Goal: Book appointment/travel/reservation

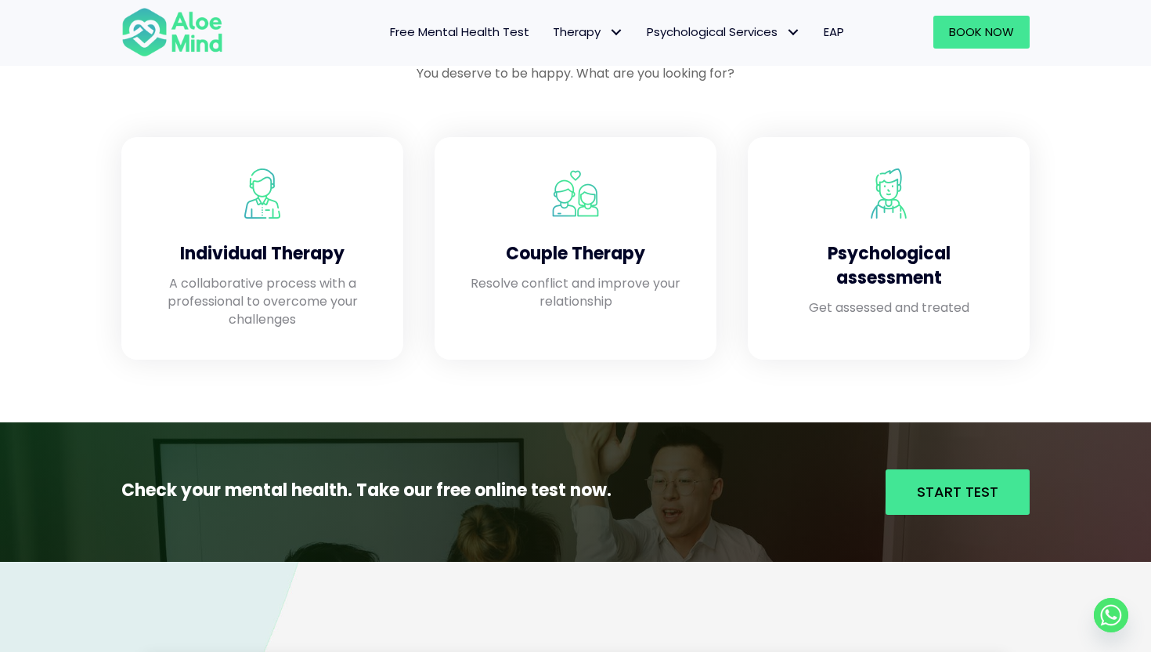
scroll to position [1292, 0]
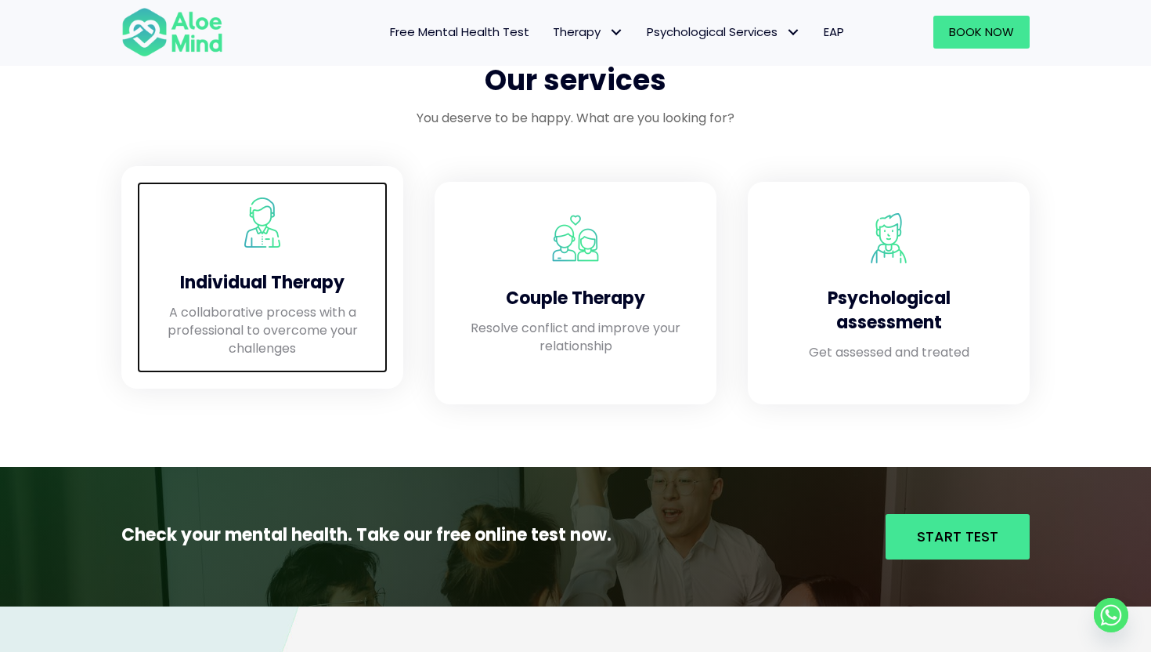
click at [280, 299] on div "Individual Therapy" at bounding box center [262, 279] width 219 height 48
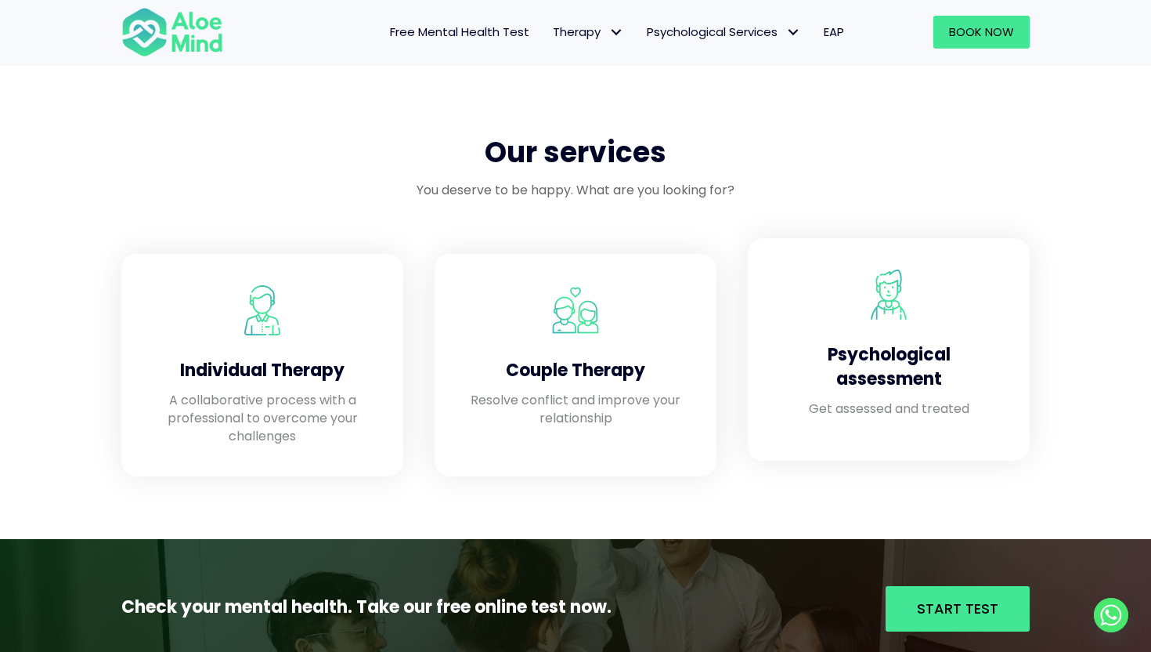
scroll to position [1193, 0]
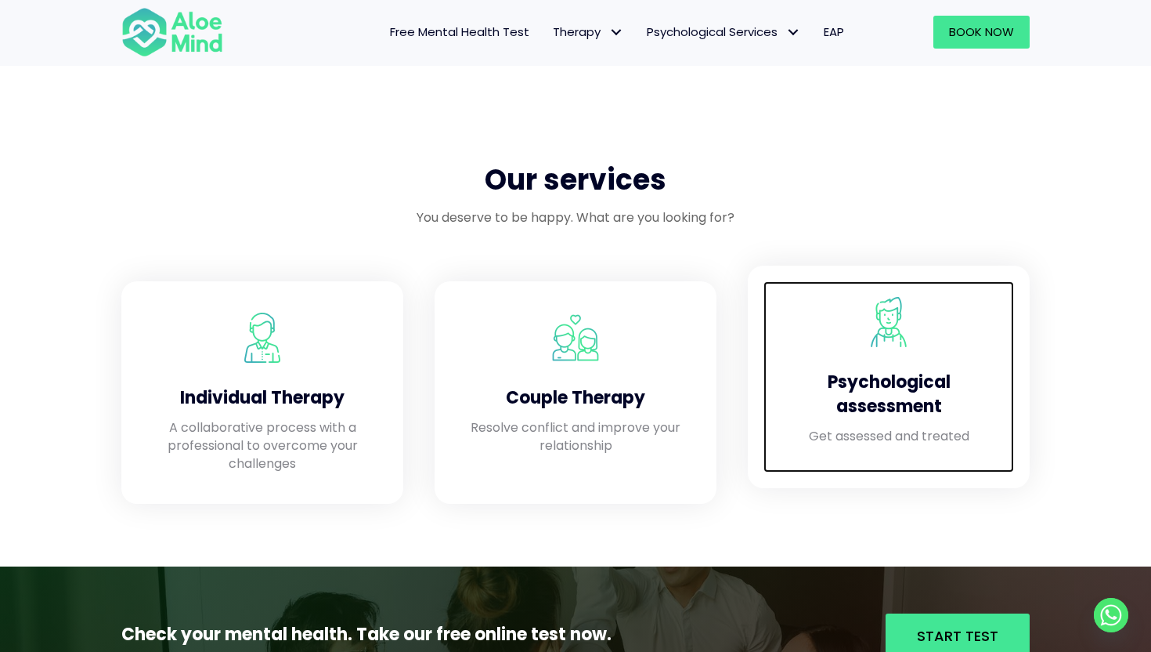
click at [896, 364] on div "Psychological assessment" at bounding box center [888, 391] width 219 height 72
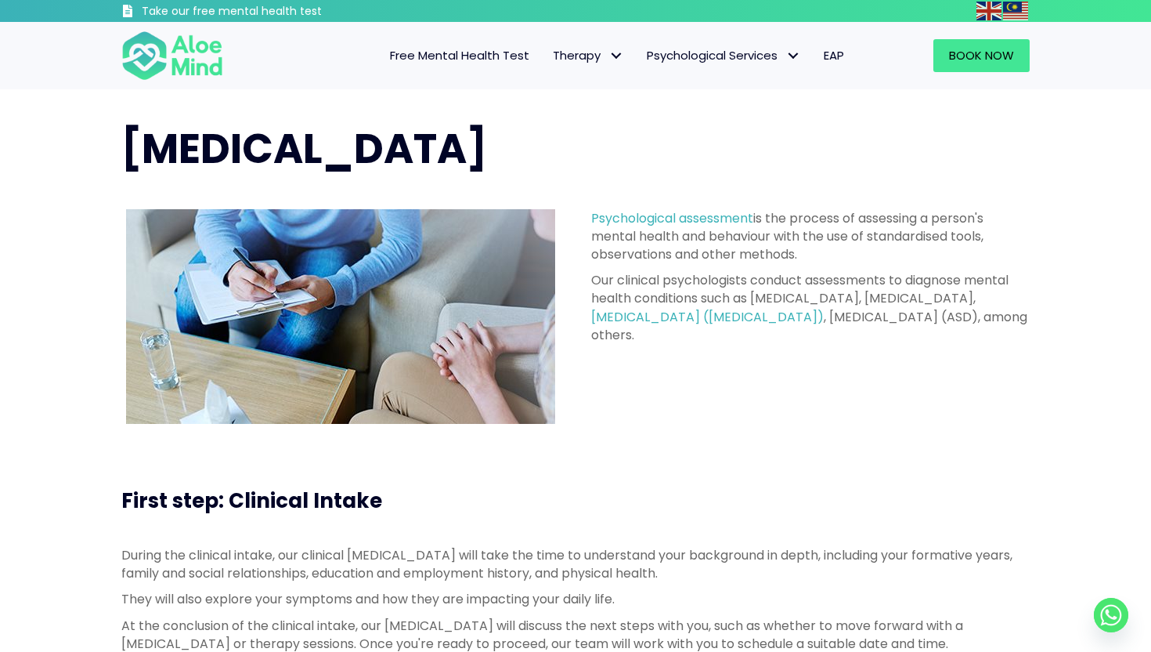
drag, startPoint x: 561, startPoint y: 195, endPoint x: 711, endPoint y: 377, distance: 235.8
click at [711, 377] on div "Psychological assessment is the process of assessing a person's mental health a…" at bounding box center [576, 316] width 940 height 246
click at [142, 70] on img at bounding box center [172, 56] width 102 height 52
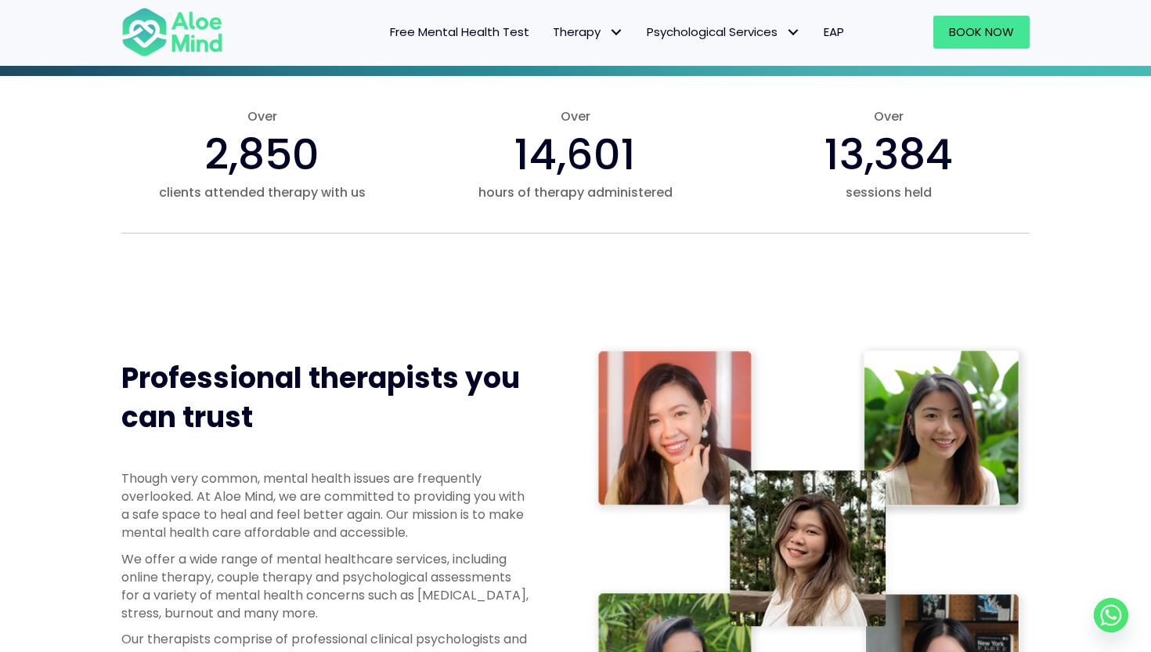
scroll to position [579, 0]
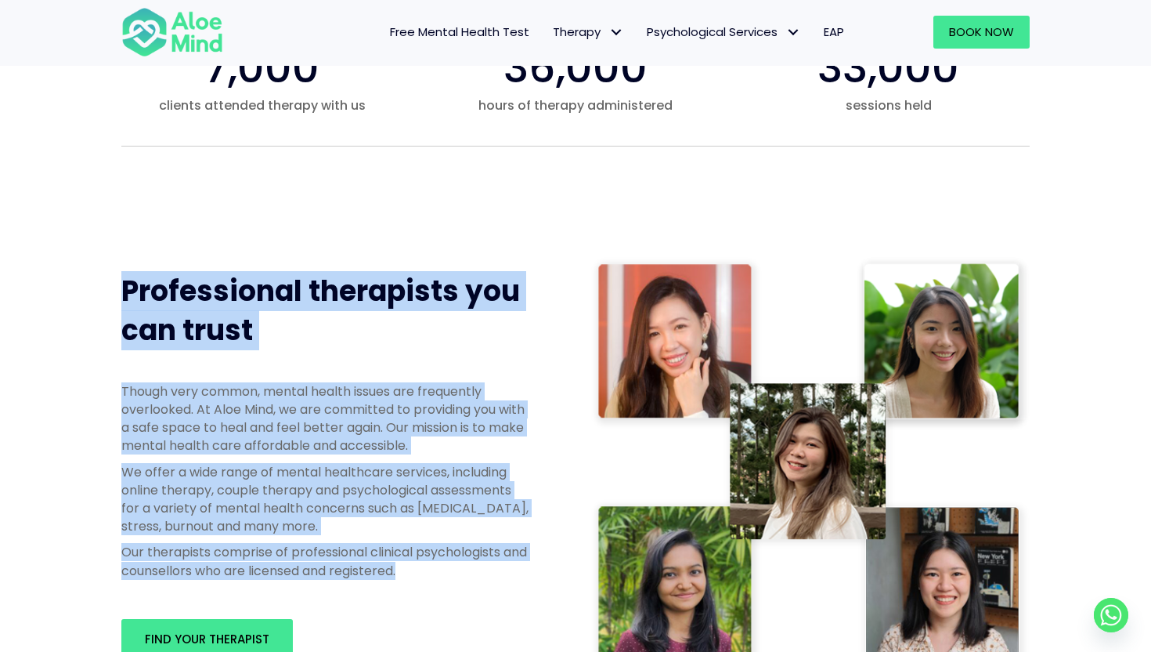
drag, startPoint x: 450, startPoint y: 579, endPoint x: 323, endPoint y: 221, distance: 379.7
click at [324, 221] on div "Professional therapists you can trust Though very common, mental health issues …" at bounding box center [575, 464] width 1151 height 572
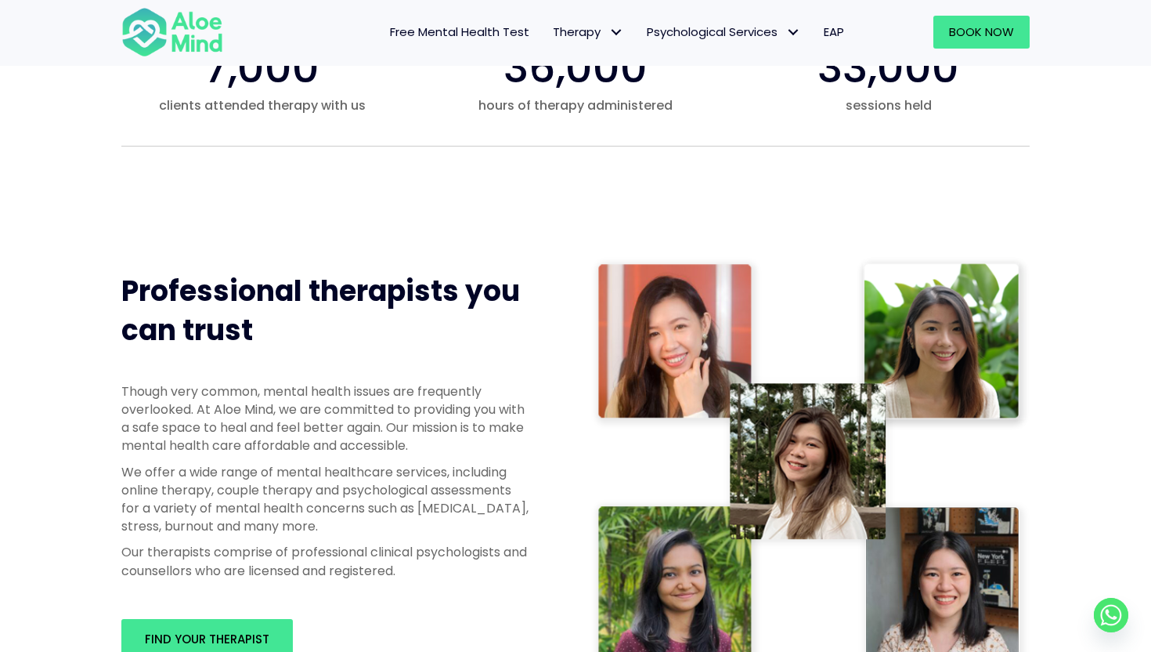
click at [323, 222] on div "Professional therapists you can trust Though very common, mental health issues …" at bounding box center [575, 464] width 1151 height 572
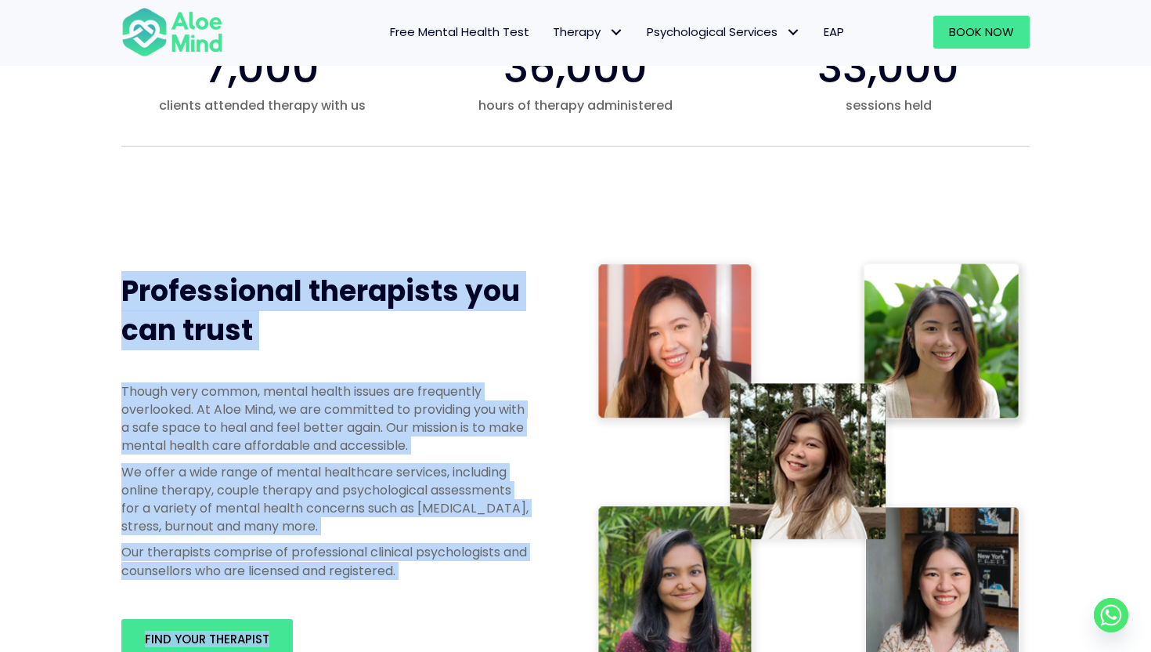
drag, startPoint x: 323, startPoint y: 222, endPoint x: 554, endPoint y: 643, distance: 479.8
click at [562, 643] on div "Professional therapists you can trust Though very common, mental health issues …" at bounding box center [575, 464] width 1151 height 572
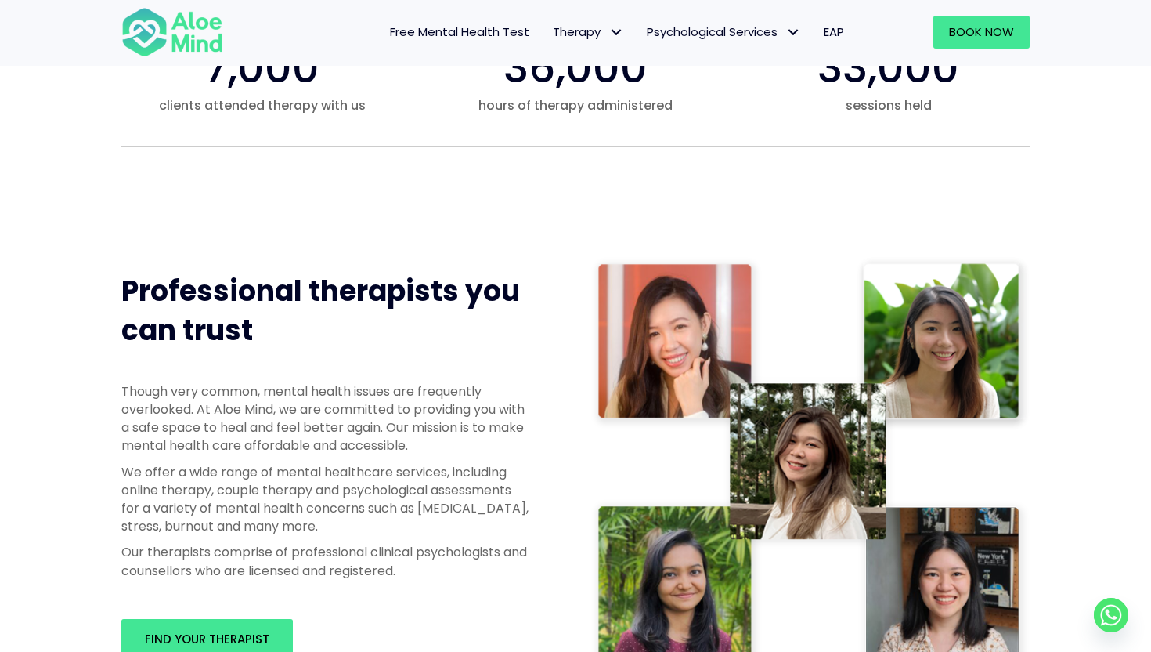
click at [486, 588] on div "Though very common, mental health issues are frequently overlooked. At Aloe Min…" at bounding box center [325, 484] width 439 height 236
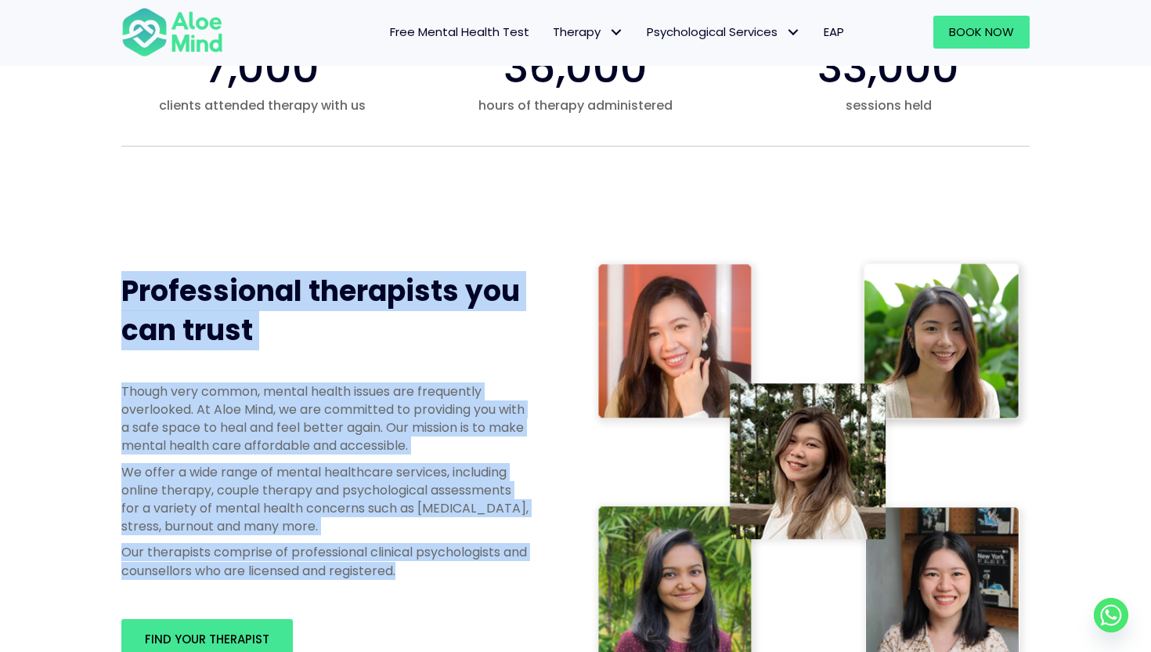
drag, startPoint x: 486, startPoint y: 588, endPoint x: 354, endPoint y: 232, distance: 380.1
click at [354, 233] on div "Professional therapists you can trust Though very common, mental health issues …" at bounding box center [575, 464] width 1151 height 572
click at [354, 232] on div "Professional therapists you can trust Though very common, mental health issues …" at bounding box center [575, 464] width 1151 height 572
drag, startPoint x: 354, startPoint y: 232, endPoint x: 489, endPoint y: 576, distance: 369.5
click at [489, 576] on div "Professional therapists you can trust Though very common, mental health issues …" at bounding box center [575, 464] width 1151 height 572
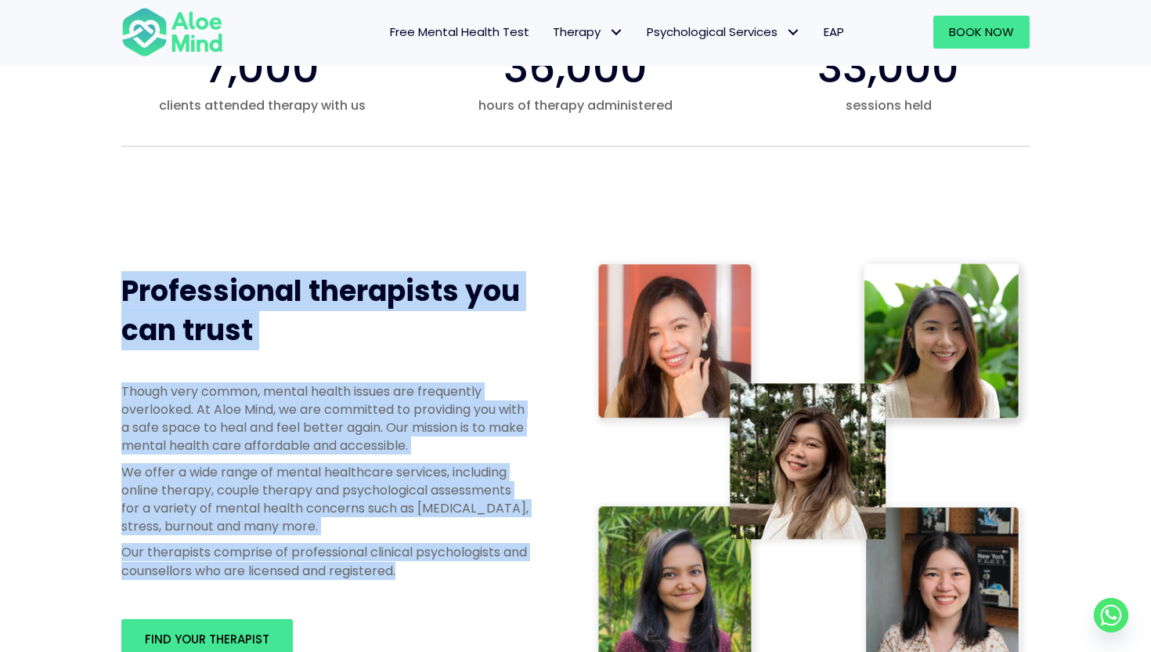
click at [489, 576] on p "Our therapists comprise of professional clinical psychologists and counsellors …" at bounding box center [324, 561] width 407 height 36
drag, startPoint x: 489, startPoint y: 576, endPoint x: 421, endPoint y: 246, distance: 336.8
click at [421, 246] on div "Professional therapists you can trust Though very common, mental health issues …" at bounding box center [325, 463] width 439 height 447
click at [429, 273] on span "Professional therapists you can trust" at bounding box center [320, 310] width 399 height 79
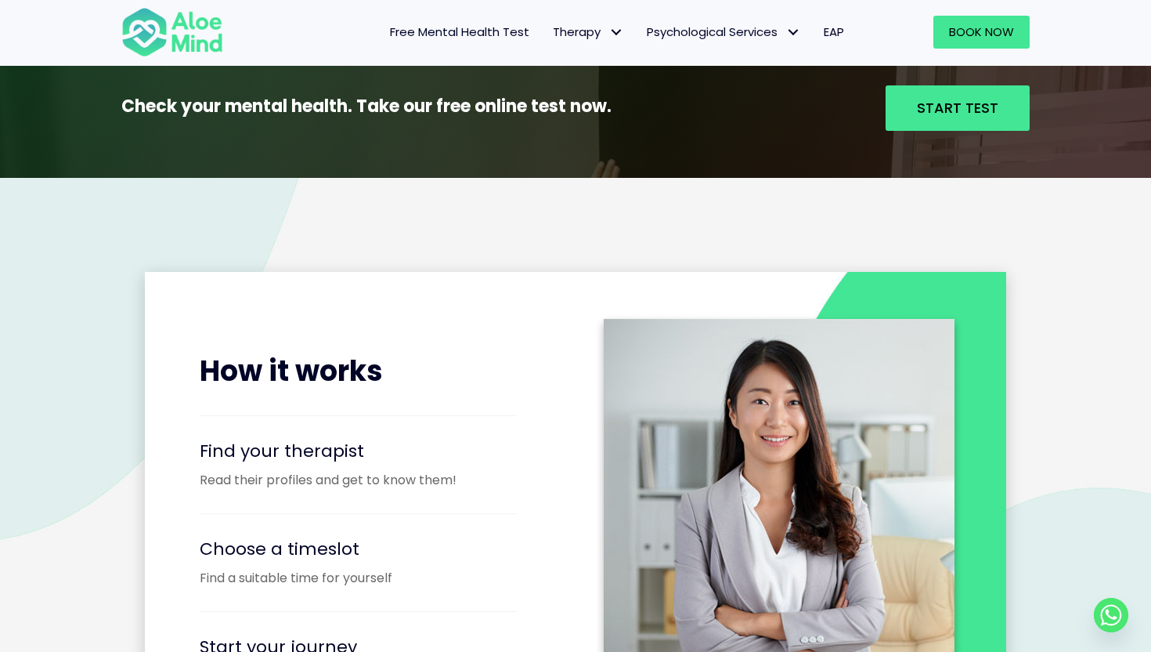
scroll to position [1658, 0]
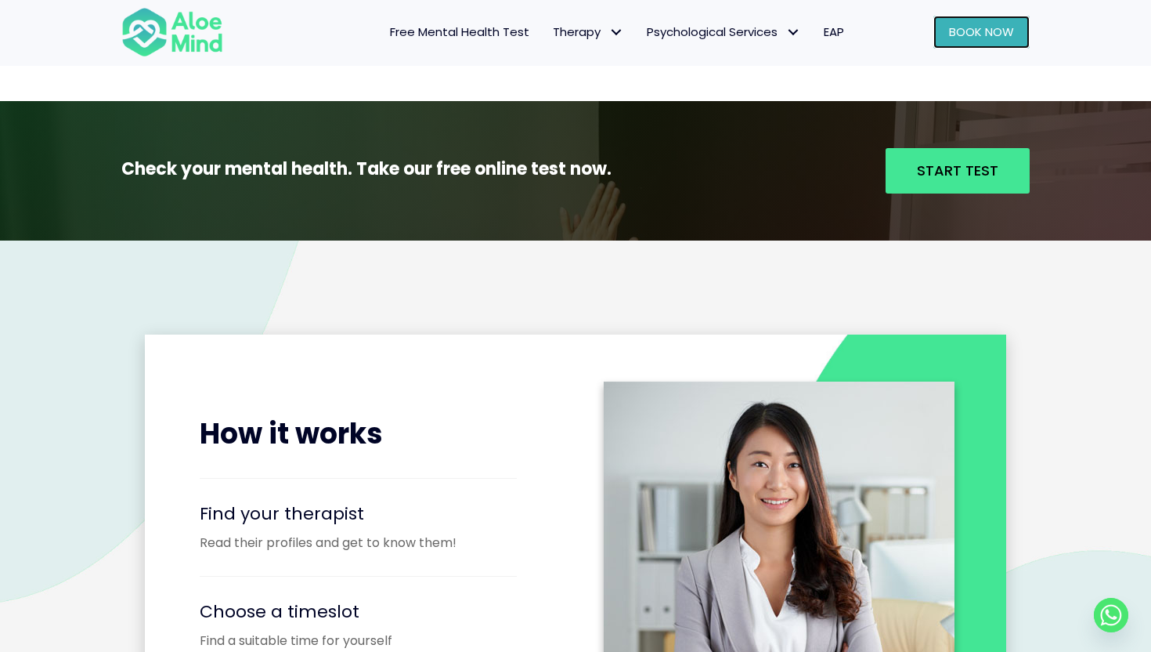
click at [973, 43] on link "Book Now" at bounding box center [981, 32] width 96 height 33
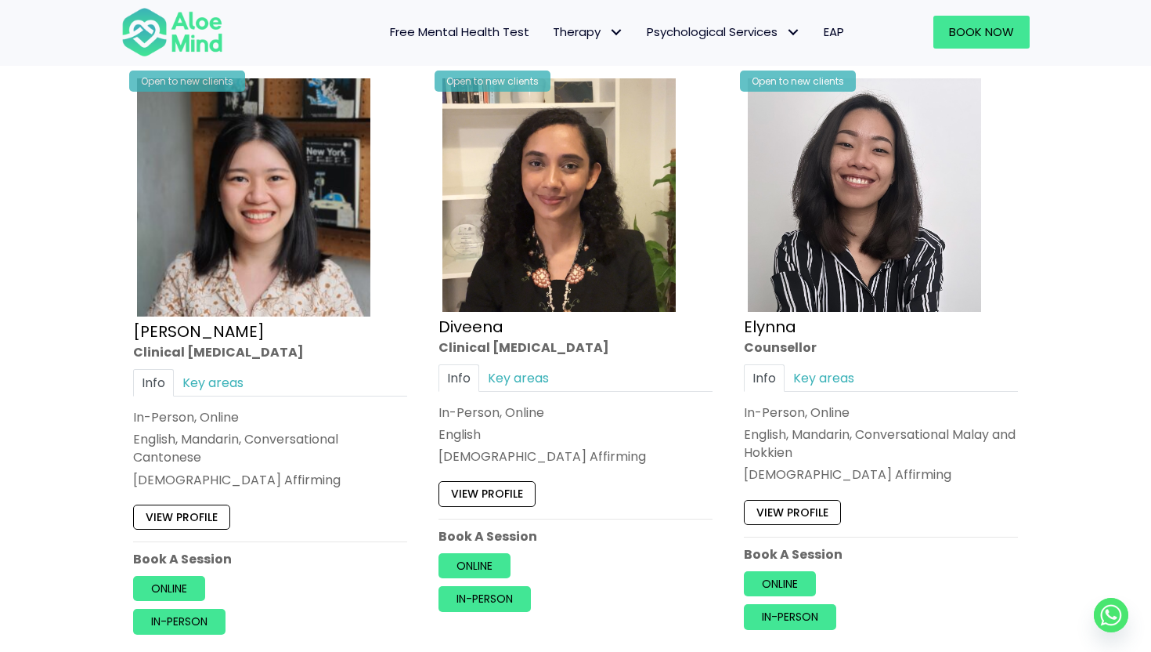
scroll to position [2008, 0]
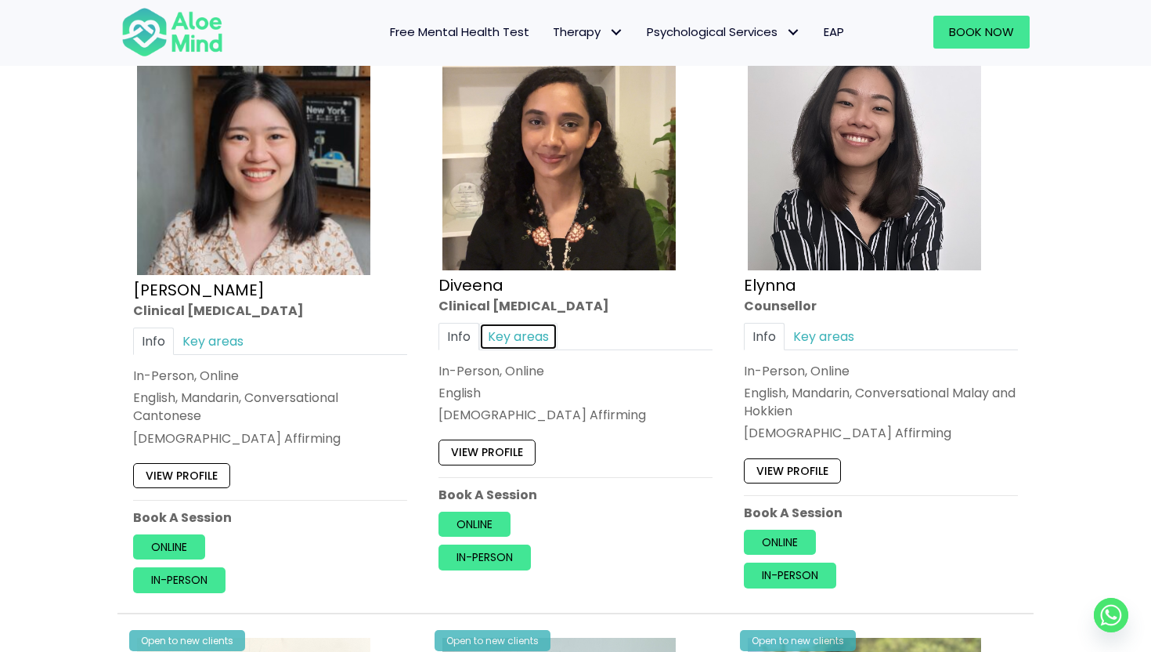
click at [518, 341] on link "Key areas" at bounding box center [518, 336] width 78 height 27
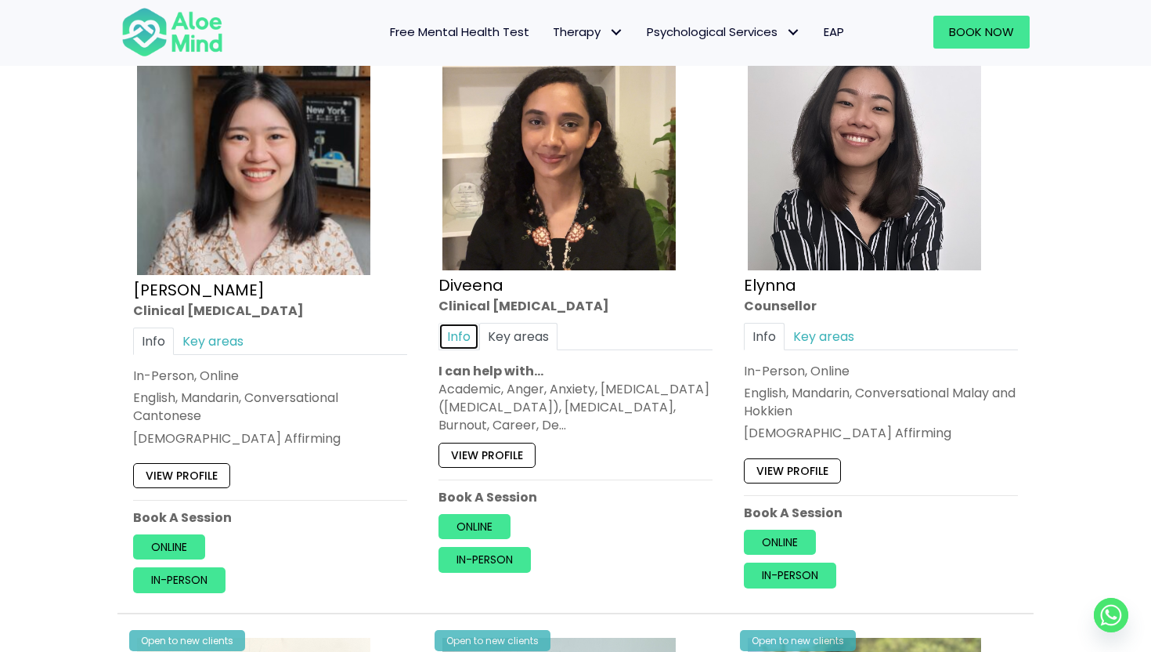
click at [467, 335] on link "Info" at bounding box center [459, 336] width 41 height 27
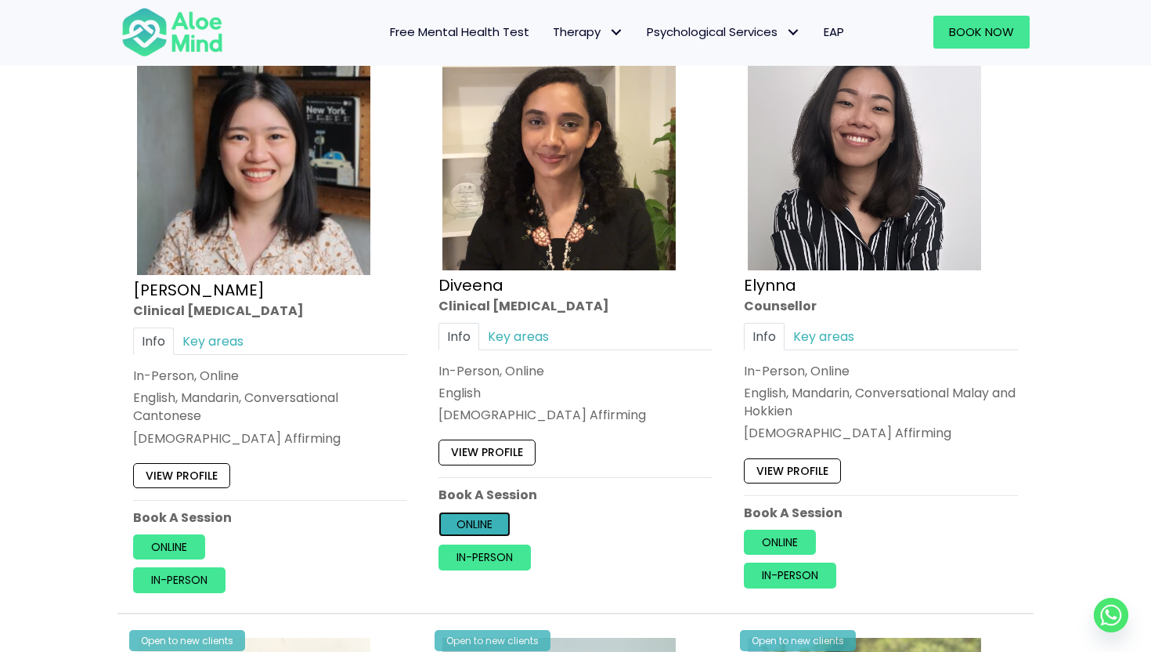
click at [482, 525] on link "Online" at bounding box center [475, 523] width 72 height 25
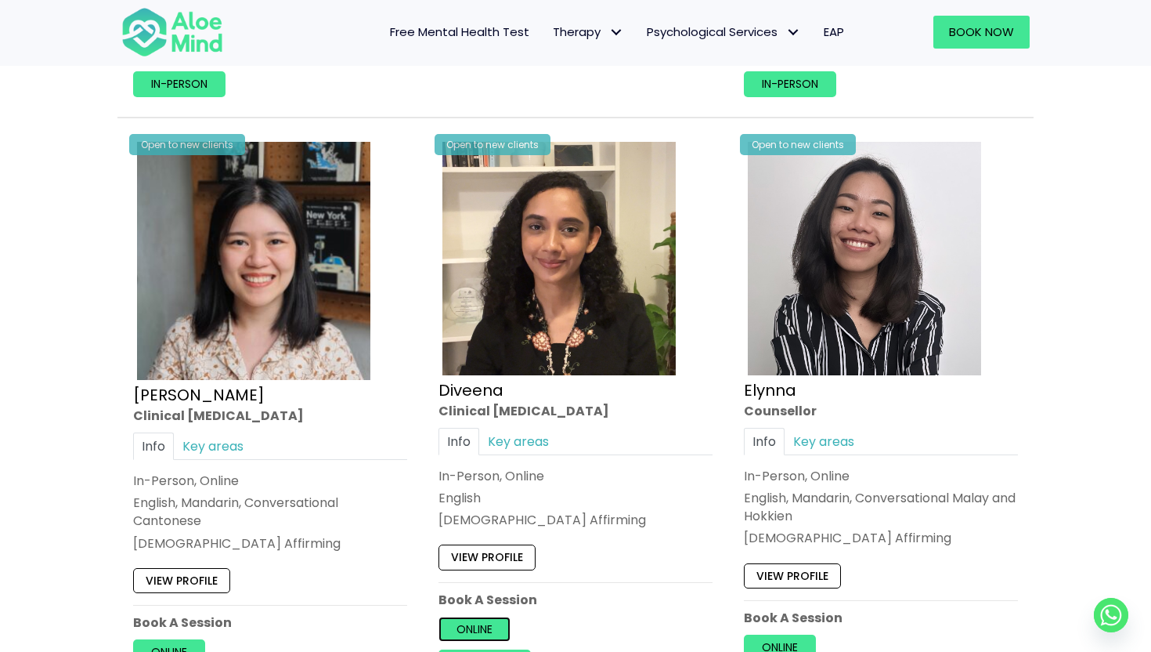
scroll to position [1897, 0]
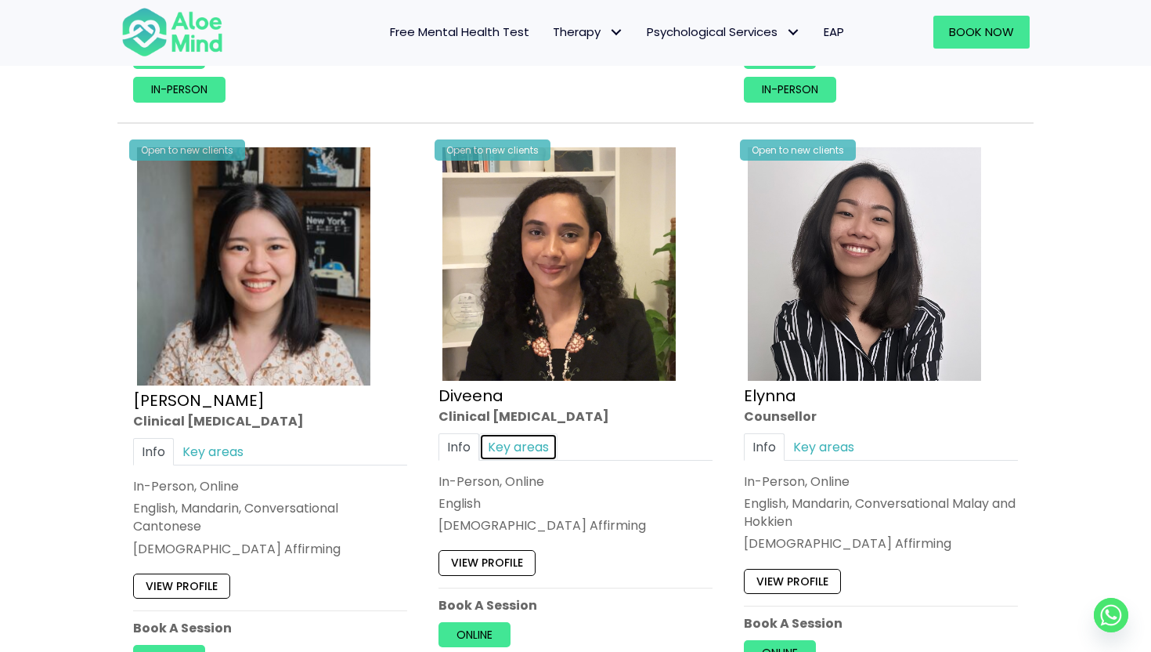
click at [525, 450] on link "Key areas" at bounding box center [518, 446] width 78 height 27
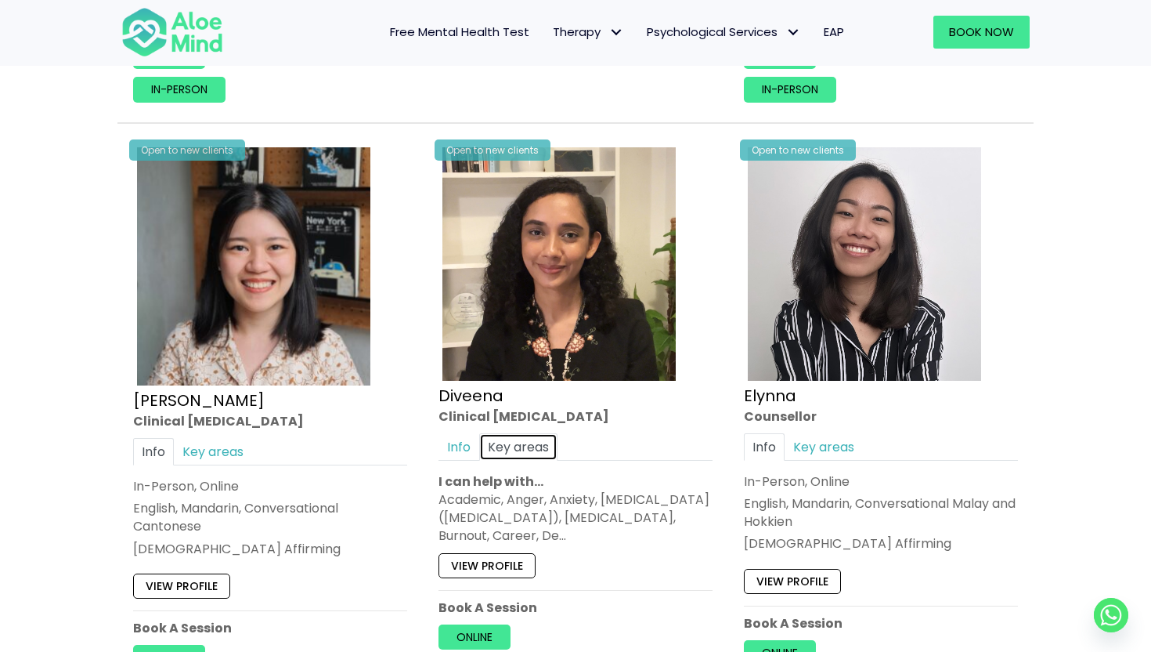
scroll to position [1965, 0]
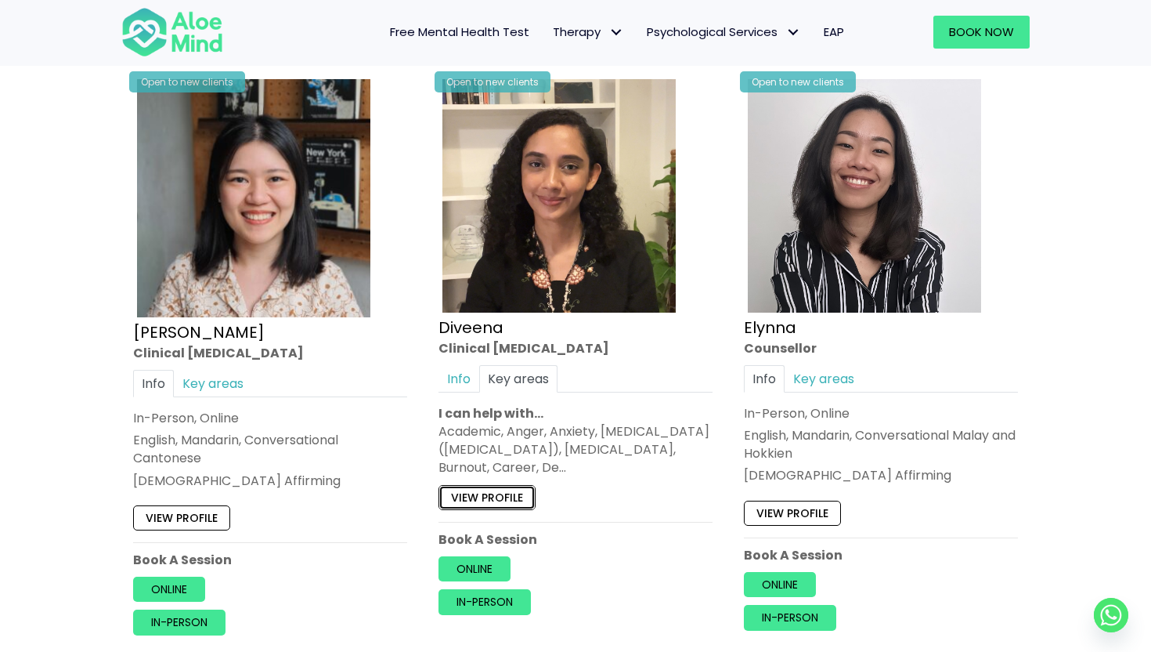
click at [505, 498] on link "View profile" at bounding box center [487, 496] width 97 height 25
click at [218, 379] on link "Key areas" at bounding box center [213, 383] width 78 height 27
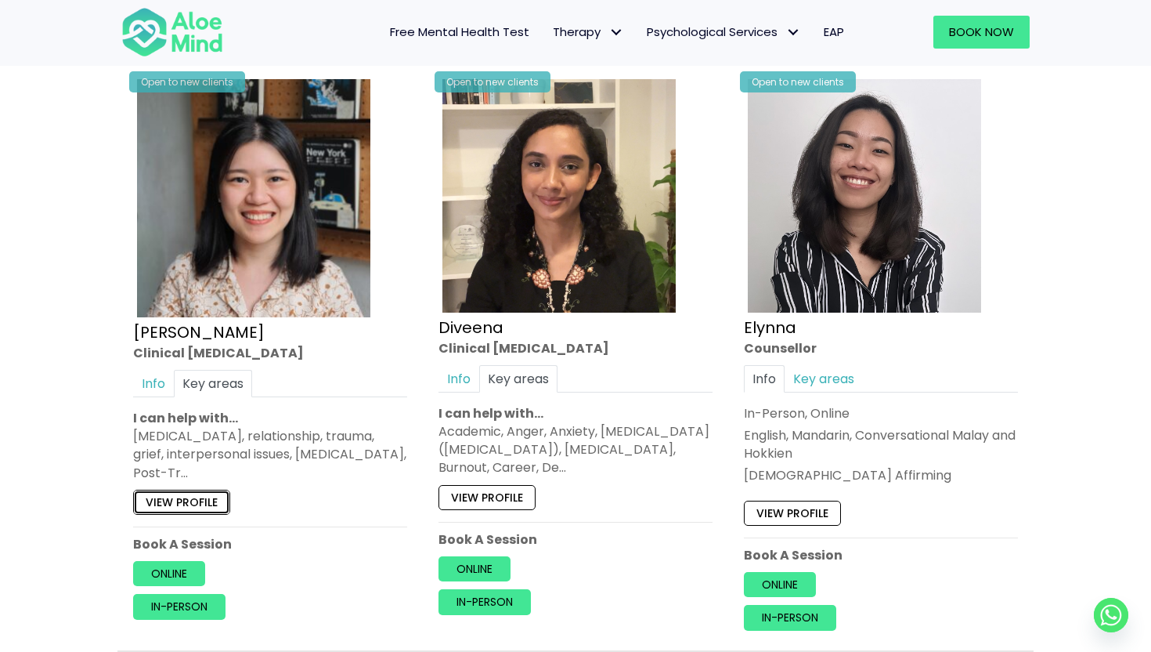
click at [190, 495] on link "View profile" at bounding box center [181, 501] width 97 height 25
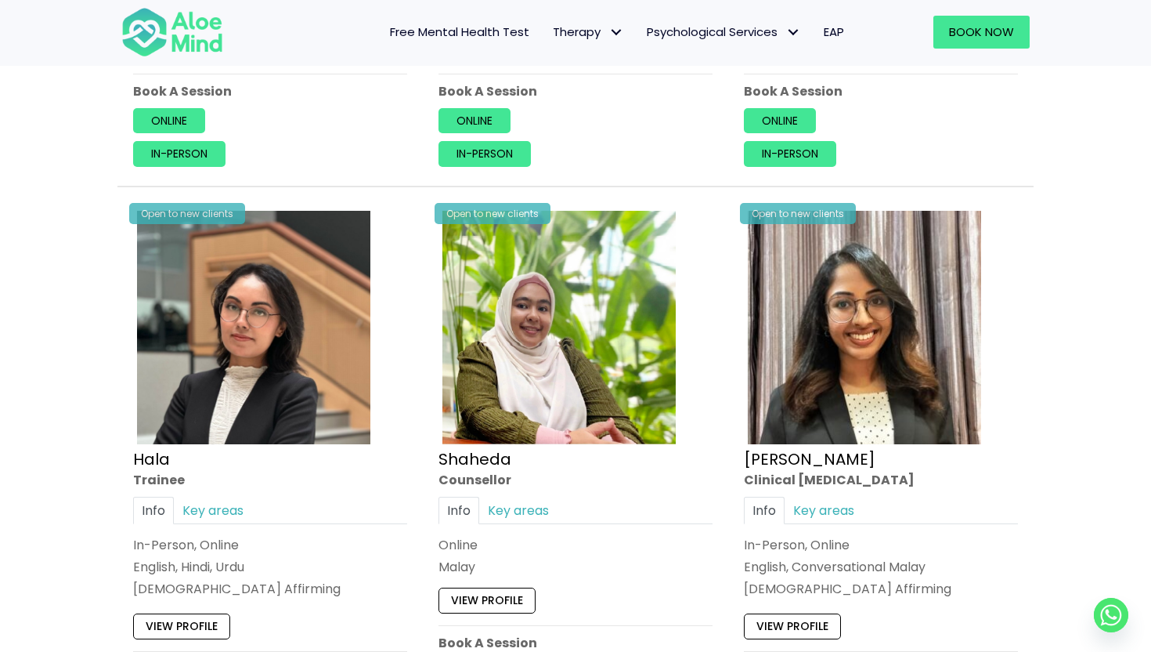
scroll to position [1354, 0]
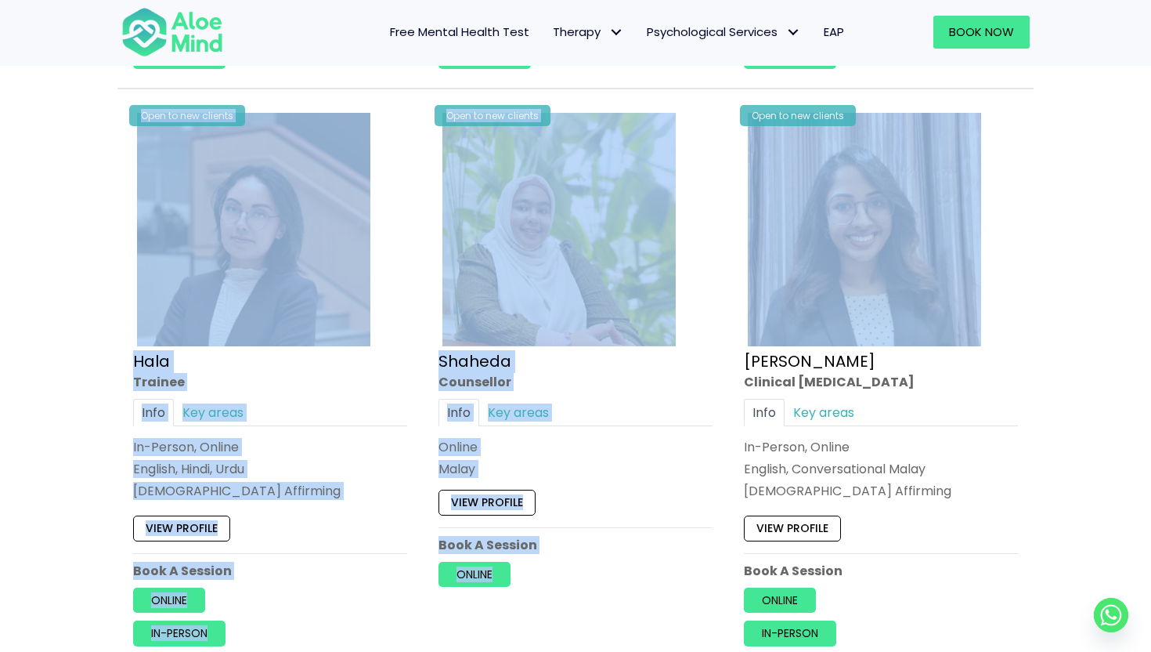
drag, startPoint x: 1079, startPoint y: 139, endPoint x: 78, endPoint y: 221, distance: 1004.8
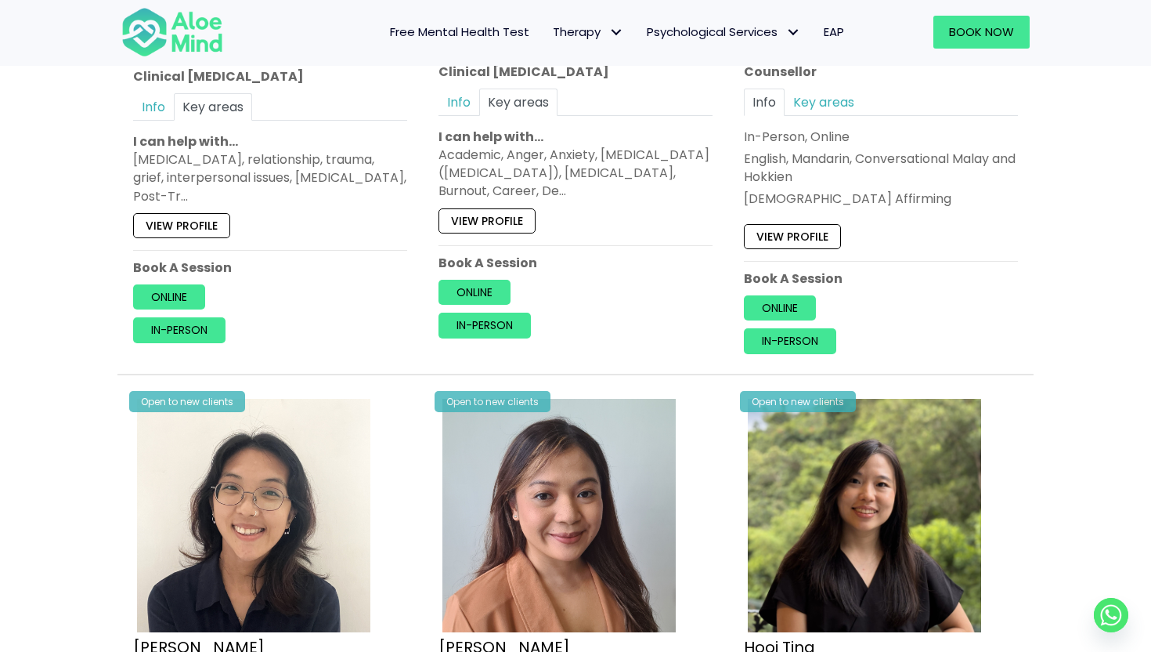
scroll to position [2046, 0]
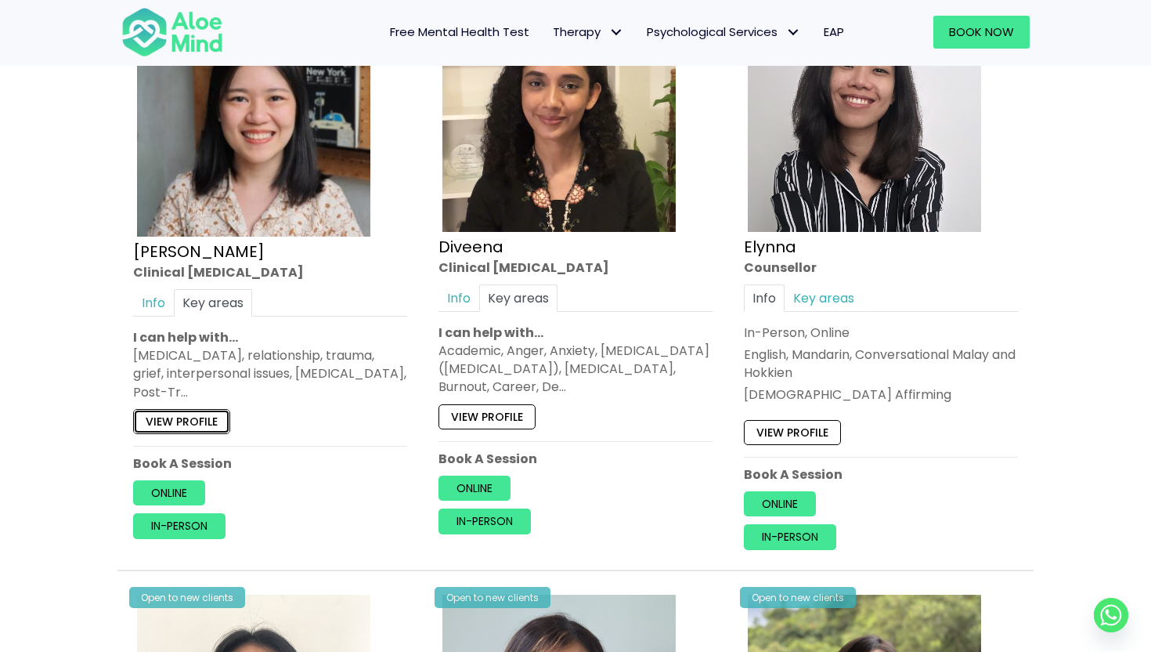
click at [201, 419] on link "View profile" at bounding box center [181, 421] width 97 height 25
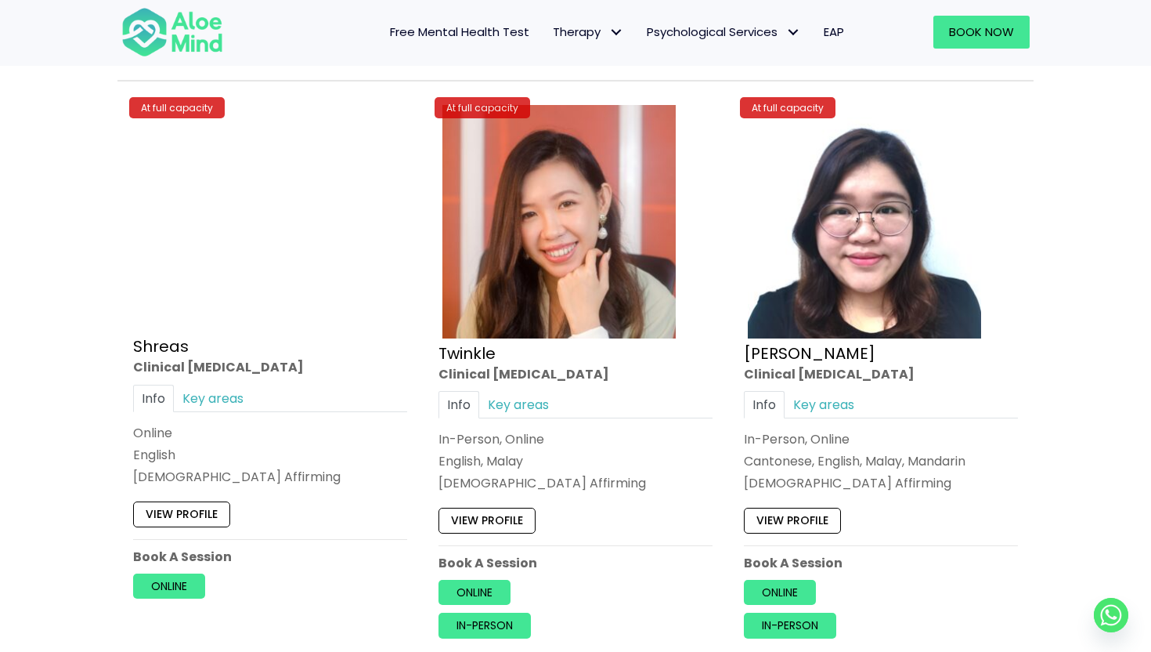
scroll to position [6089, 0]
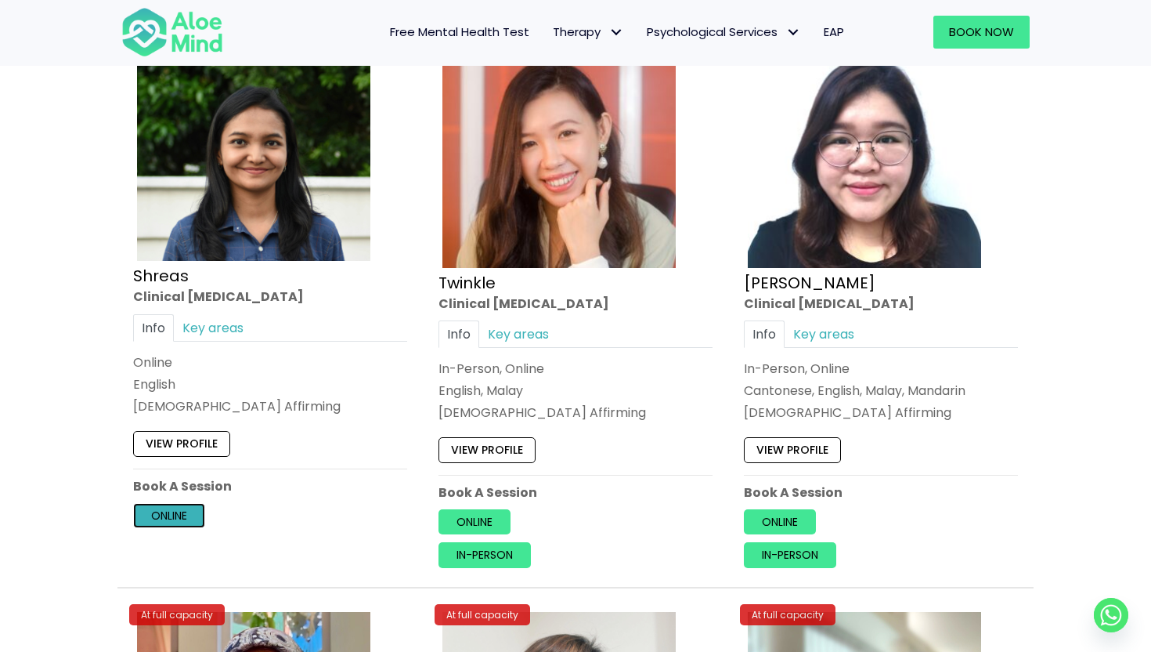
click at [171, 518] on link "Online" at bounding box center [169, 515] width 72 height 25
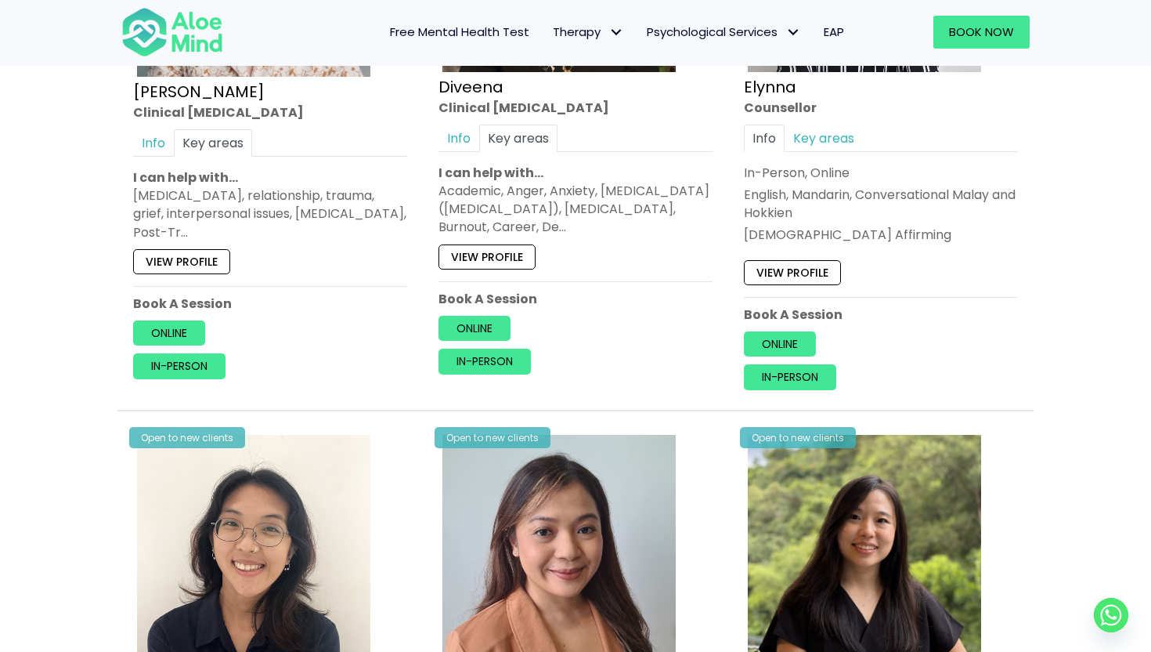
scroll to position [2219, 0]
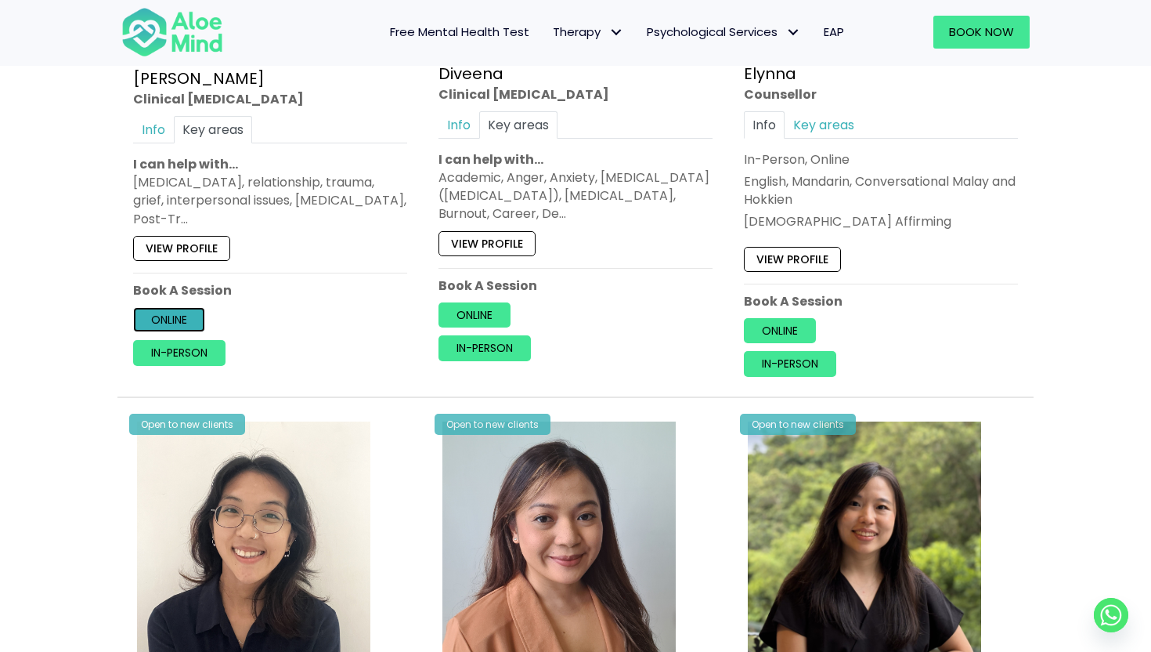
click at [173, 312] on link "Online" at bounding box center [169, 319] width 72 height 25
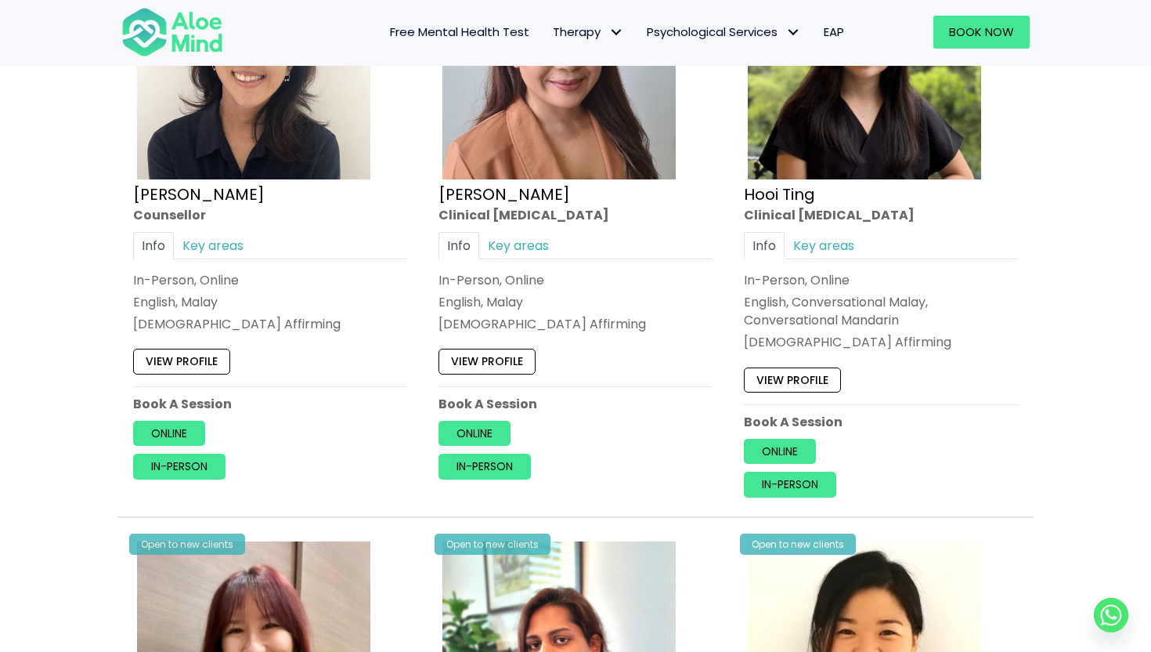
scroll to position [2698, 0]
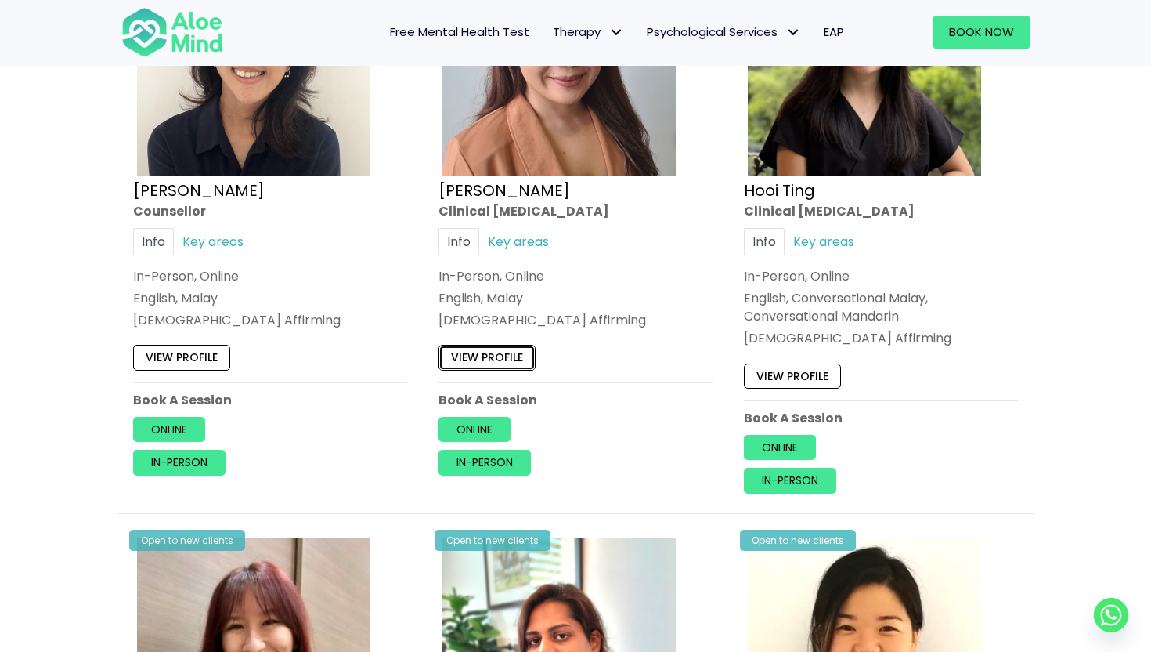
click at [483, 350] on link "View profile" at bounding box center [487, 357] width 97 height 25
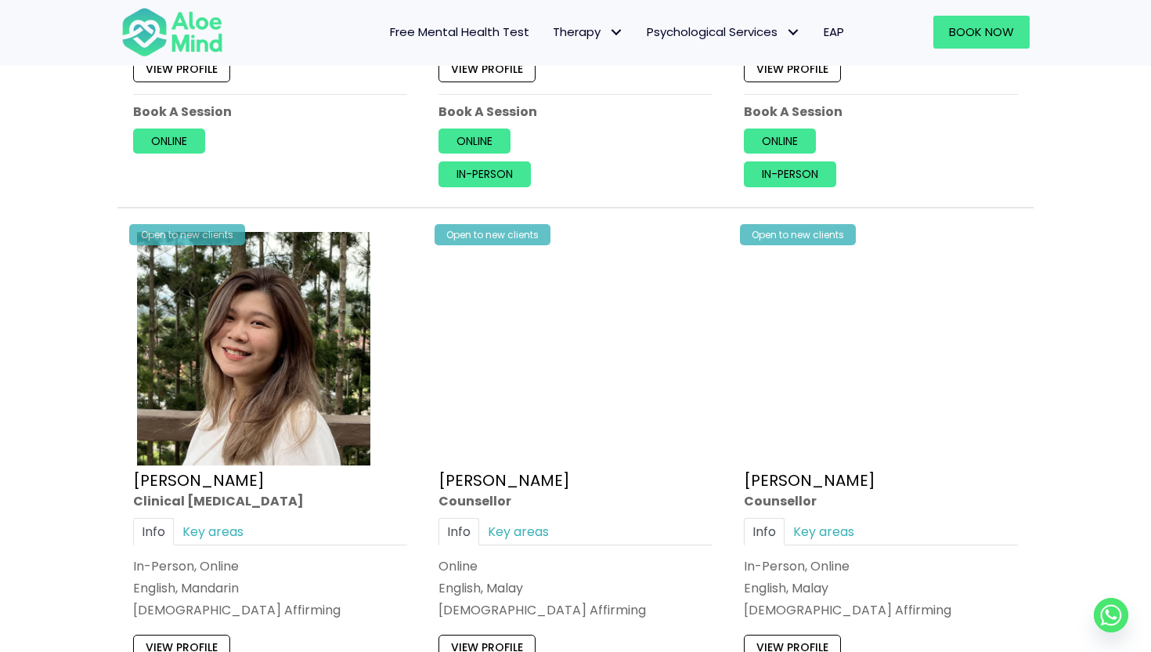
scroll to position [3619, 0]
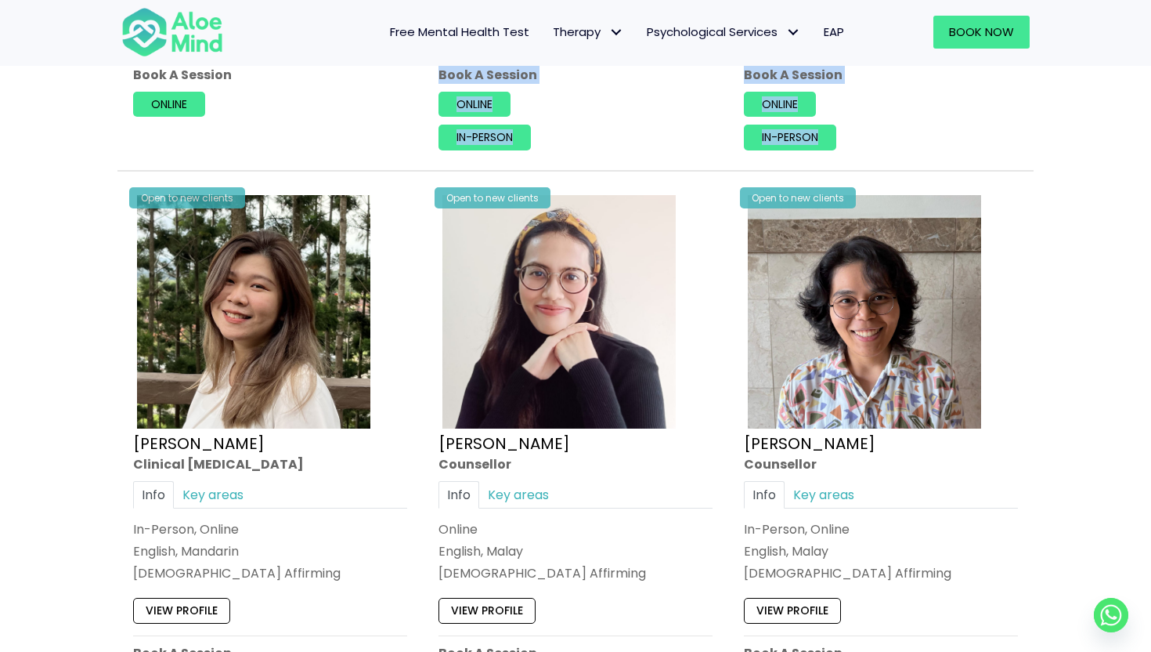
drag, startPoint x: 45, startPoint y: 164, endPoint x: 69, endPoint y: 307, distance: 145.3
click at [69, 307] on div "Book a session Search Therapy with Licensed Professionals Discover professional…" at bounding box center [575, 91] width 1151 height 7246
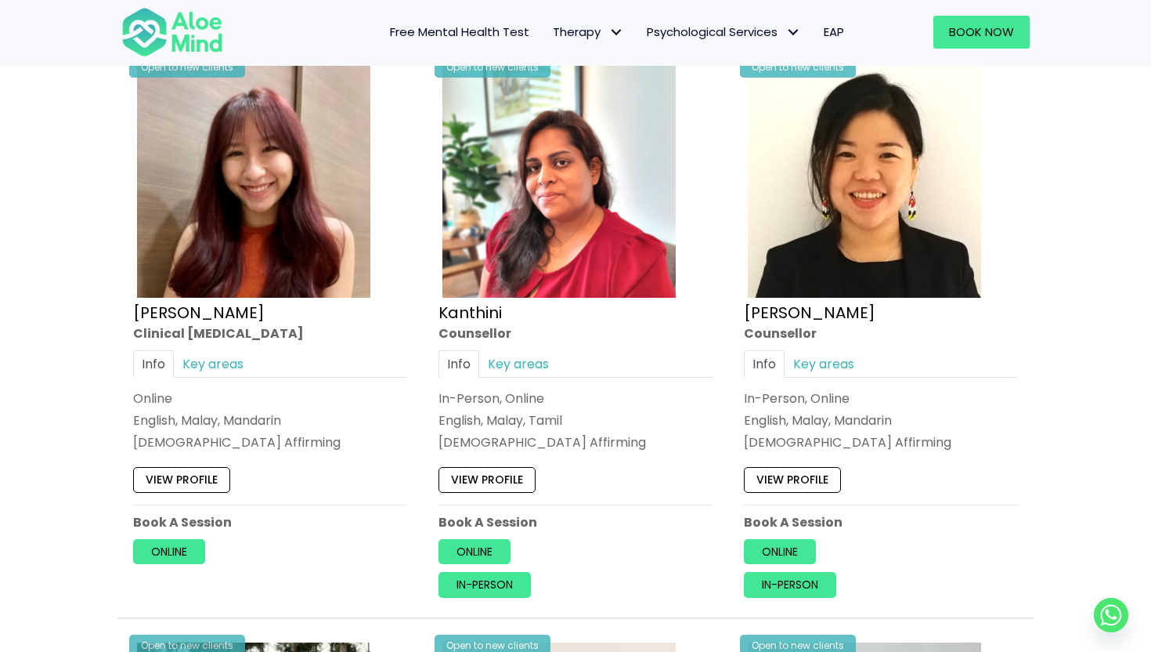
click at [69, 307] on div "Book a session Search Therapy with Licensed Professionals Discover professional…" at bounding box center [575, 539] width 1151 height 7246
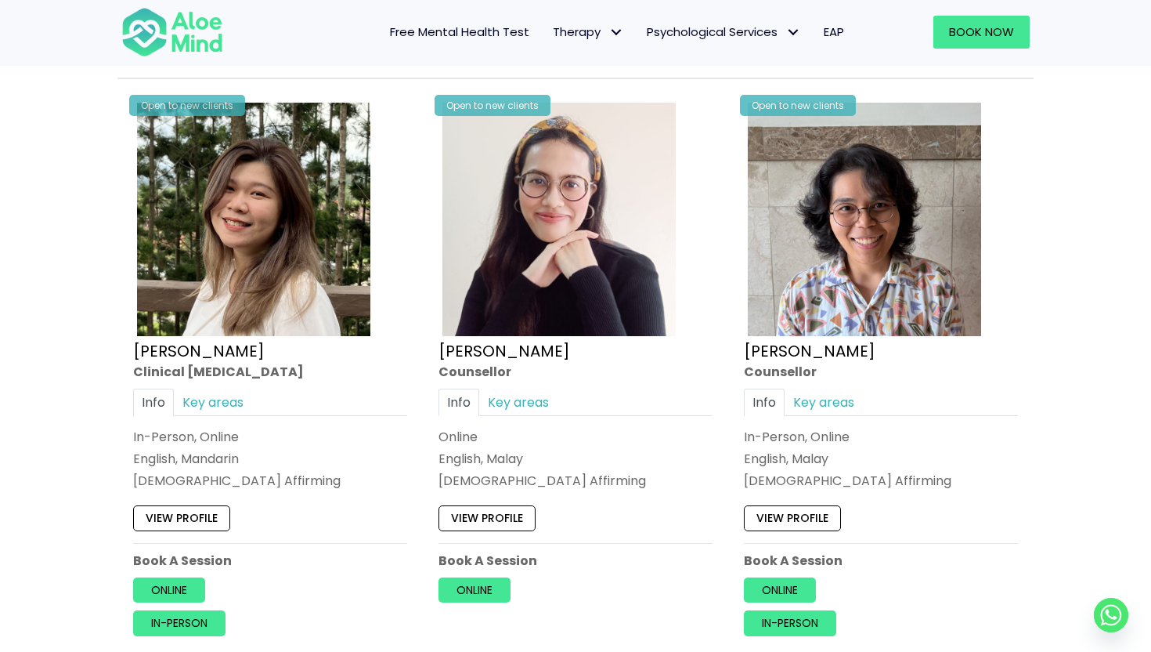
scroll to position [3785, 0]
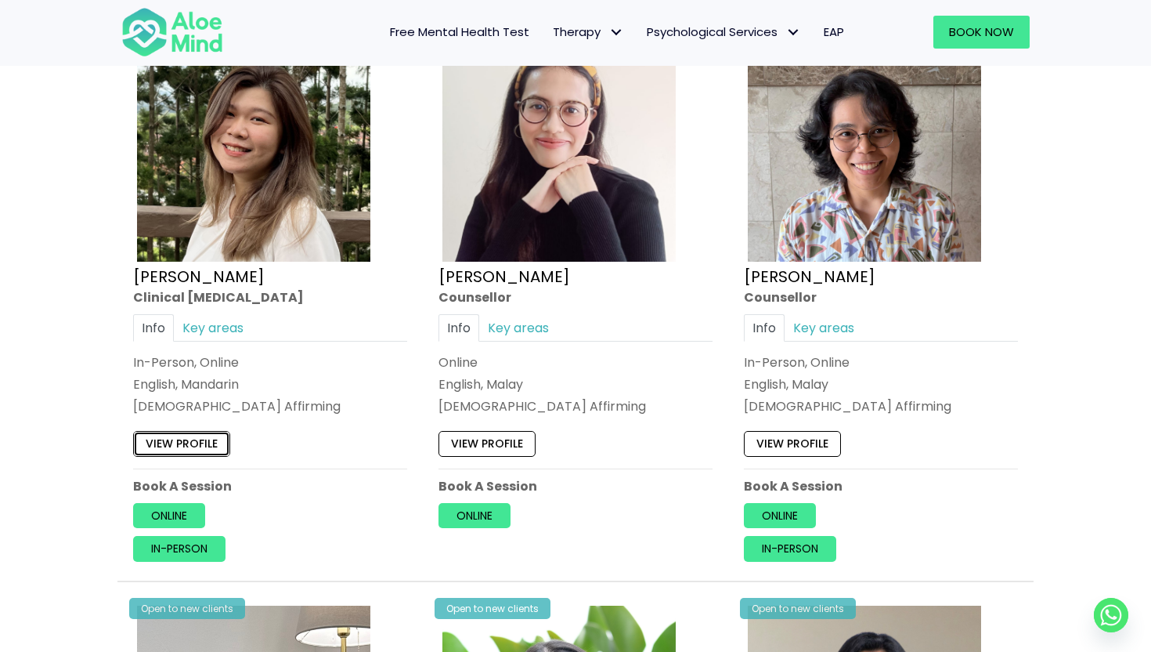
click at [190, 442] on link "View profile" at bounding box center [181, 443] width 97 height 25
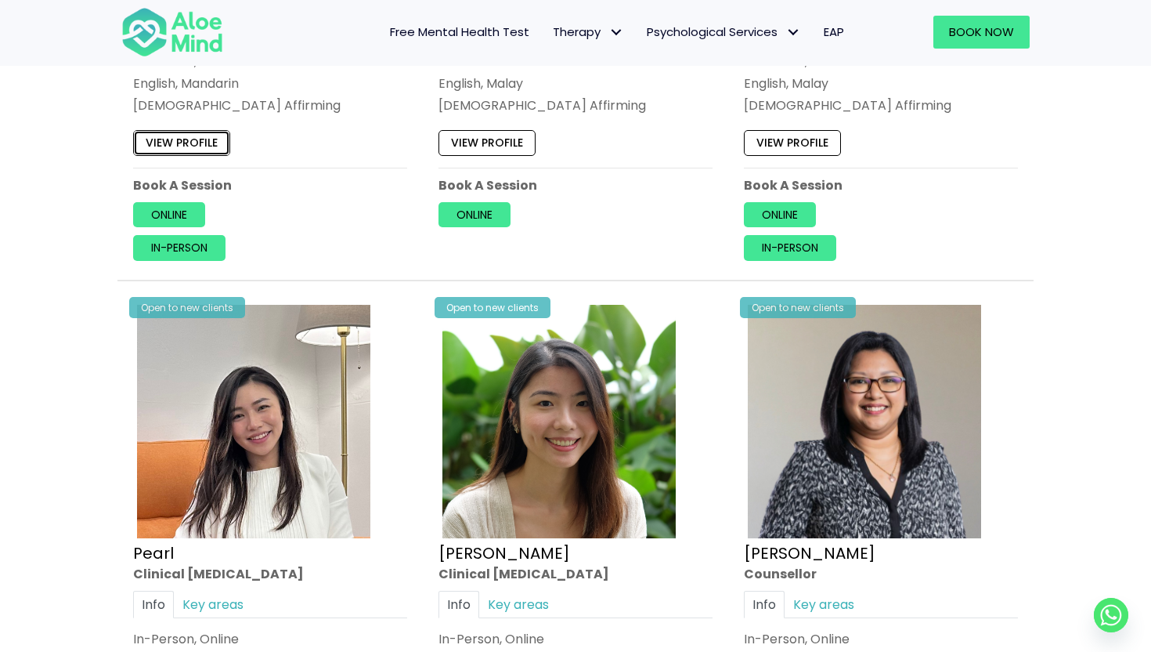
scroll to position [4340, 0]
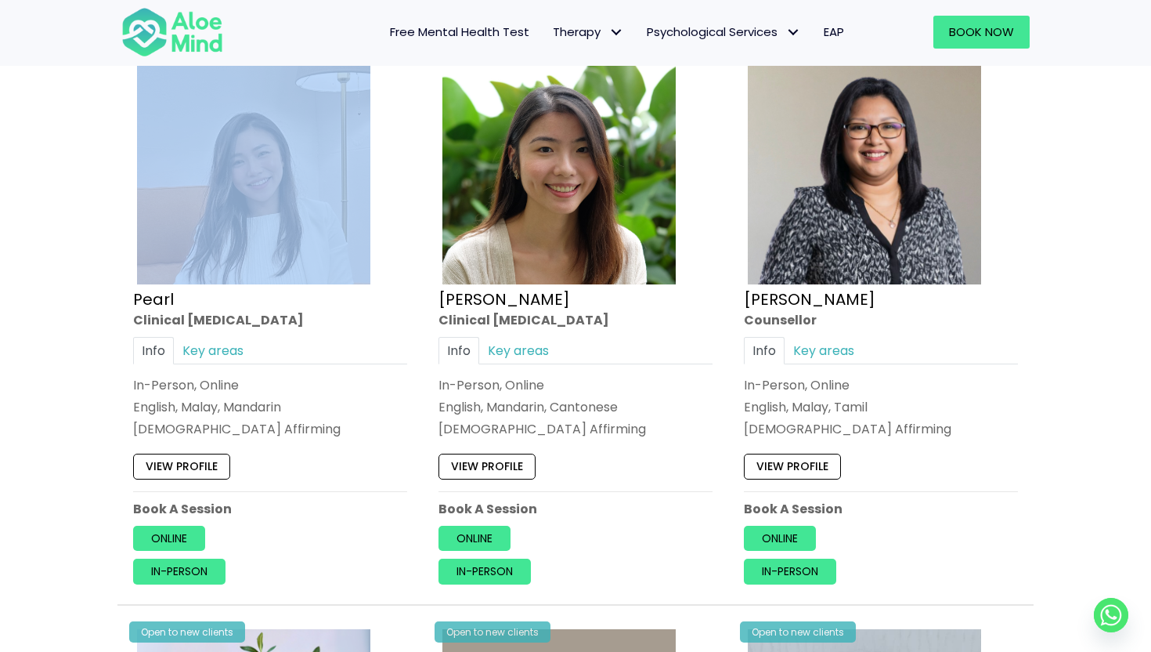
drag, startPoint x: 65, startPoint y: 245, endPoint x: 30, endPoint y: 289, distance: 56.3
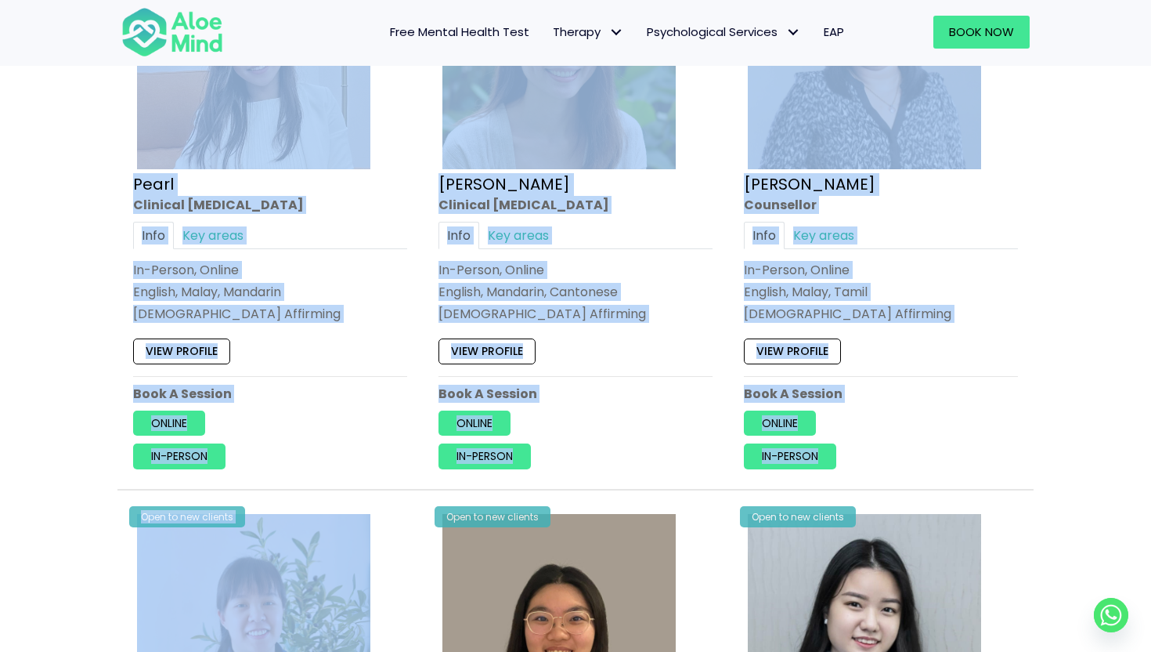
scroll to position [4493, 0]
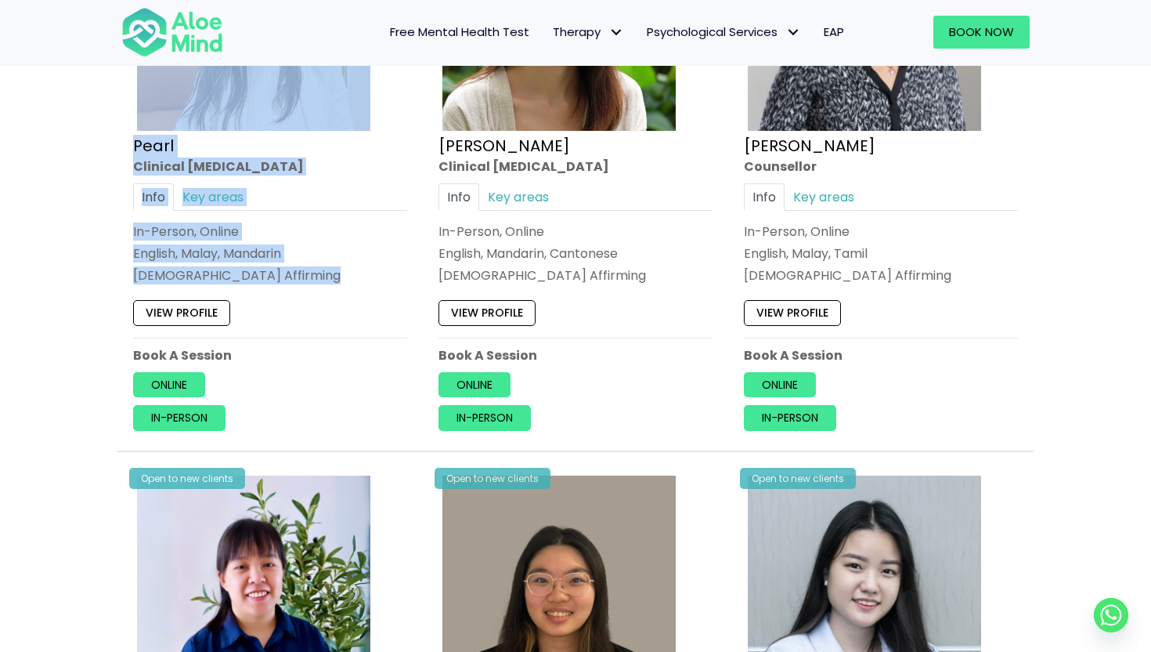
drag, startPoint x: 30, startPoint y: 182, endPoint x: 0, endPoint y: 302, distance: 123.4
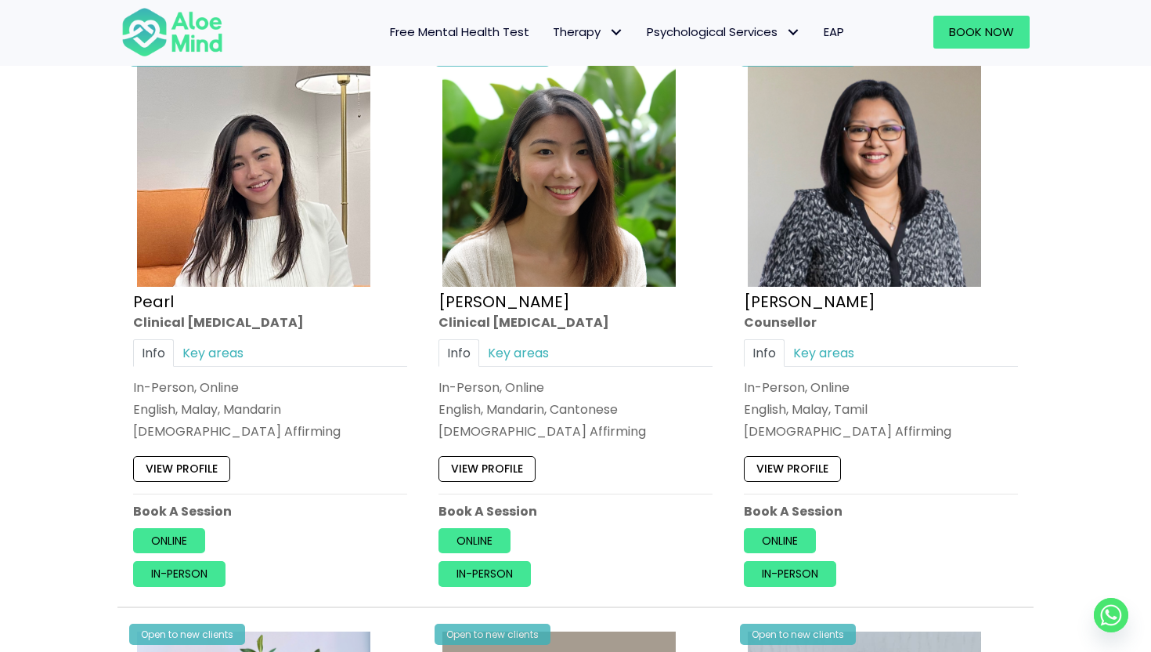
scroll to position [4239, 0]
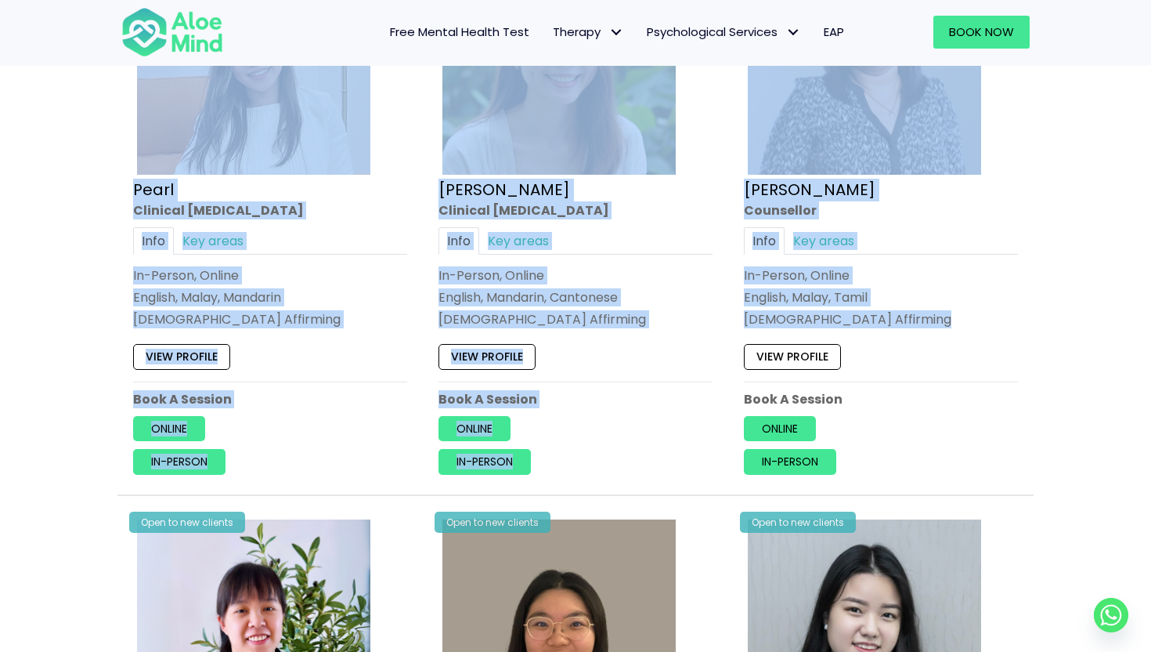
drag, startPoint x: 41, startPoint y: 171, endPoint x: 828, endPoint y: 338, distance: 805.4
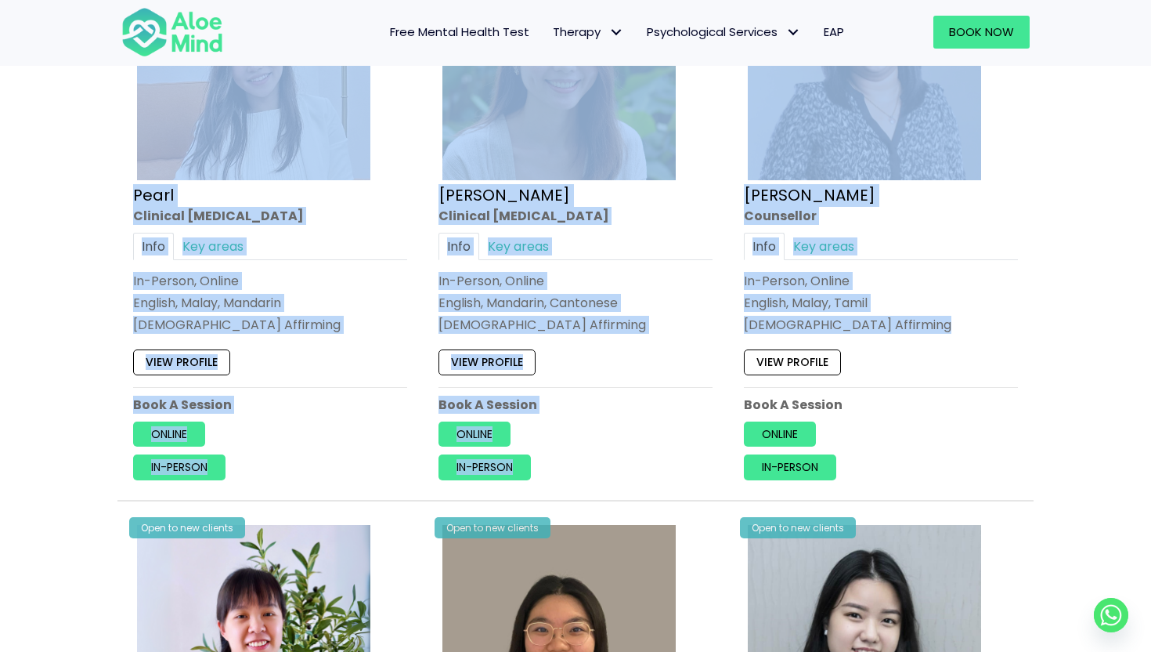
click at [594, 355] on div "View profile" at bounding box center [576, 358] width 274 height 33
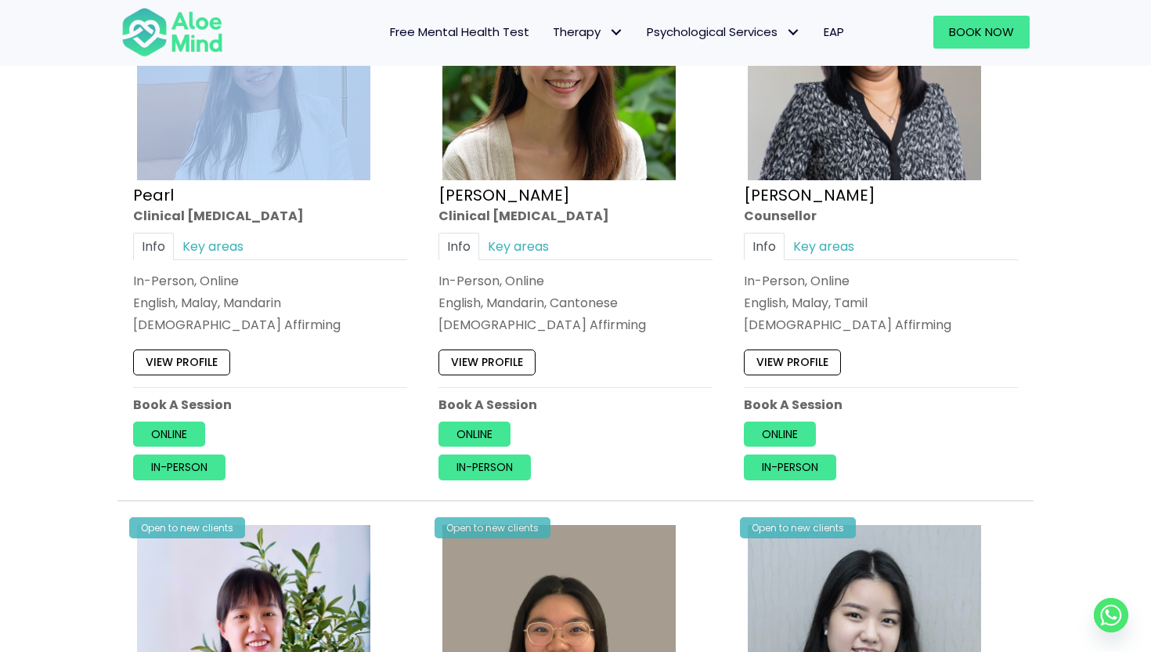
drag, startPoint x: 80, startPoint y: 202, endPoint x: 25, endPoint y: 130, distance: 90.5
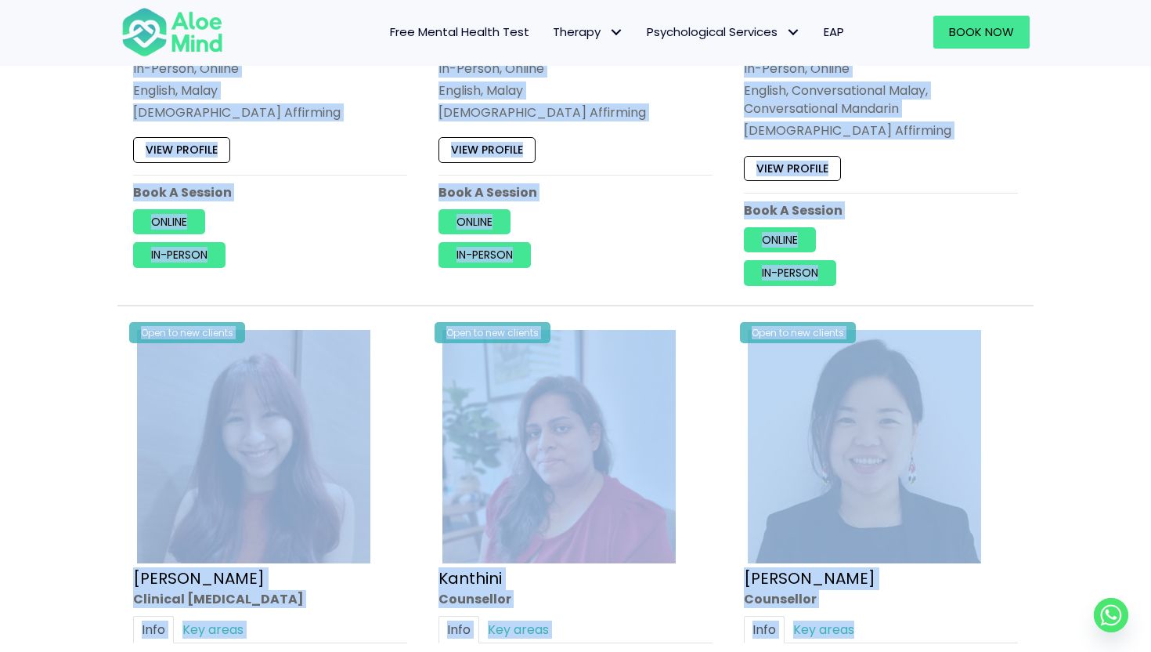
scroll to position [2995, 0]
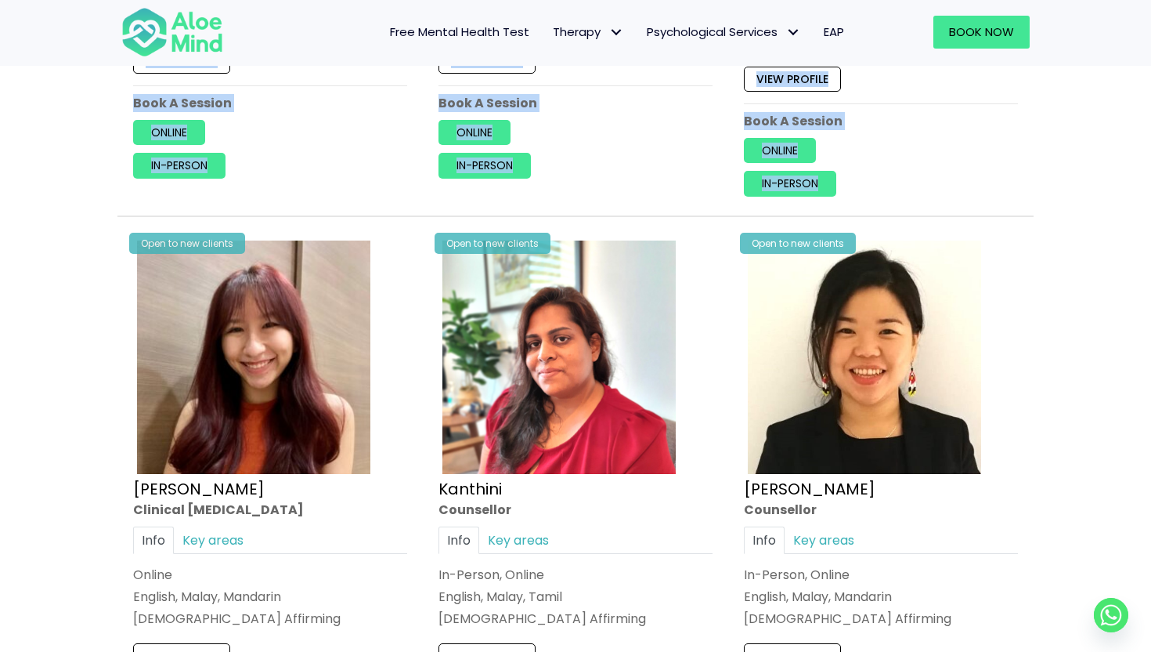
drag, startPoint x: 38, startPoint y: 131, endPoint x: 1042, endPoint y: 208, distance: 1007.7
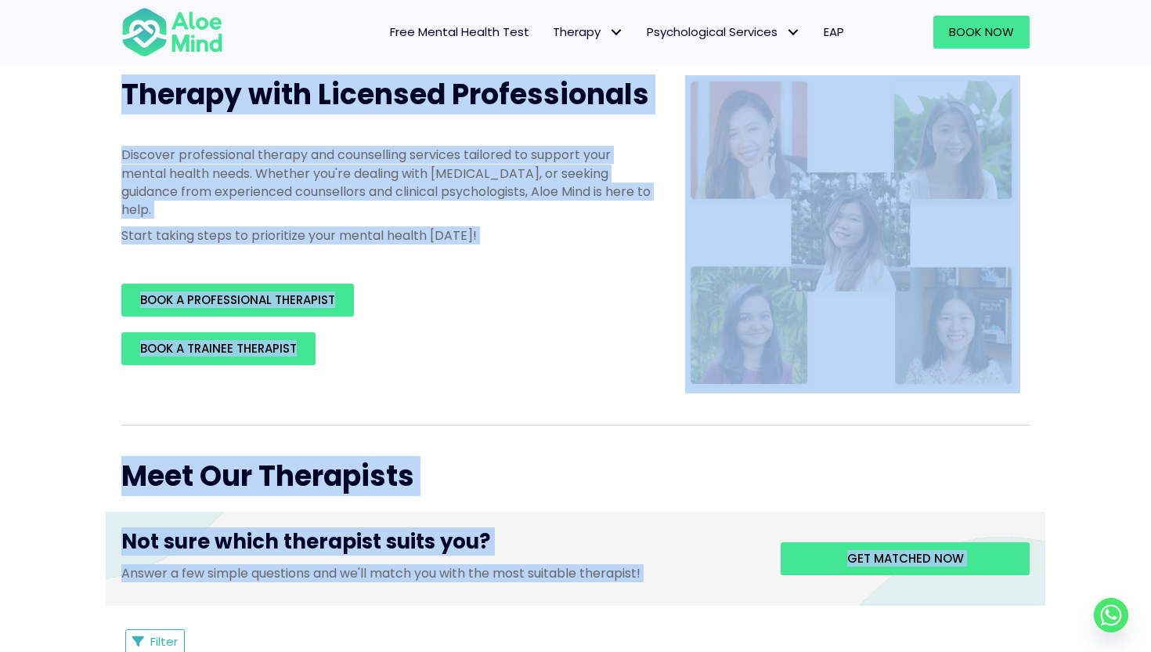
scroll to position [0, 0]
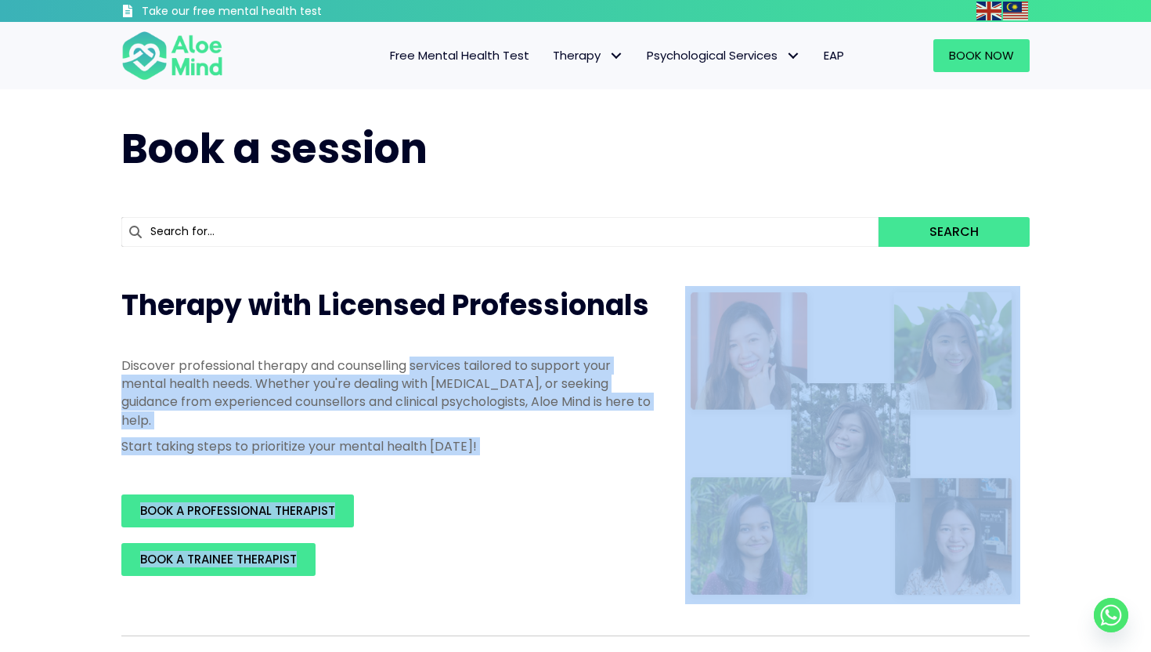
drag, startPoint x: 1042, startPoint y: 208, endPoint x: 413, endPoint y: 365, distance: 648.0
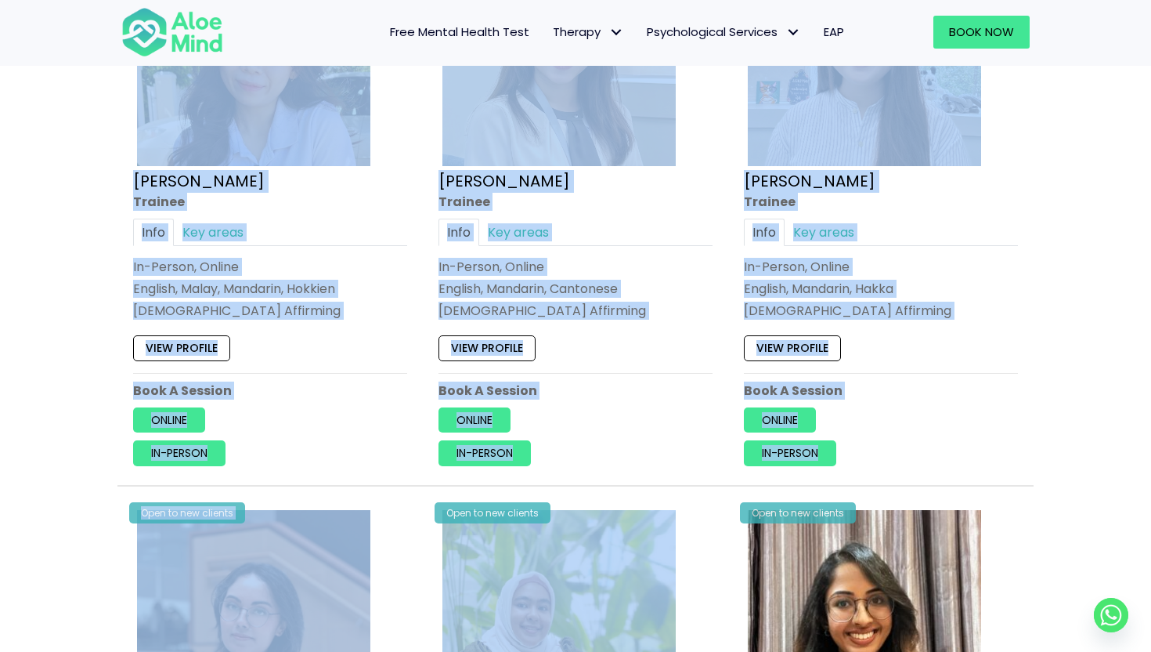
scroll to position [979, 0]
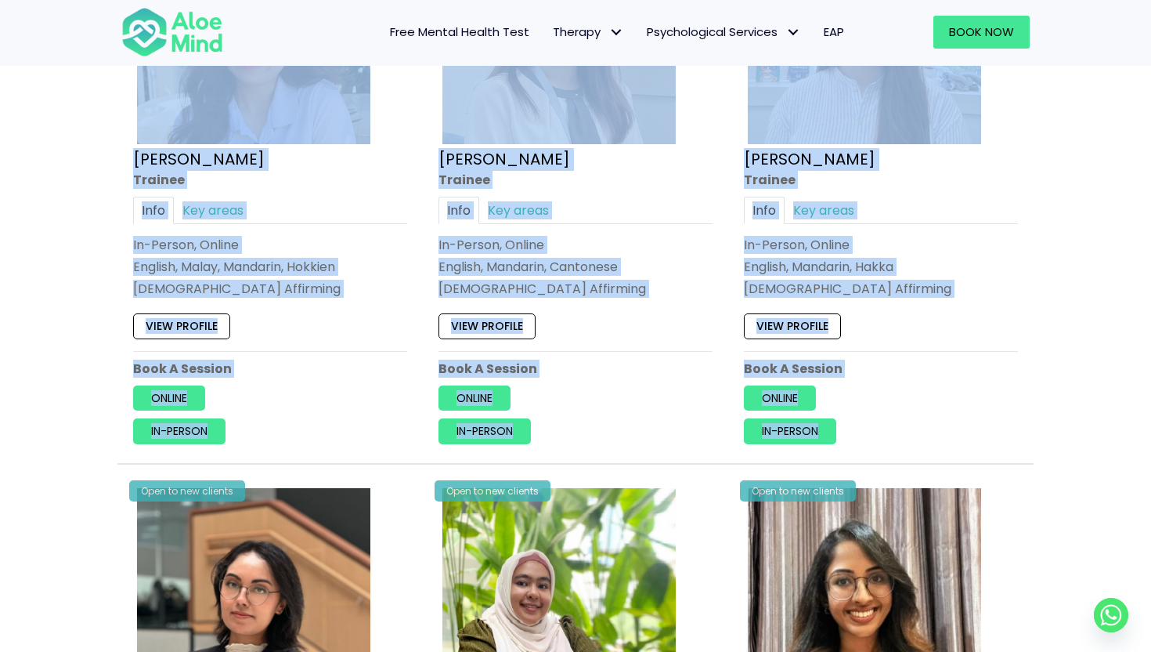
drag, startPoint x: 77, startPoint y: 184, endPoint x: 977, endPoint y: 464, distance: 942.9
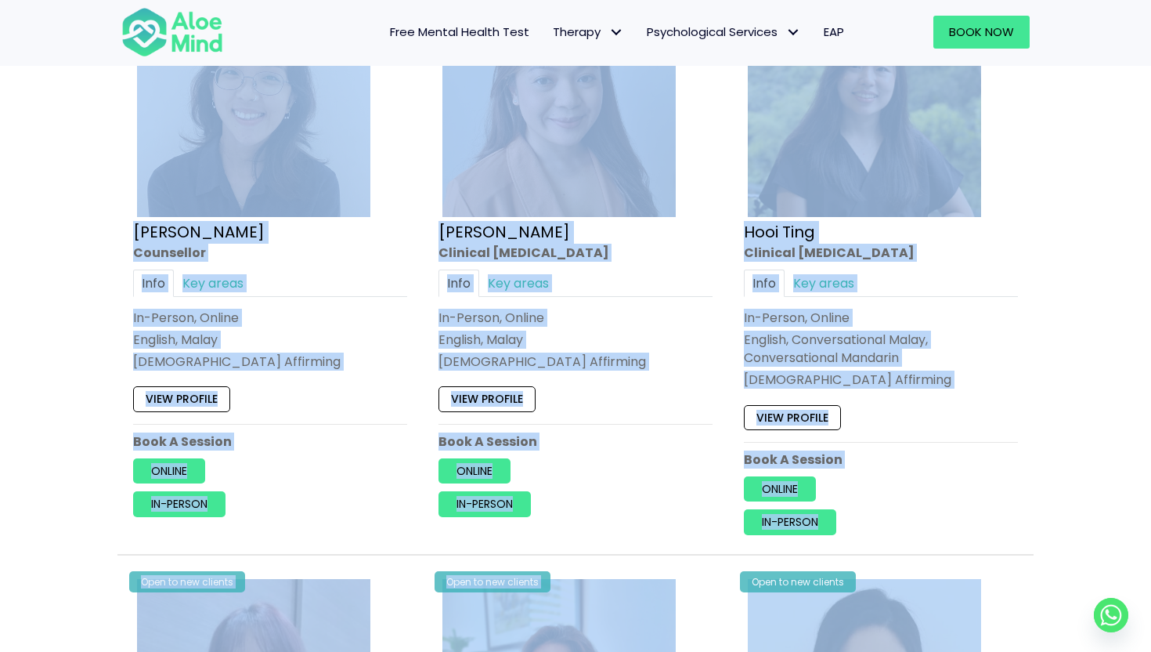
scroll to position [2698, 0]
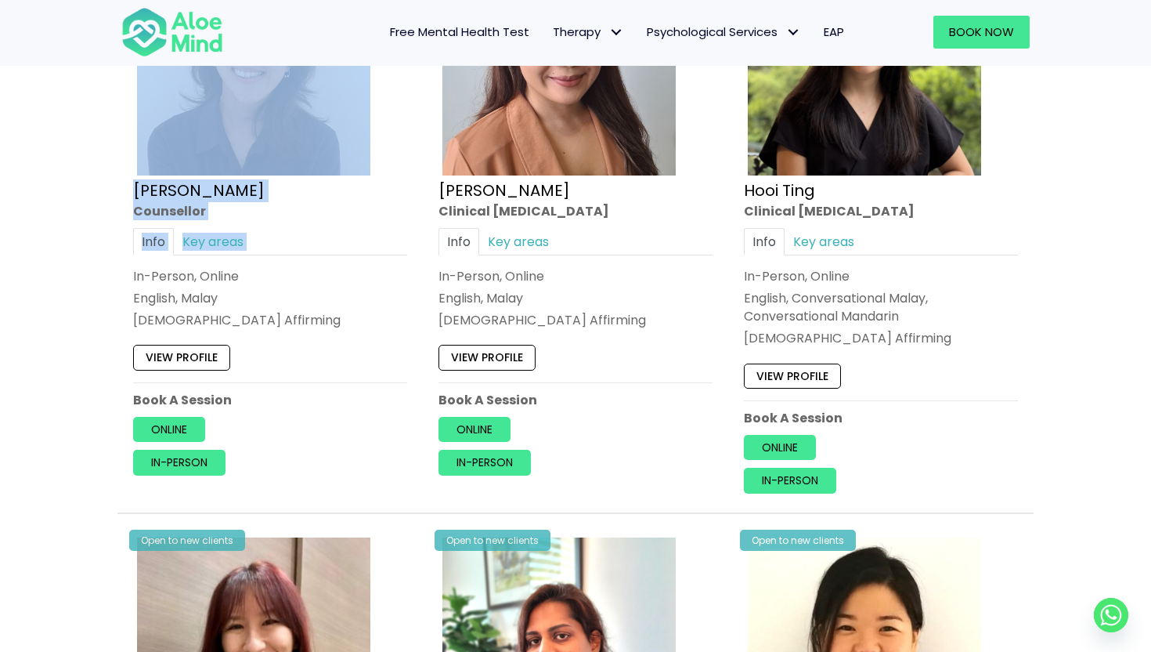
drag, startPoint x: 13, startPoint y: 171, endPoint x: 1, endPoint y: 283, distance: 113.5
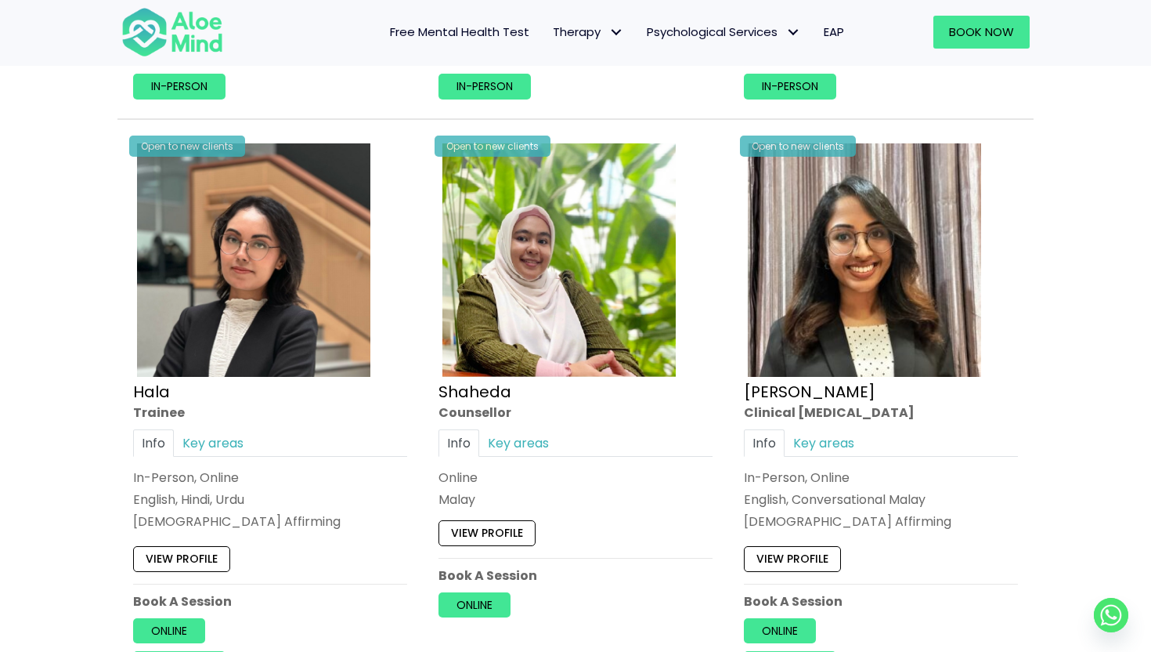
scroll to position [1430, 0]
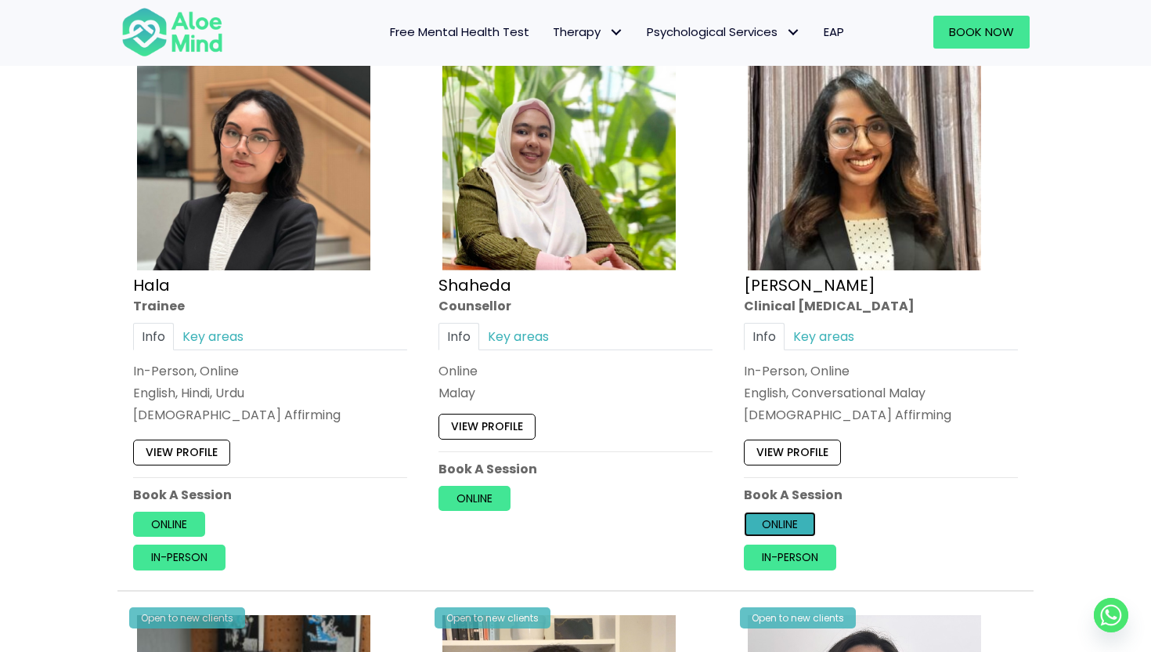
click at [778, 528] on link "Online" at bounding box center [780, 523] width 72 height 25
click at [784, 450] on link "View profile" at bounding box center [792, 452] width 97 height 25
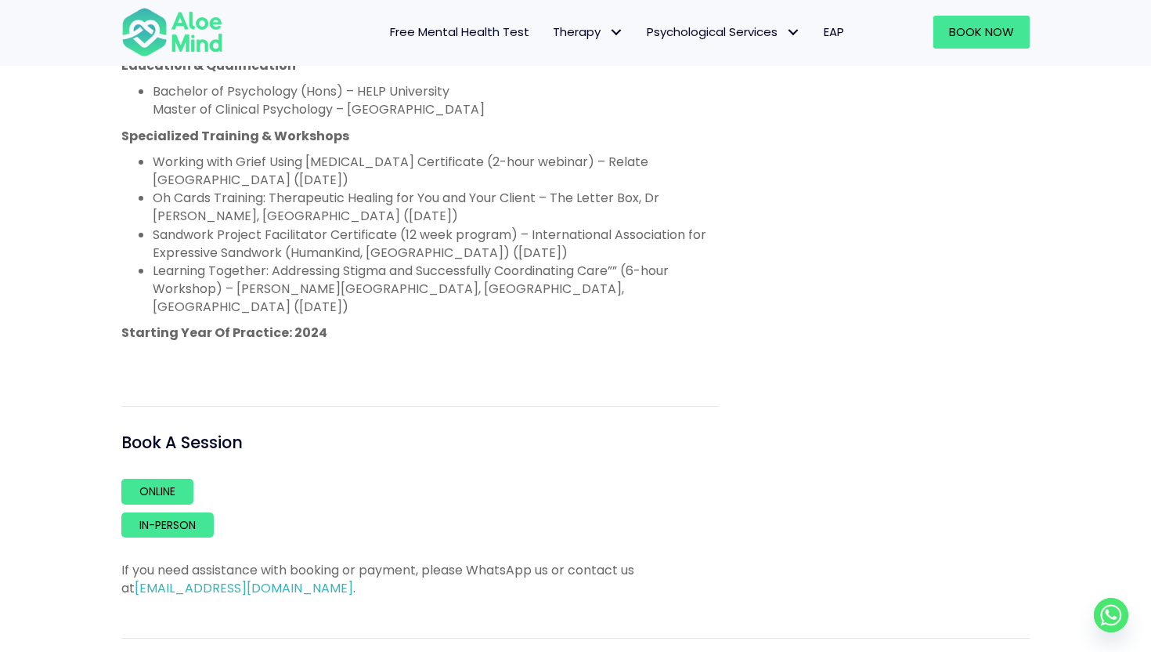
scroll to position [1018, 0]
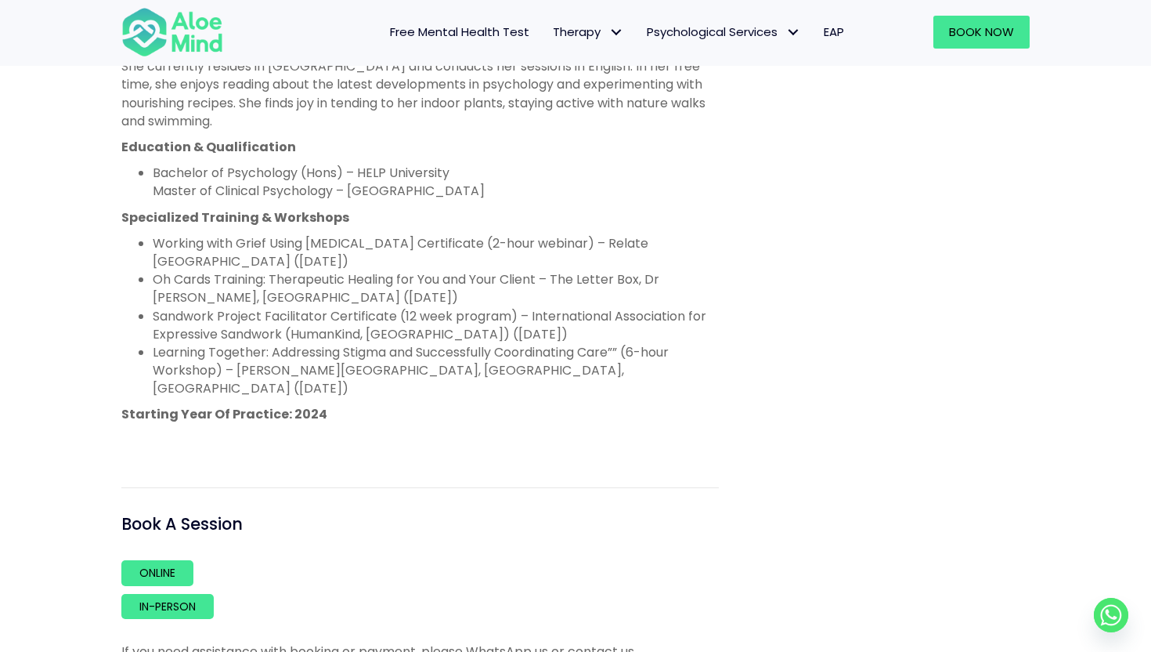
drag, startPoint x: 546, startPoint y: 371, endPoint x: 520, endPoint y: 179, distance: 193.6
click at [520, 179] on div "Diveena is a registered clinical [MEDICAL_DATA] (CP1-0567, MAHPC(CP)00624) with…" at bounding box center [419, 50] width 597 height 797
click at [521, 239] on li "Working with Grief Using [MEDICAL_DATA] Certificate (2-hour webinar) – Relate […" at bounding box center [436, 252] width 566 height 36
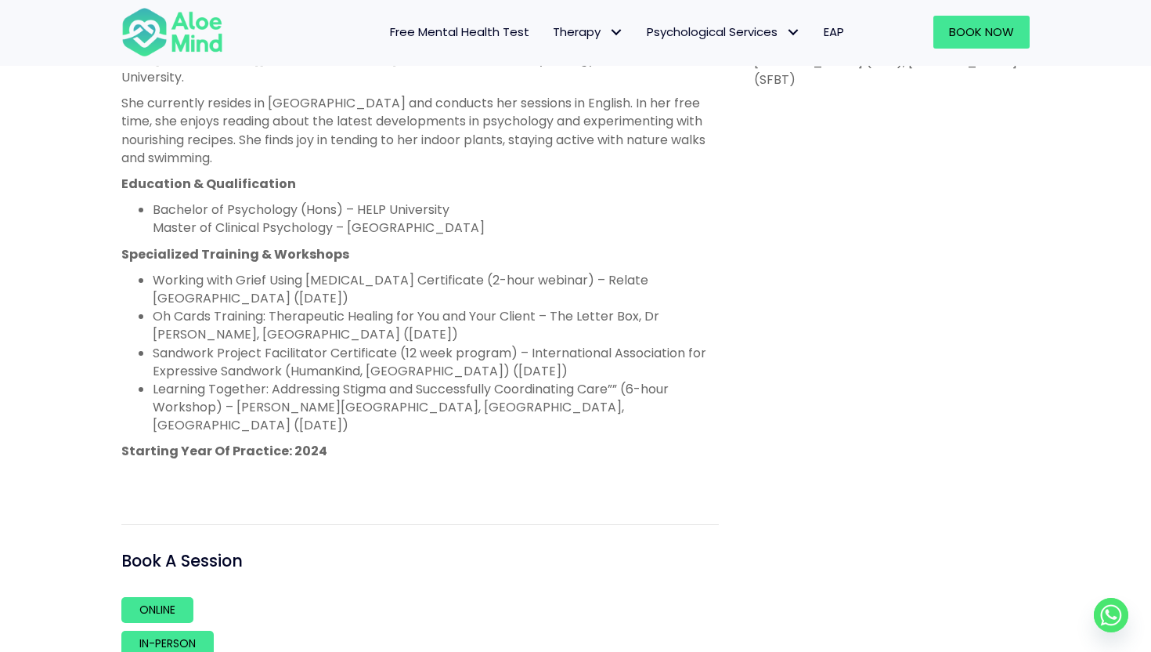
scroll to position [979, 0]
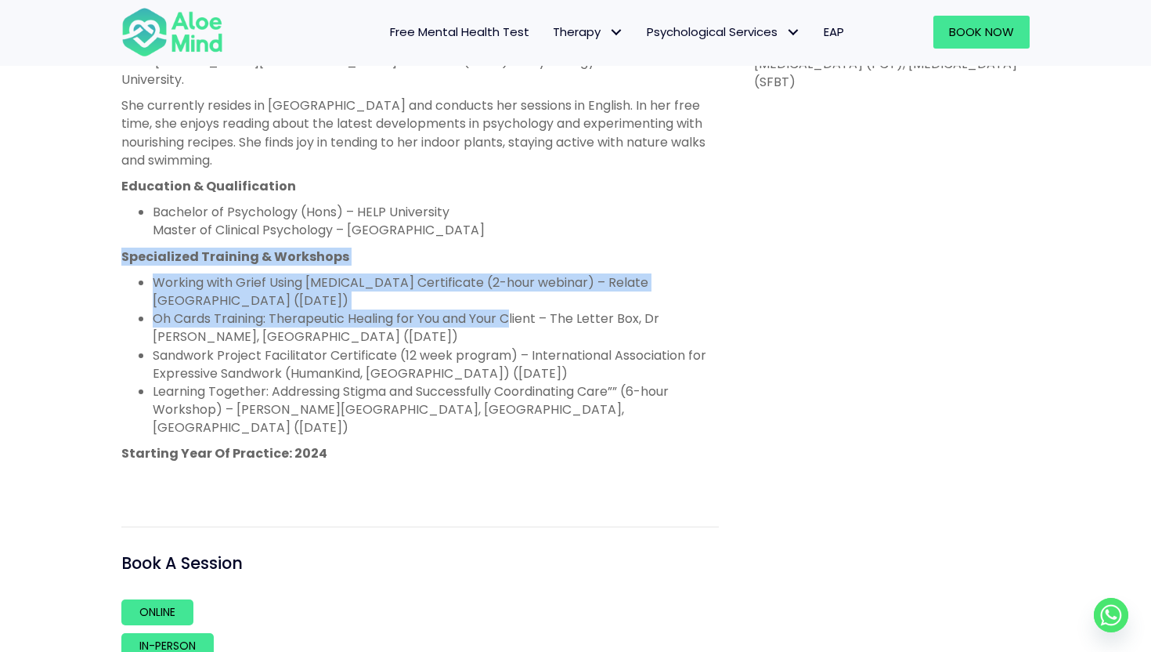
drag, startPoint x: 514, startPoint y: 227, endPoint x: 517, endPoint y: 291, distance: 63.5
click at [518, 291] on div "Diveena is a registered clinical [MEDICAL_DATA] (CP1-0567, MAHPC(CP)00624) with…" at bounding box center [419, 89] width 597 height 797
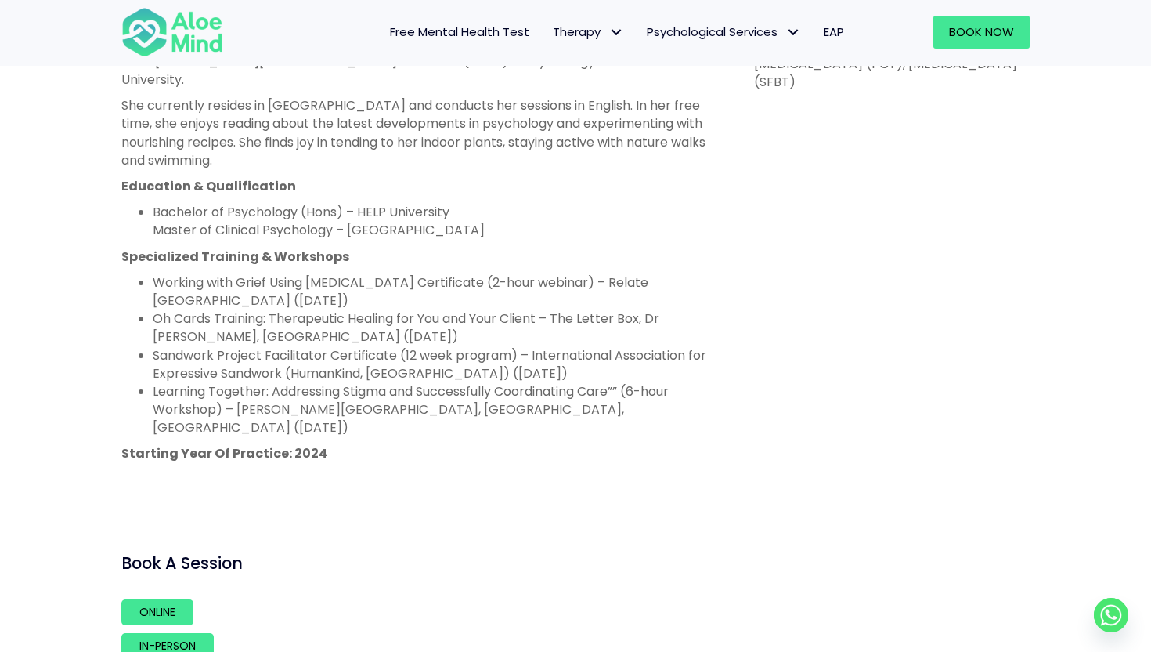
click at [511, 282] on li "Working with Grief Using [MEDICAL_DATA] Certificate (2-hour webinar) – Relate […" at bounding box center [436, 291] width 566 height 36
drag, startPoint x: 511, startPoint y: 282, endPoint x: 542, endPoint y: 324, distance: 52.6
click at [543, 325] on ul "Working with Grief Using [MEDICAL_DATA] Certificate (2-hour webinar) – Relate […" at bounding box center [419, 355] width 597 height 164
click at [542, 324] on li "Oh Cards Training: Therapeutic Healing for You and Your Client – The Letter Box…" at bounding box center [436, 327] width 566 height 36
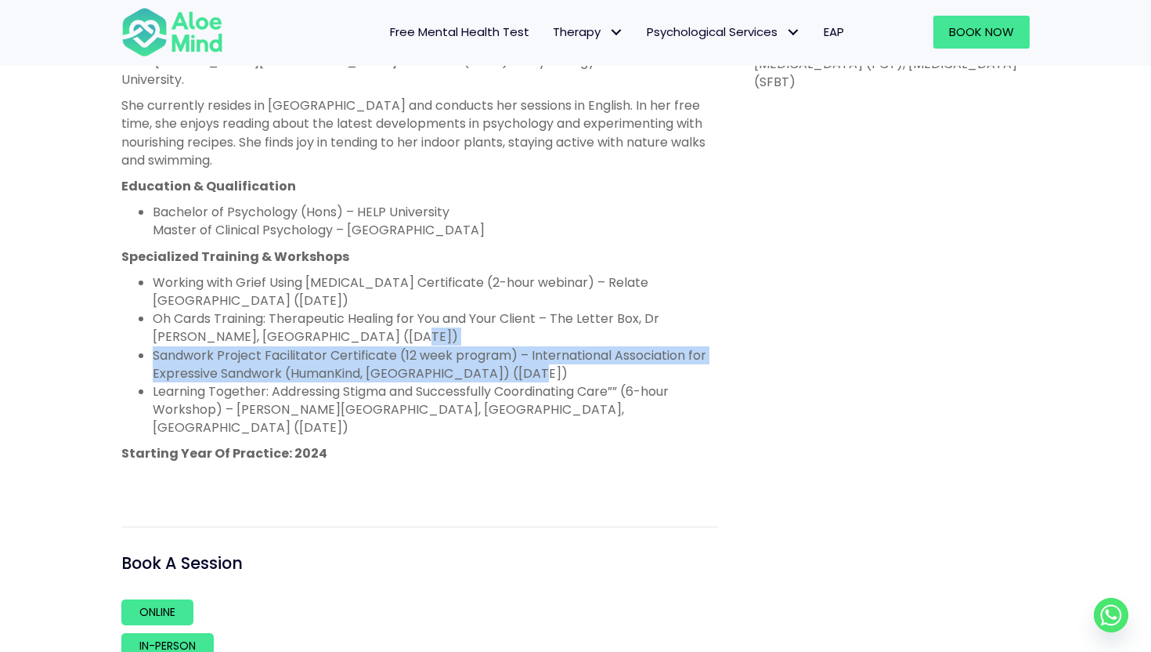
drag, startPoint x: 525, startPoint y: 316, endPoint x: 565, endPoint y: 350, distance: 53.3
click at [566, 351] on ul "Working with Grief Using [MEDICAL_DATA] Certificate (2-hour webinar) – Relate […" at bounding box center [419, 355] width 597 height 164
click at [565, 350] on li "Sandwork Project Facilitator Certificate (12 week program) – International Asso…" at bounding box center [436, 364] width 566 height 36
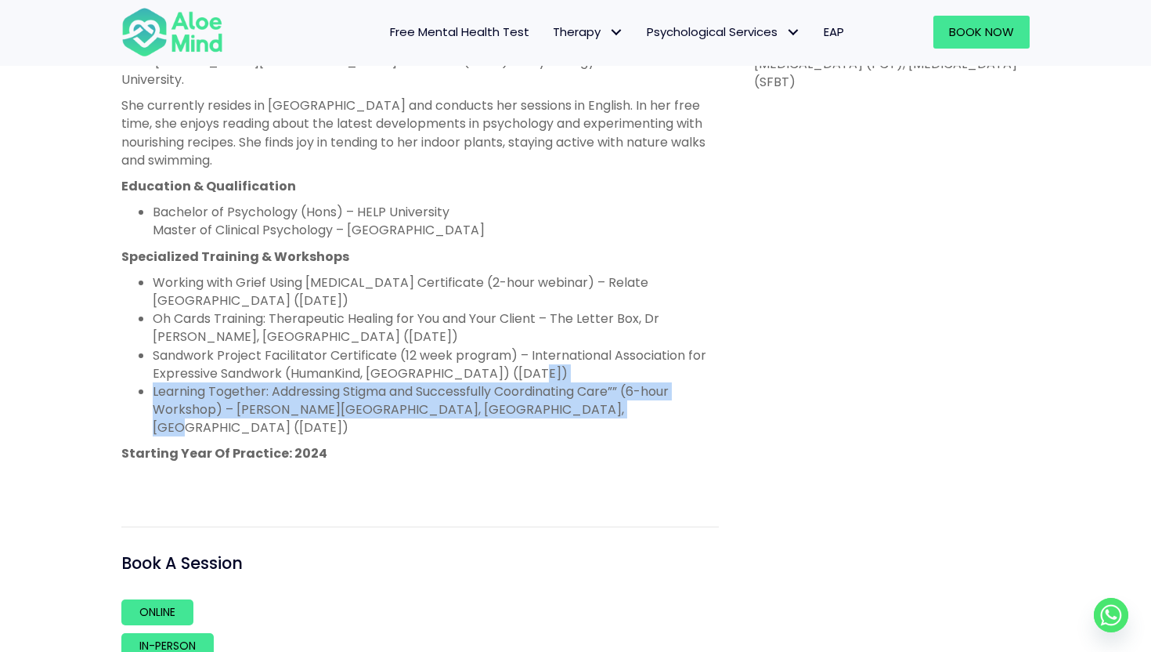
drag, startPoint x: 565, startPoint y: 352, endPoint x: 621, endPoint y: 395, distance: 70.8
click at [621, 396] on ul "Working with Grief Using [MEDICAL_DATA] Certificate (2-hour webinar) – Relate […" at bounding box center [419, 355] width 597 height 164
click at [621, 395] on li "Learning Together: Addressing Stigma and Successfully Coordinating Care”” (6-ho…" at bounding box center [436, 409] width 566 height 55
drag, startPoint x: 621, startPoint y: 395, endPoint x: 582, endPoint y: 363, distance: 51.1
click at [582, 363] on ul "Working with Grief Using Acceptance and Commitment Therapy Certificate (2-hour …" at bounding box center [419, 355] width 597 height 164
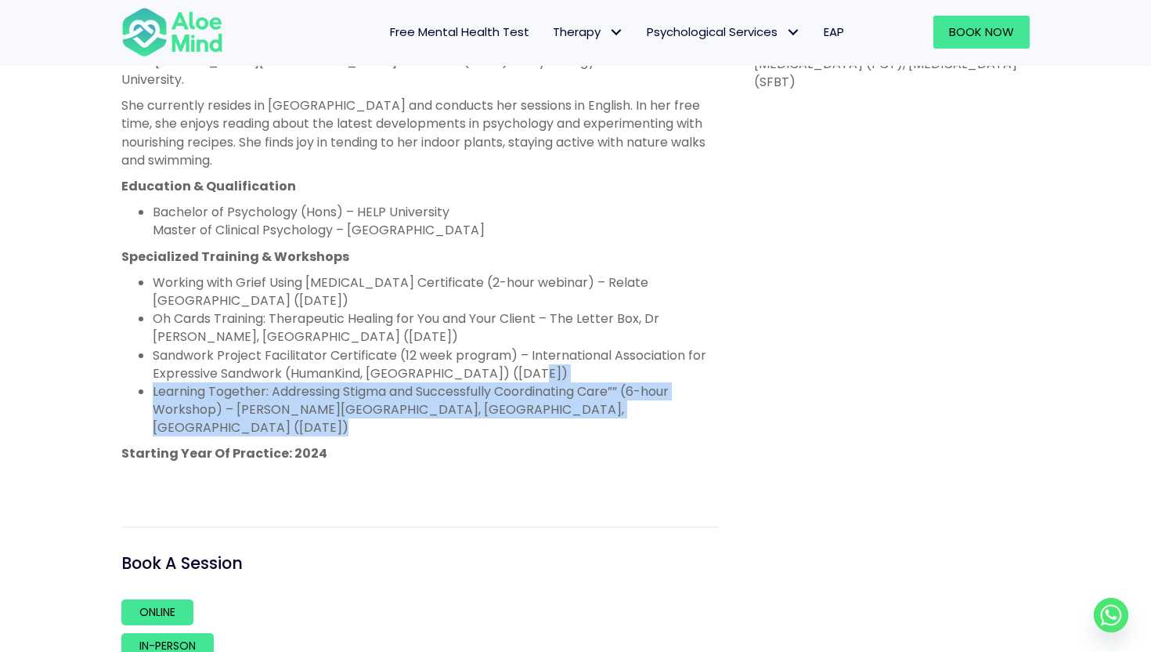
click at [564, 349] on li "Sandwork Project Facilitator Certificate (12 week program) – International Asso…" at bounding box center [436, 364] width 566 height 36
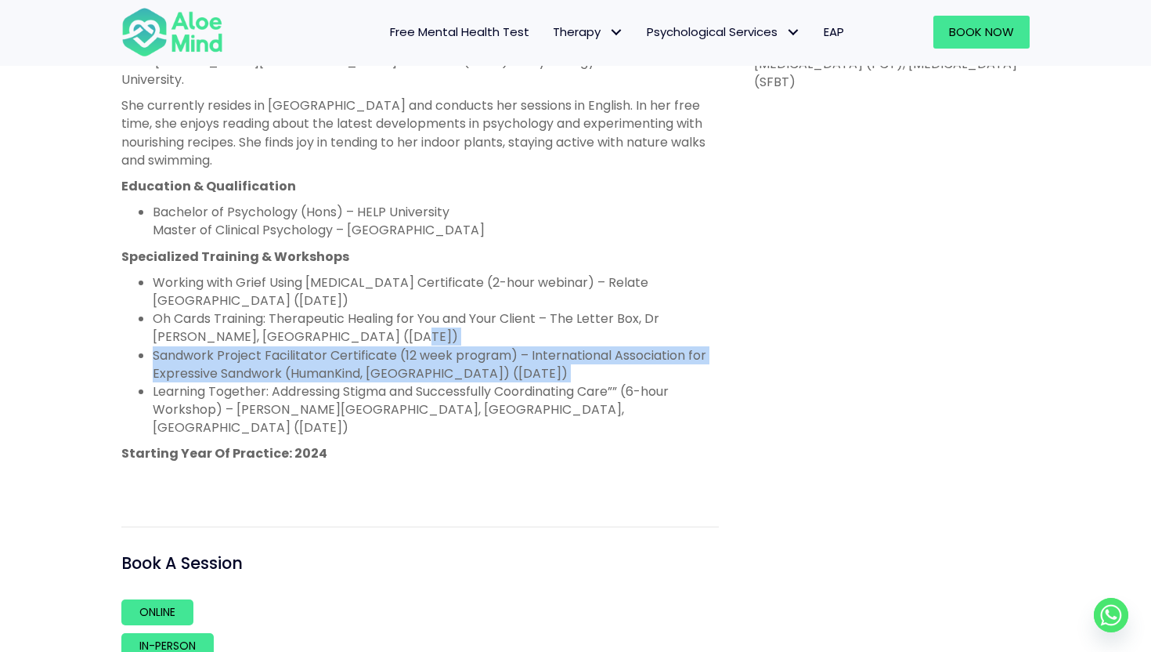
drag, startPoint x: 564, startPoint y: 349, endPoint x: 550, endPoint y: 317, distance: 34.8
click at [550, 317] on ul "Working with Grief Using Acceptance and Commitment Therapy Certificate (2-hour …" at bounding box center [419, 355] width 597 height 164
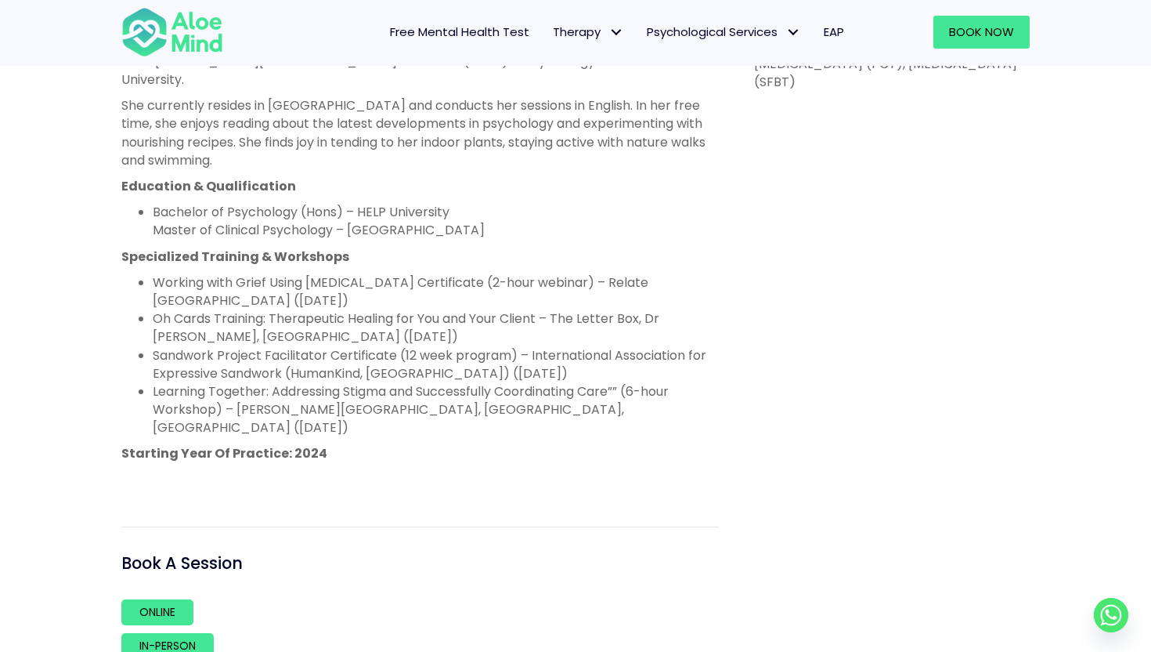
click at [513, 309] on li "Oh Cards Training: Therapeutic Healing for You and Your Client – The Letter Box…" at bounding box center [436, 327] width 566 height 36
drag, startPoint x: 484, startPoint y: 319, endPoint x: 479, endPoint y: 287, distance: 33.2
click at [479, 287] on ul "Working with Grief Using Acceptance and Commitment Therapy Certificate (2-hour …" at bounding box center [419, 355] width 597 height 164
drag, startPoint x: 457, startPoint y: 277, endPoint x: 445, endPoint y: 249, distance: 30.8
click at [445, 249] on div "Diveena is a registered clinical psychologist (CP1-0567, MAHPC(CP)00624) with e…" at bounding box center [419, 89] width 597 height 797
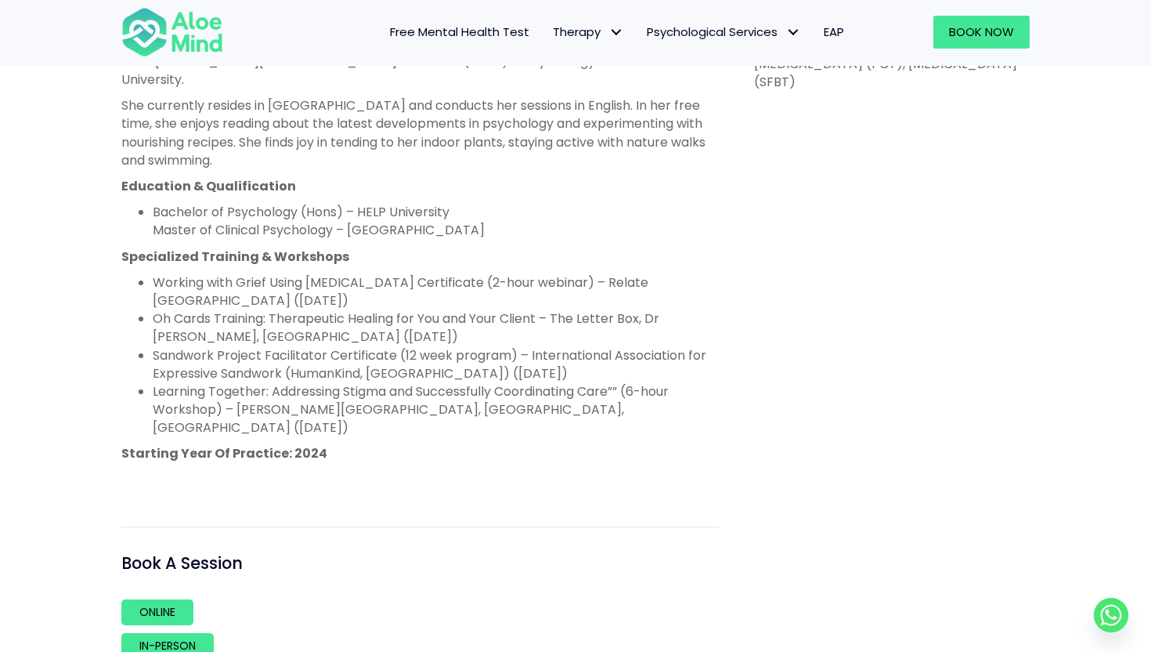
click at [486, 227] on div "Diveena is a registered clinical psychologist (CP1-0567, MAHPC(CP)00624) with e…" at bounding box center [419, 89] width 597 height 797
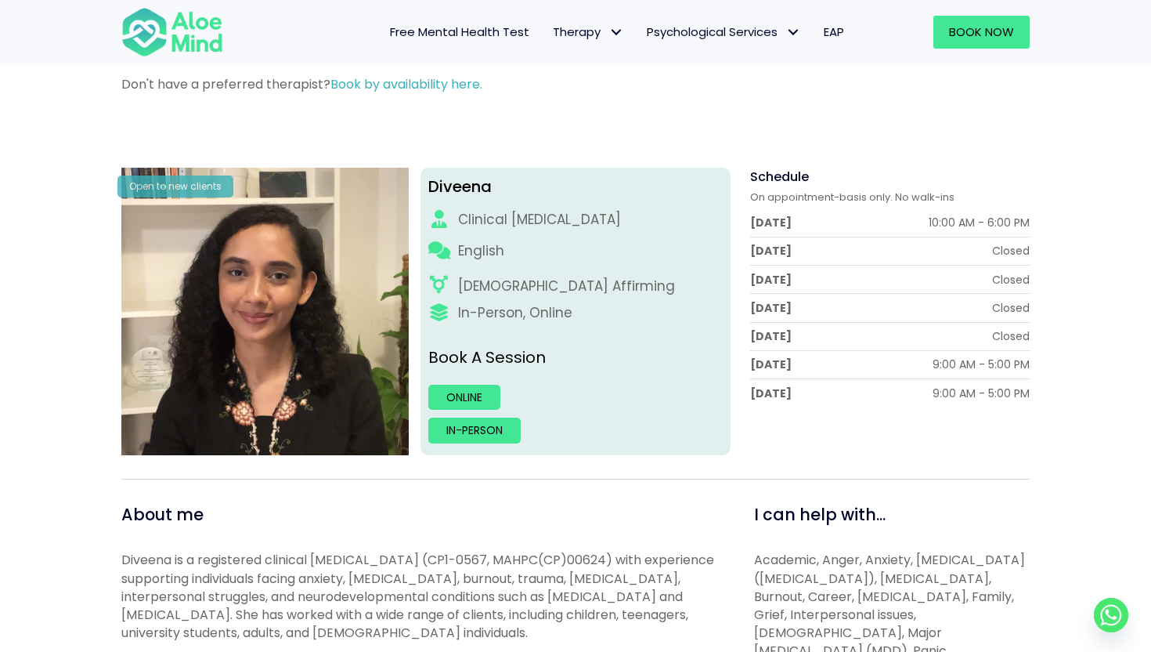
scroll to position [0, 0]
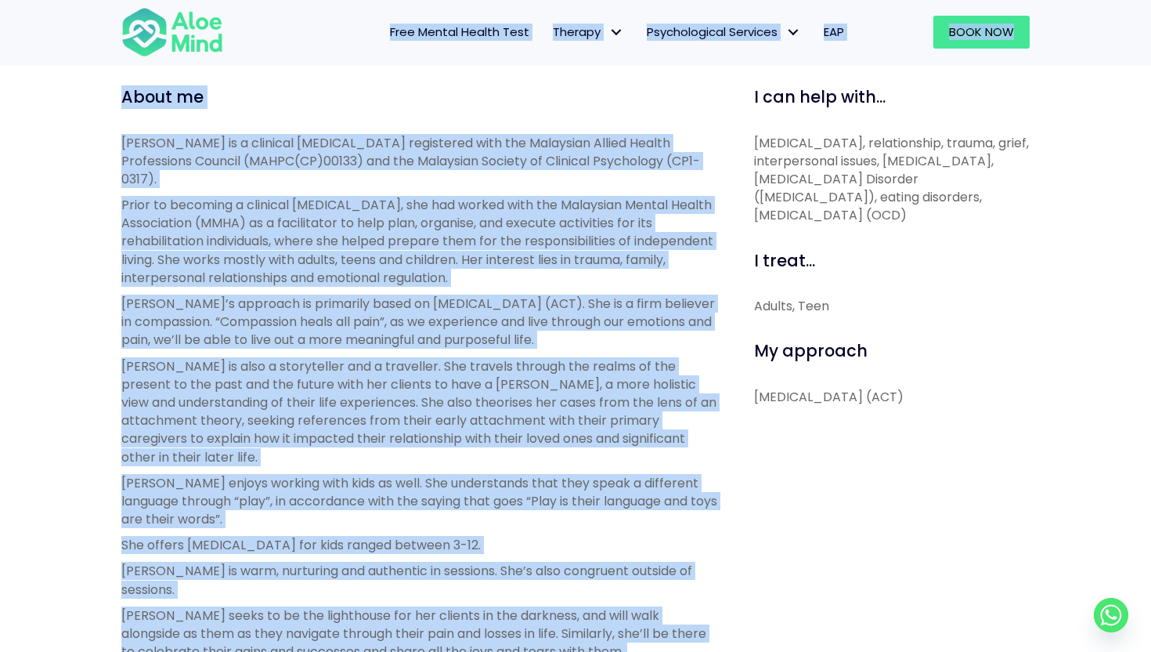
scroll to position [553, 0]
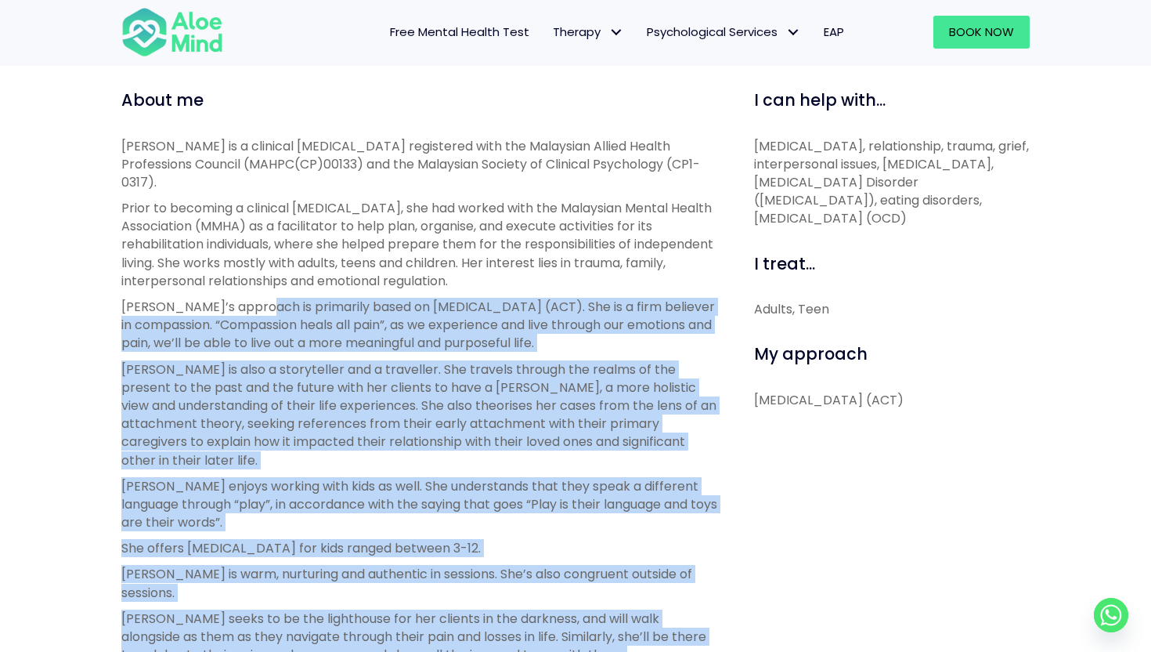
drag, startPoint x: 323, startPoint y: 406, endPoint x: 266, endPoint y: 294, distance: 125.7
click at [266, 294] on div "About me [PERSON_NAME] is a clinical [MEDICAL_DATA] registered with the Malaysi…" at bounding box center [419, 642] width 597 height 1108
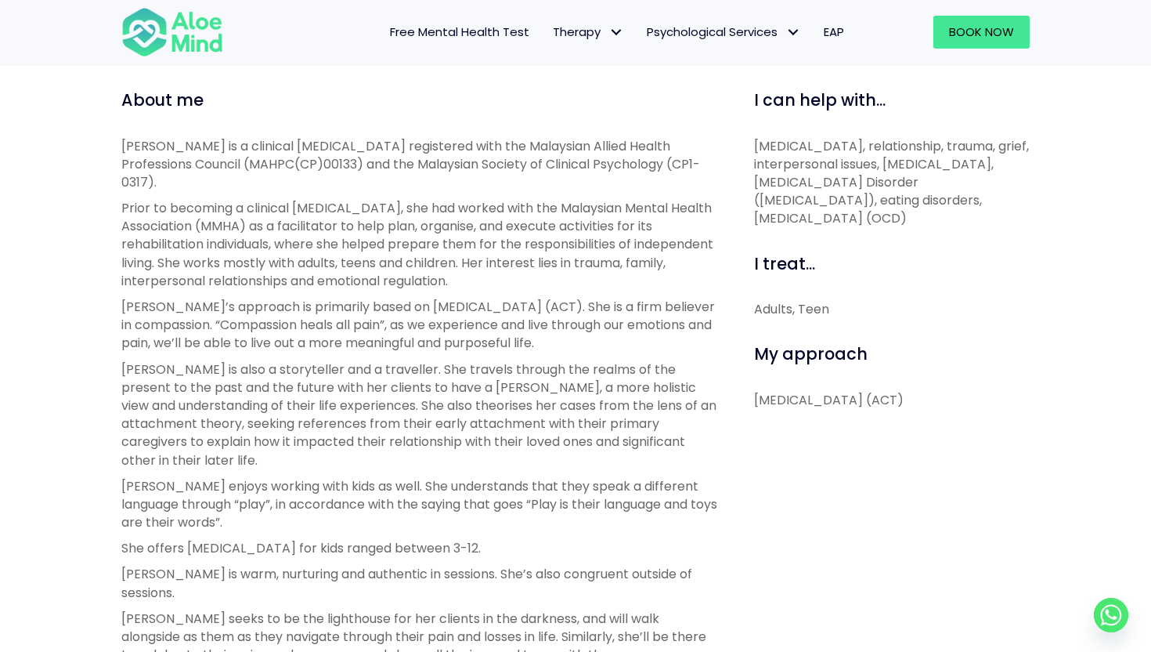
click at [266, 329] on p "[PERSON_NAME]’s approach is primarily based on [MEDICAL_DATA] (ACT). She is a f…" at bounding box center [419, 325] width 597 height 55
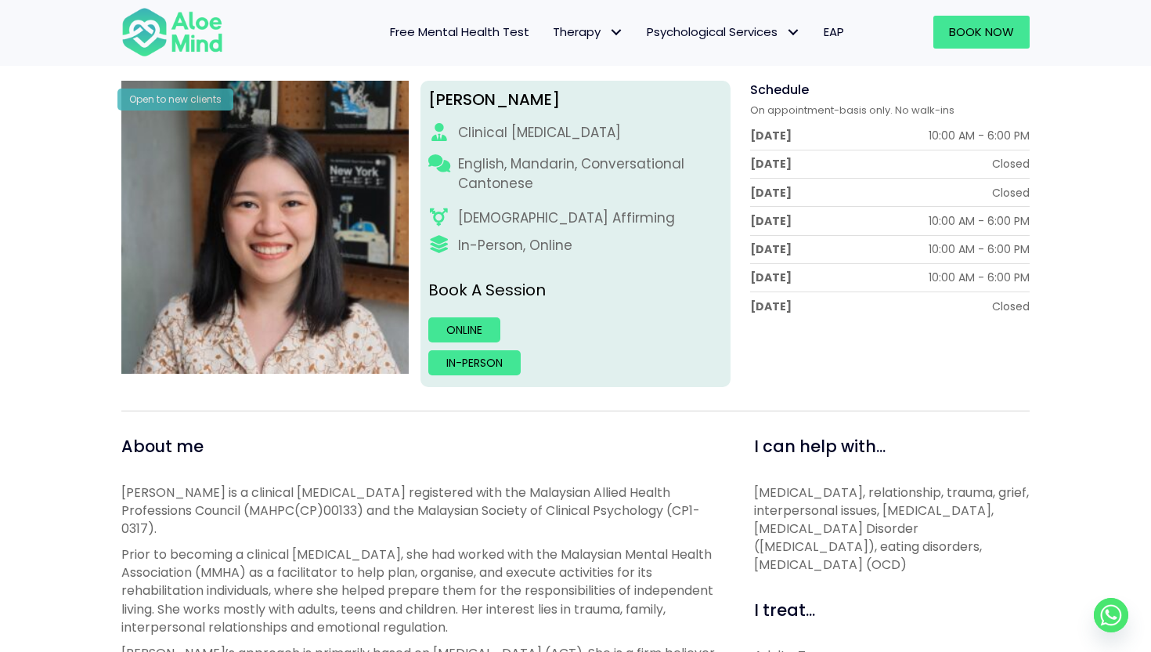
scroll to position [0, 0]
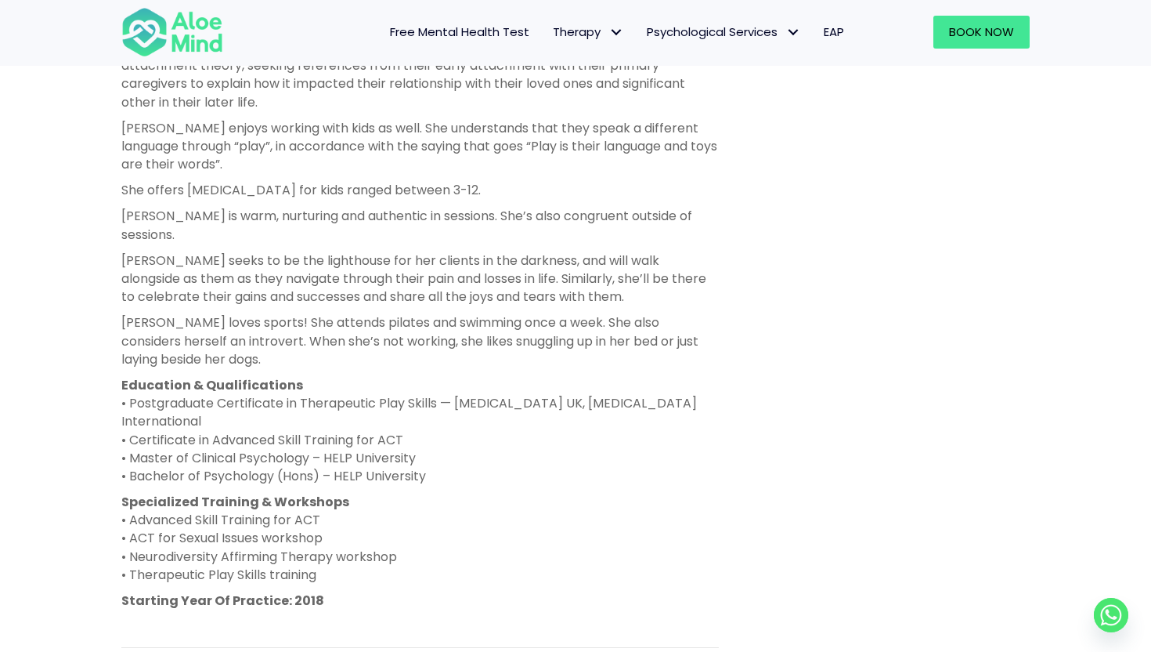
scroll to position [1025, 0]
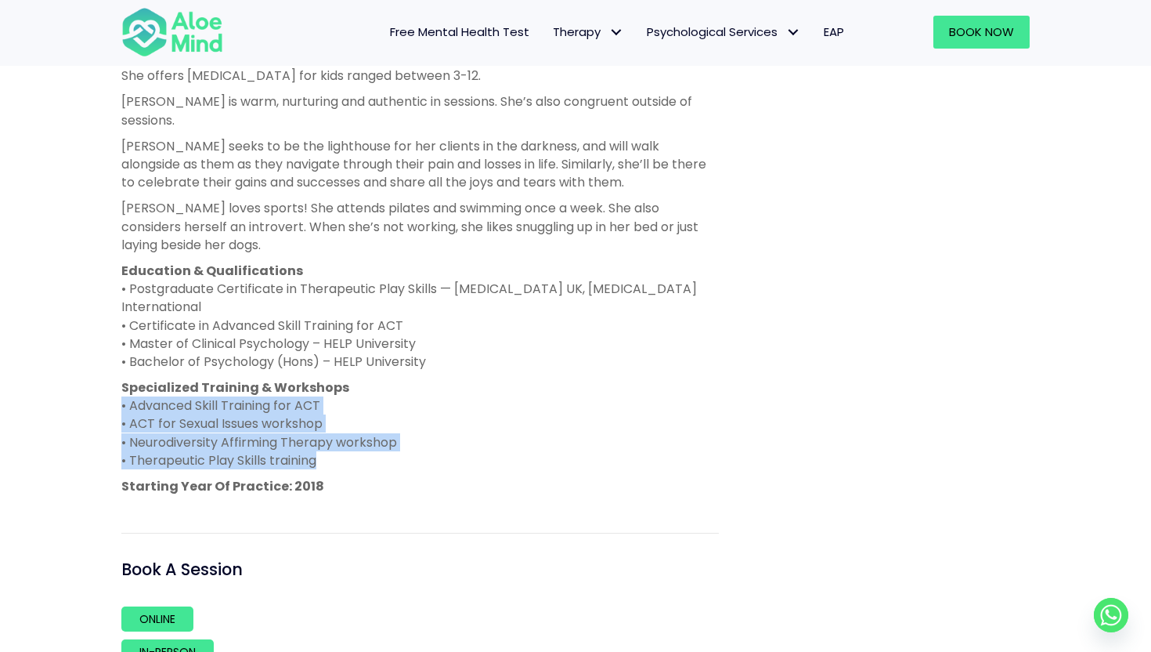
drag, startPoint x: 377, startPoint y: 438, endPoint x: 344, endPoint y: 362, distance: 83.1
click at [344, 361] on div "[PERSON_NAME] is a clinical [MEDICAL_DATA] registered with the Malaysian Allied…" at bounding box center [419, 80] width 597 height 831
click at [446, 378] on p "Specialized Training & Workshops • Advanced Skill Training for ACT • ACT for Se…" at bounding box center [419, 423] width 597 height 91
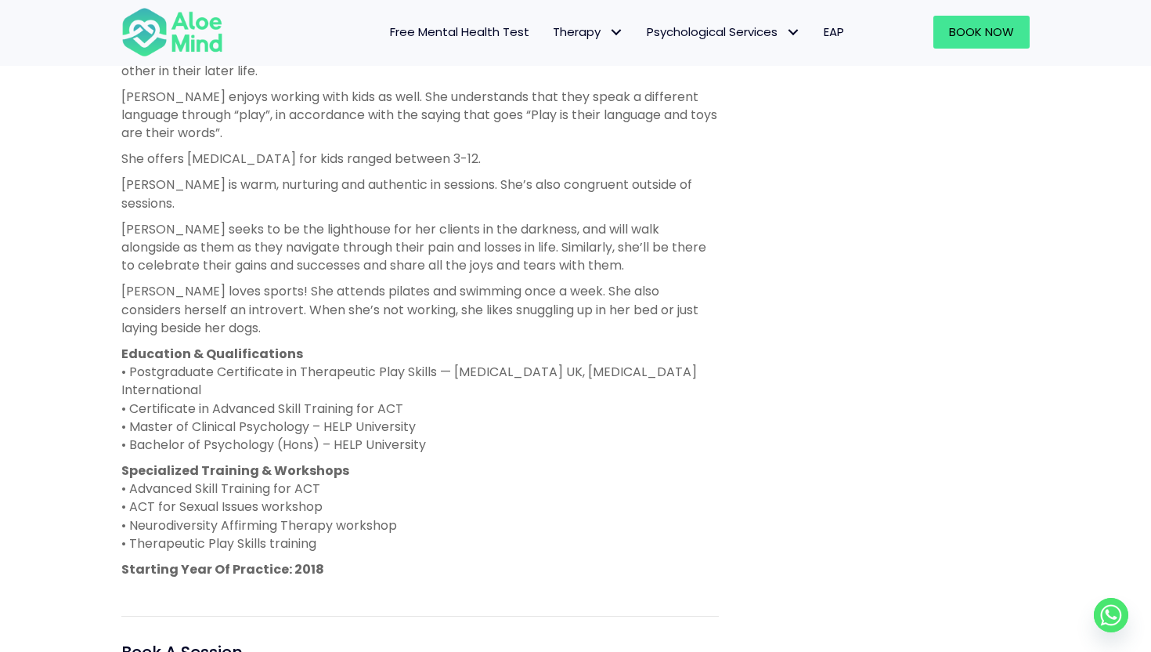
scroll to position [932, 0]
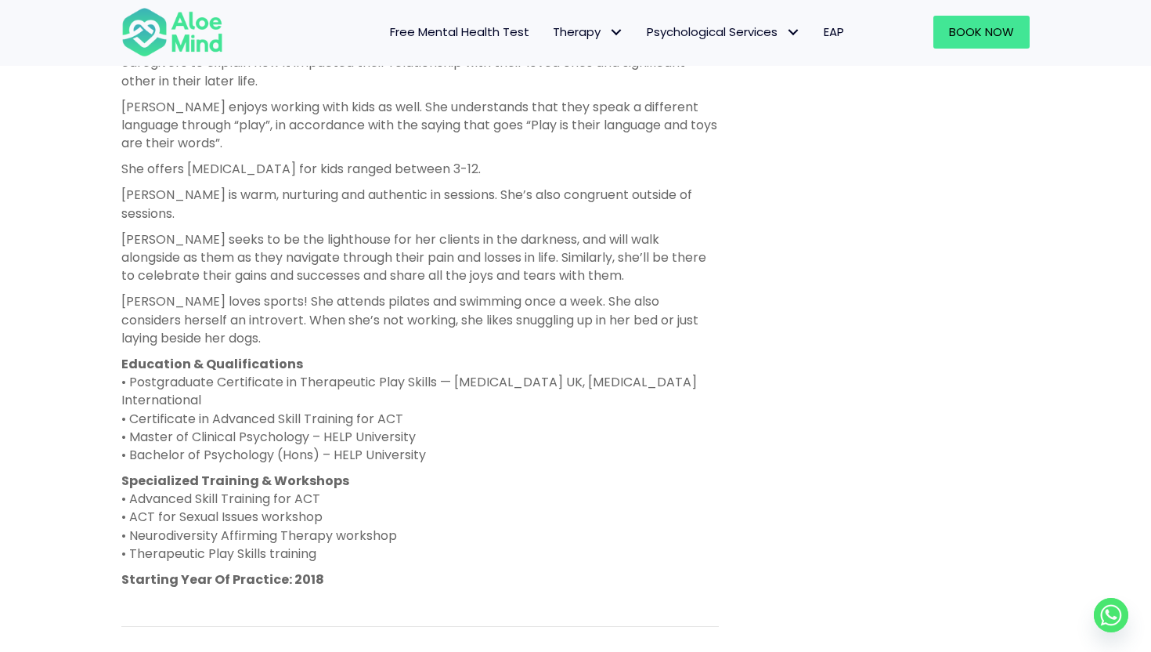
drag, startPoint x: 454, startPoint y: 403, endPoint x: 424, endPoint y: 309, distance: 98.6
click at [424, 309] on div "[PERSON_NAME] is a clinical [MEDICAL_DATA] registered with the Malaysian Allied…" at bounding box center [419, 173] width 597 height 831
click at [496, 355] on p "Education & Qualifications • Postgraduate Certificate in Therapeutic Play Skill…" at bounding box center [419, 409] width 597 height 109
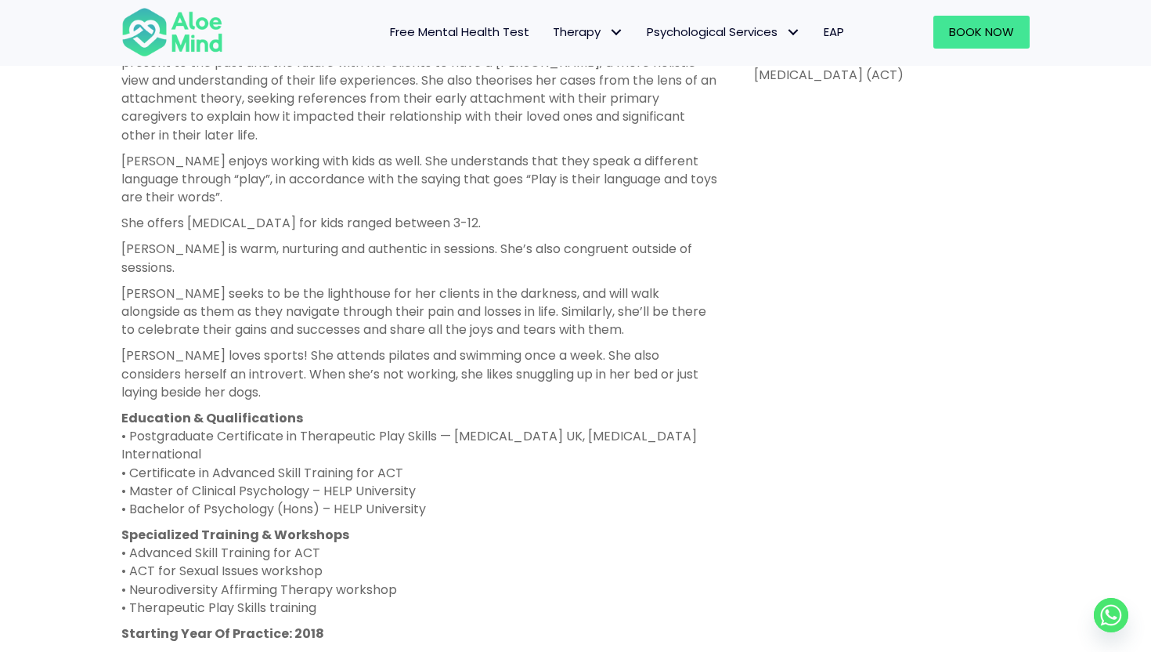
scroll to position [867, 0]
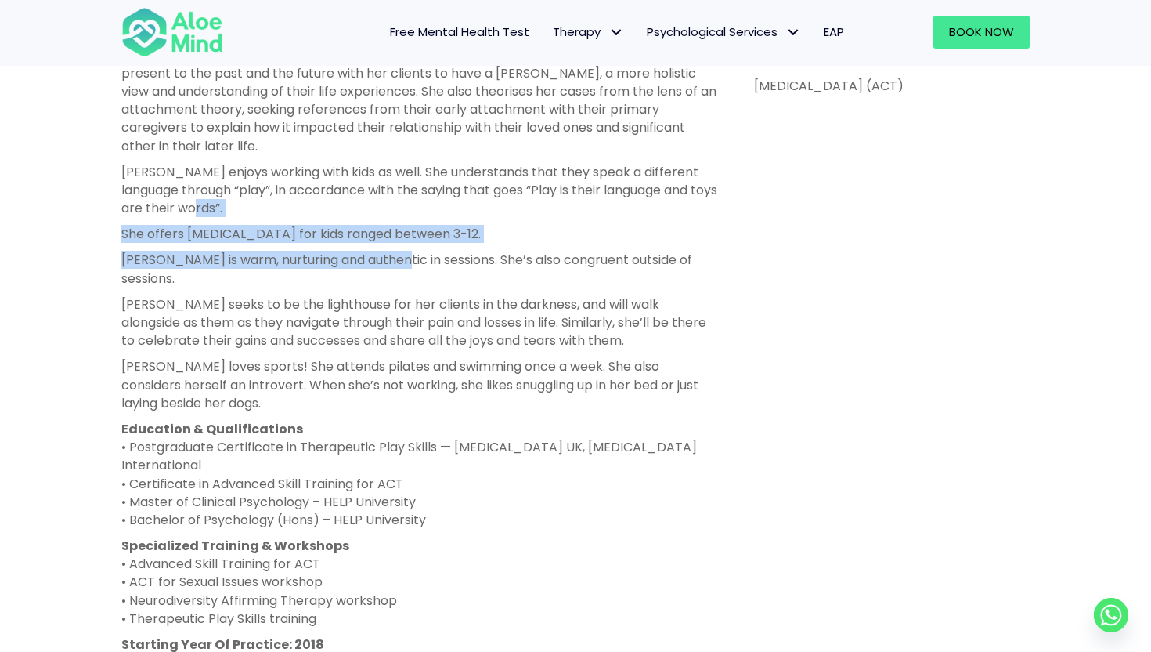
drag, startPoint x: 373, startPoint y: 172, endPoint x: 402, endPoint y: 218, distance: 54.3
click at [402, 218] on div "[PERSON_NAME] is a clinical [MEDICAL_DATA] registered with the Malaysian Allied…" at bounding box center [419, 238] width 597 height 831
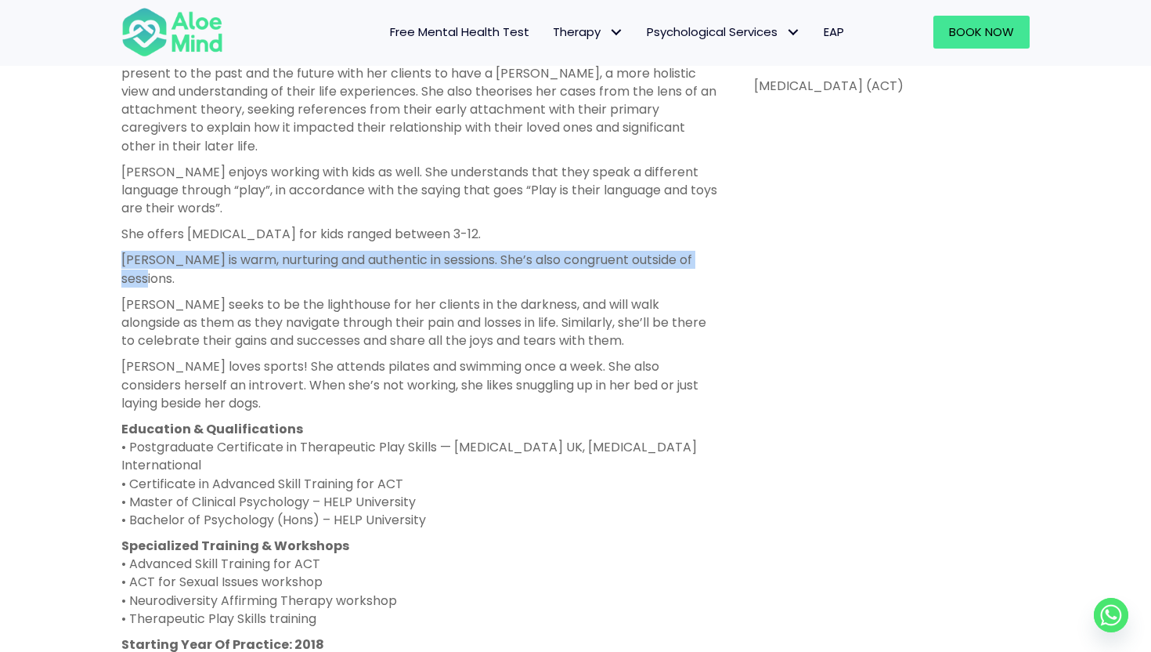
drag, startPoint x: 382, startPoint y: 240, endPoint x: 325, endPoint y: 211, distance: 64.1
click at [325, 211] on div "[PERSON_NAME] is a clinical [MEDICAL_DATA] registered with the Malaysian Allied…" at bounding box center [419, 238] width 597 height 831
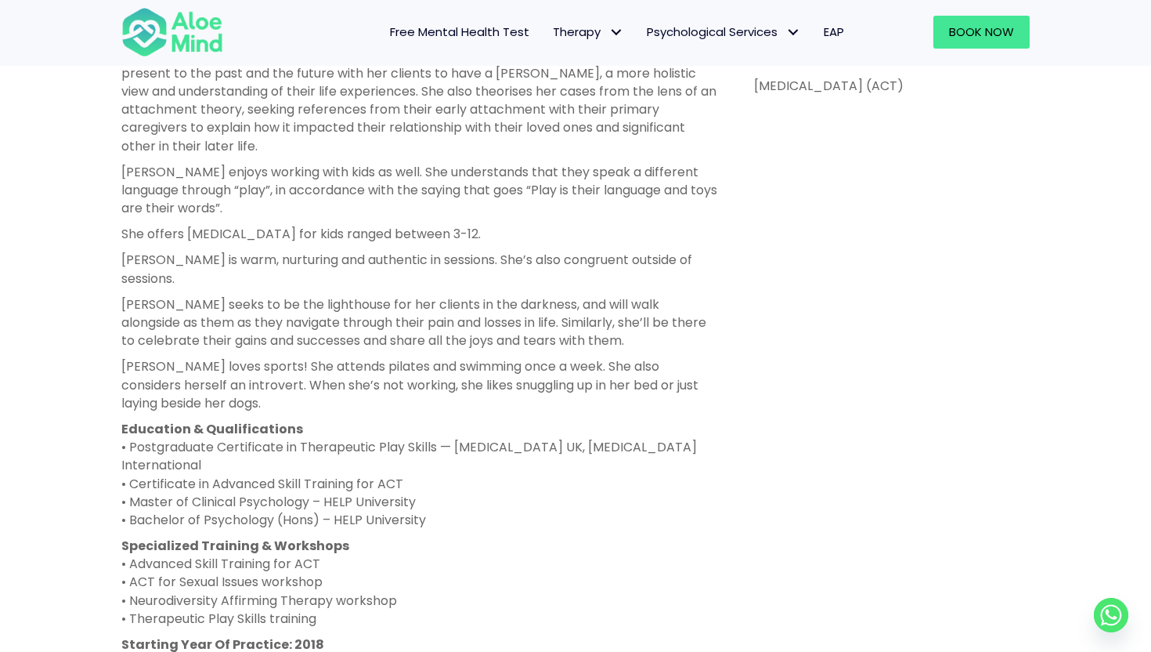
click at [340, 295] on p "[PERSON_NAME] seeks to be the lighthouse for her clients in the darkness, and w…" at bounding box center [419, 322] width 597 height 55
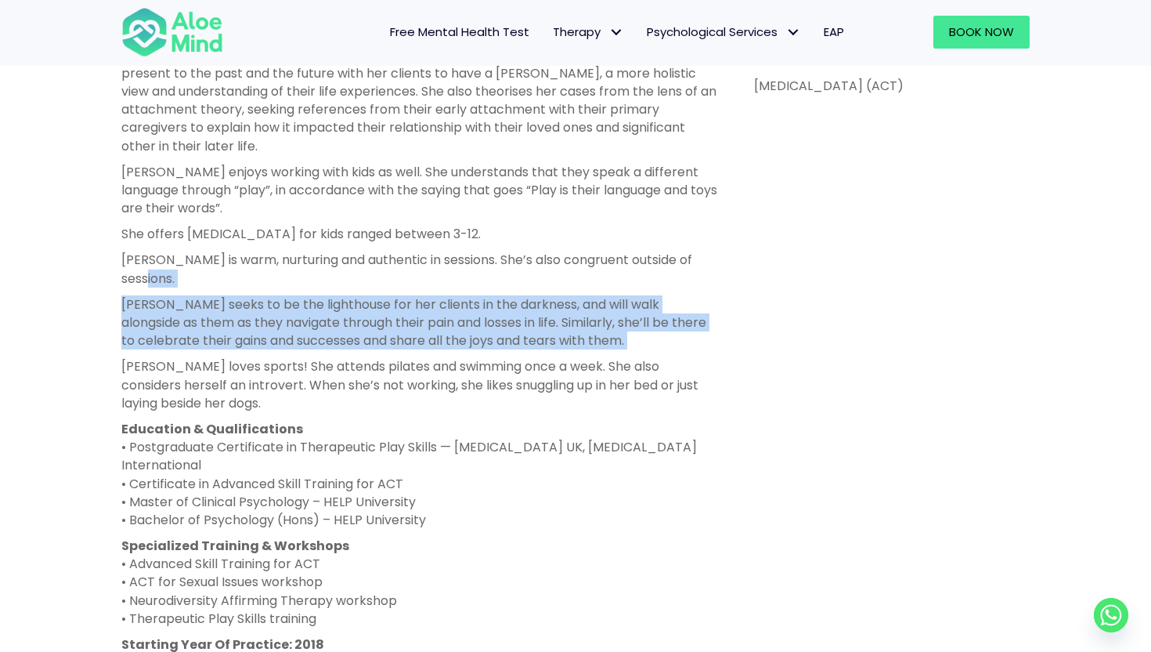
drag, startPoint x: 324, startPoint y: 247, endPoint x: 429, endPoint y: 318, distance: 126.8
click at [430, 318] on div "[PERSON_NAME] is a clinical [MEDICAL_DATA] registered with the Malaysian Allied…" at bounding box center [419, 238] width 597 height 831
click at [429, 318] on div "Chen Wen is a clinical psychologist registered with the Malaysian Allied Health…" at bounding box center [419, 238] width 597 height 831
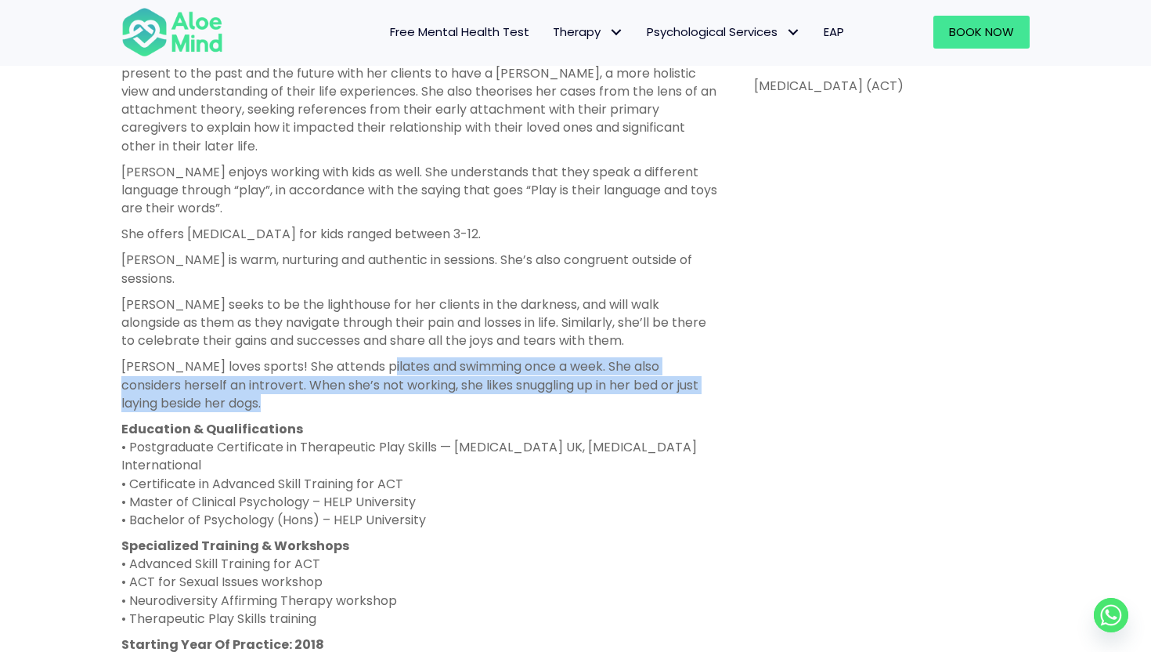
drag, startPoint x: 386, startPoint y: 323, endPoint x: 456, endPoint y: 378, distance: 89.2
click at [456, 379] on div "Chen Wen is a clinical psychologist registered with the Malaysian Allied Health…" at bounding box center [419, 238] width 597 height 831
click at [456, 378] on div "Chen Wen is a clinical psychologist registered with the Malaysian Allied Health…" at bounding box center [419, 238] width 597 height 831
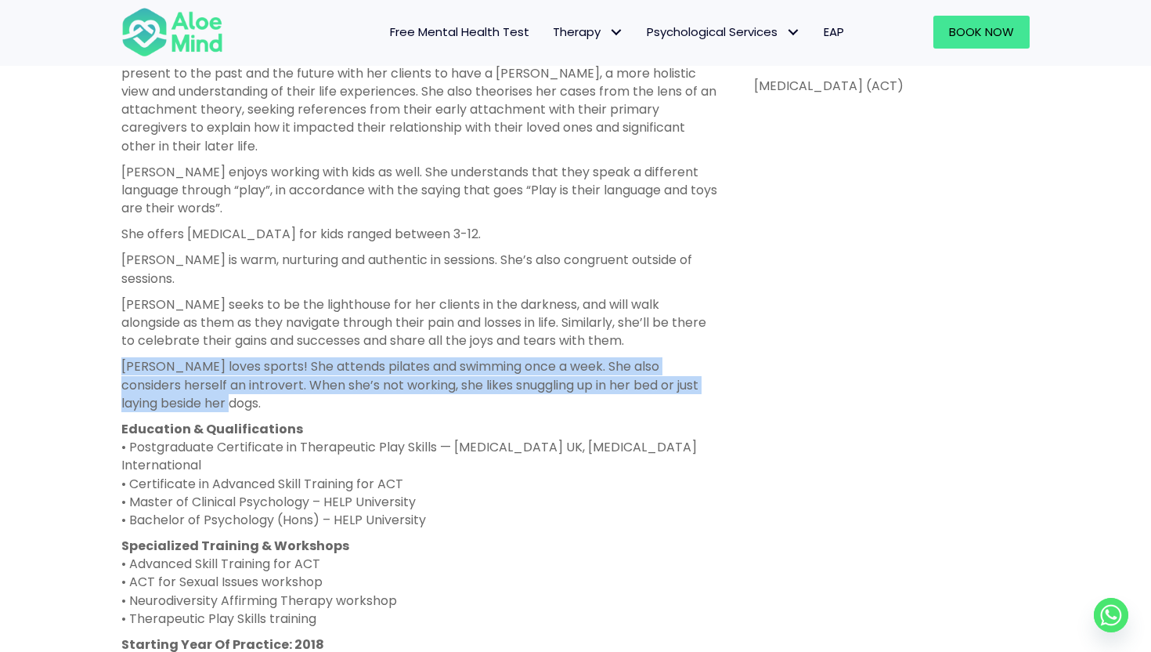
drag, startPoint x: 434, startPoint y: 372, endPoint x: 414, endPoint y: 319, distance: 56.7
click at [414, 318] on div "Chen Wen is a clinical psychologist registered with the Malaysian Allied Health…" at bounding box center [419, 238] width 597 height 831
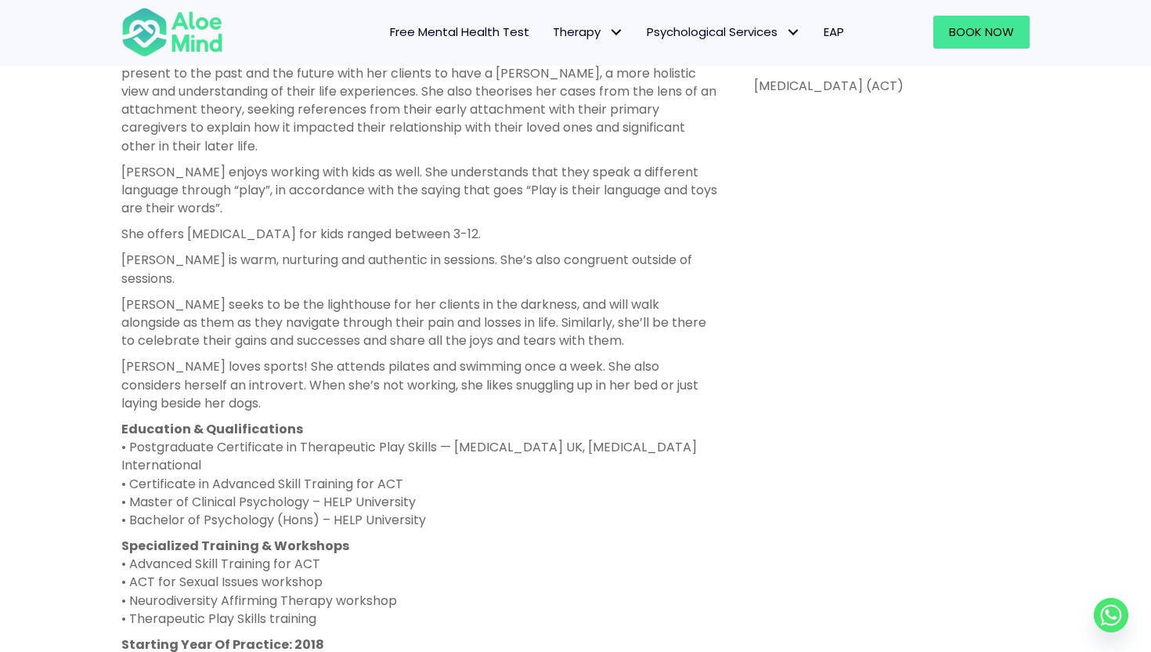
click at [424, 366] on p "Chen Wen loves sports! She attends pilates and swimming once a week. She also c…" at bounding box center [419, 384] width 597 height 55
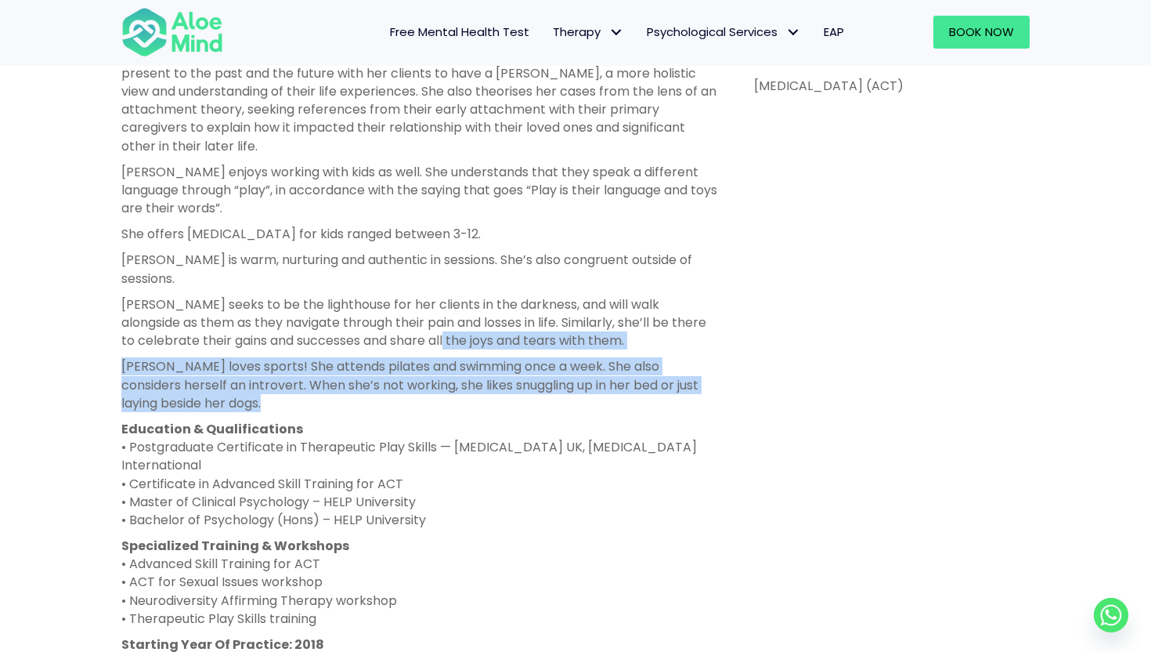
drag, startPoint x: 424, startPoint y: 366, endPoint x: 405, endPoint y: 310, distance: 59.4
click at [406, 310] on div "Chen Wen is a clinical psychologist registered with the Malaysian Allied Health…" at bounding box center [419, 238] width 597 height 831
click at [412, 320] on div "Chen Wen is a clinical psychologist registered with the Malaysian Allied Health…" at bounding box center [419, 238] width 597 height 831
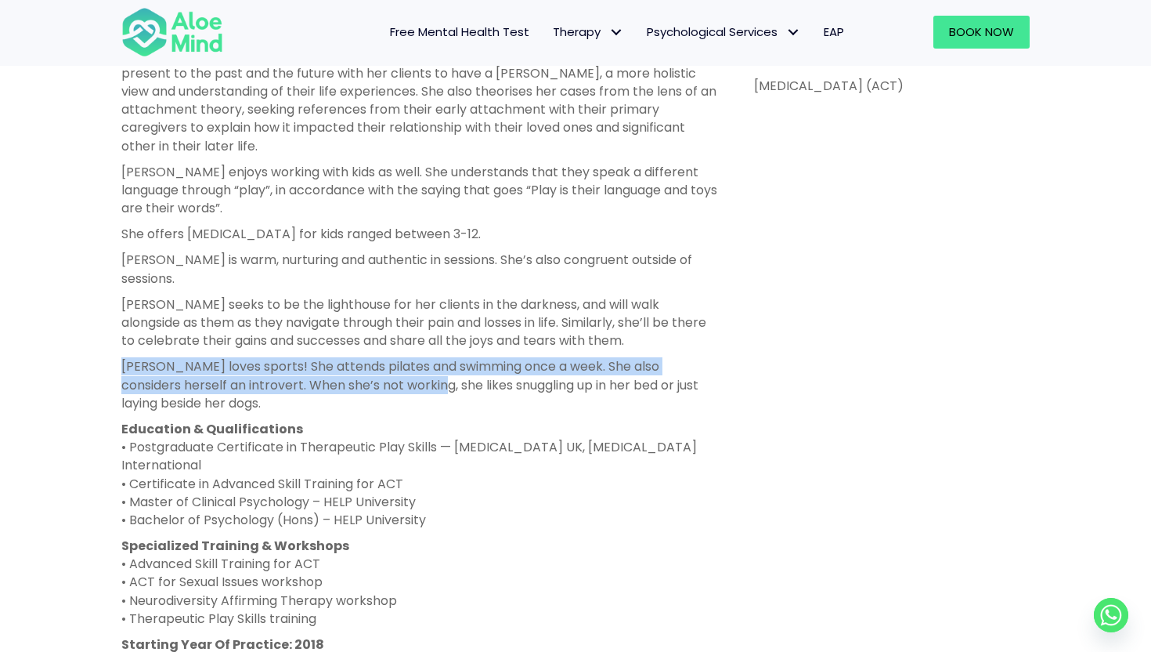
drag, startPoint x: 397, startPoint y: 316, endPoint x: 417, endPoint y: 348, distance: 38.3
click at [417, 348] on div "Chen Wen is a clinical psychologist registered with the Malaysian Allied Health…" at bounding box center [419, 238] width 597 height 831
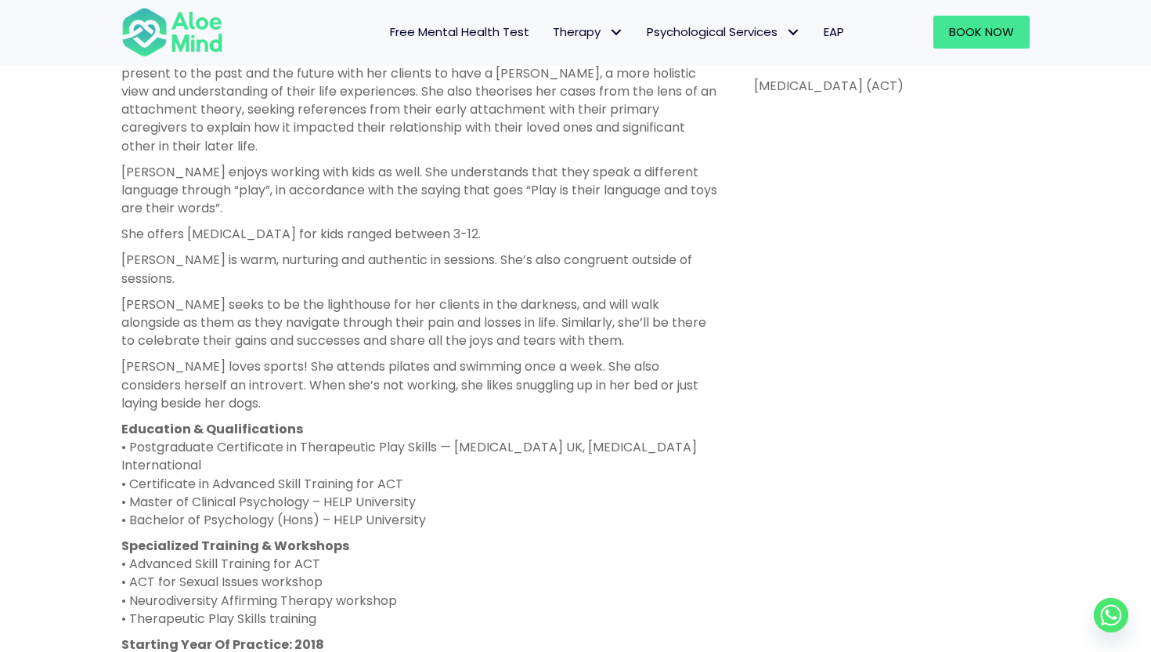
click at [427, 373] on p "Chen Wen loves sports! She attends pilates and swimming once a week. She also c…" at bounding box center [419, 384] width 597 height 55
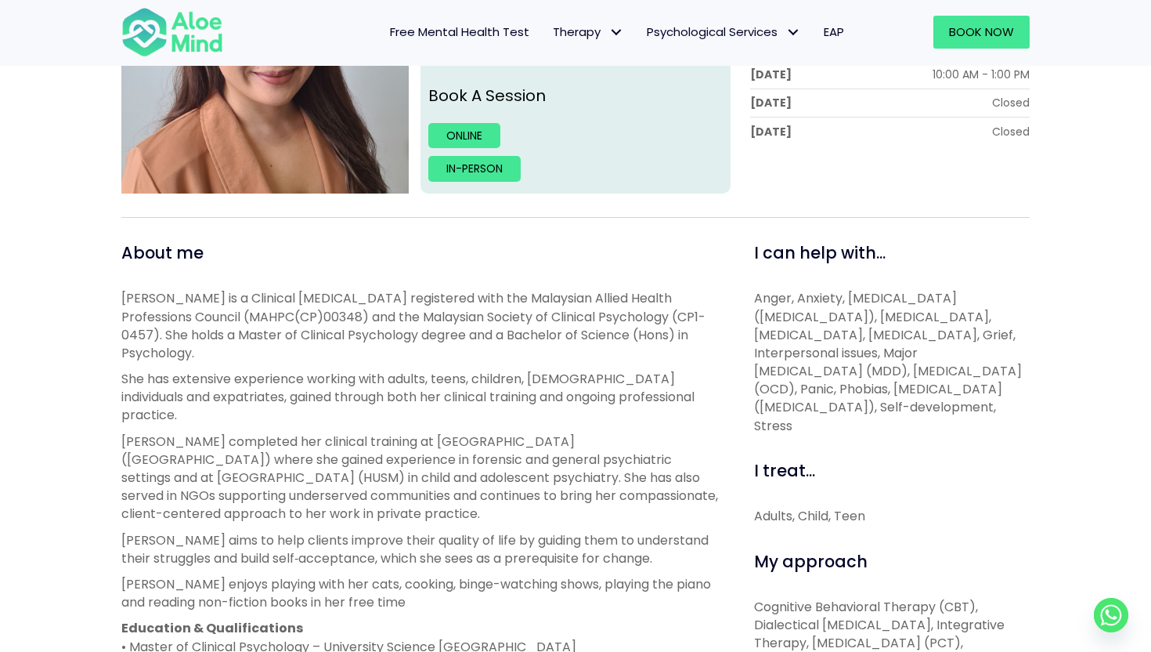
scroll to position [660, 0]
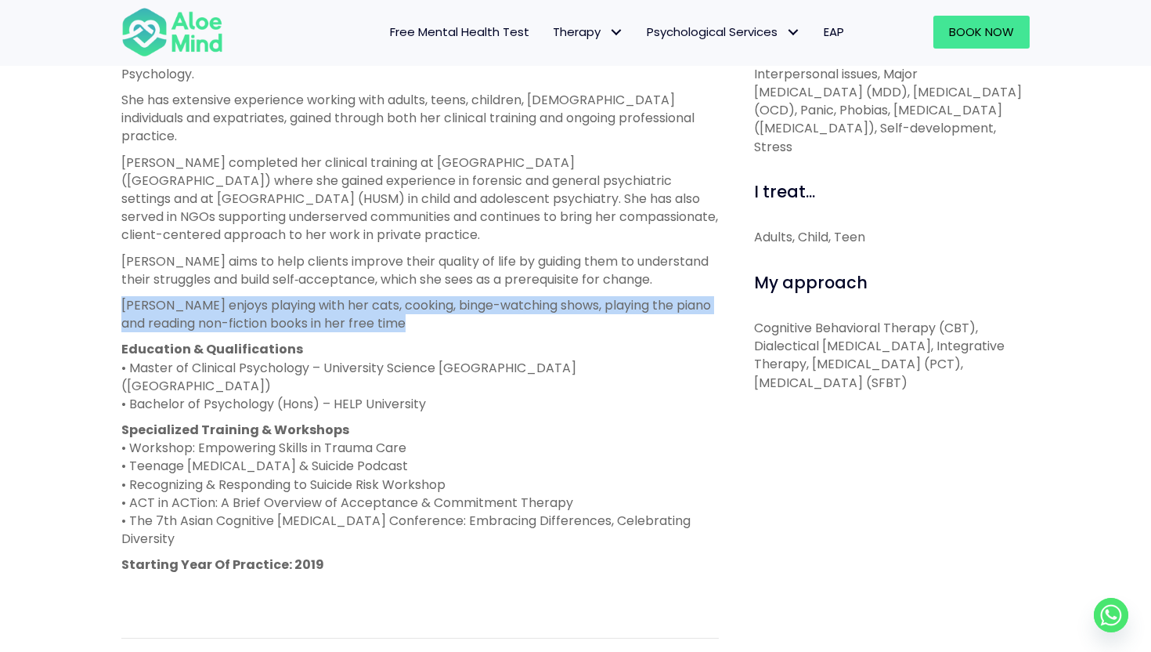
drag, startPoint x: 320, startPoint y: 254, endPoint x: 419, endPoint y: 295, distance: 107.0
click at [420, 296] on div "Hanna is a Clinical Psychologist registered with the Malaysian Allied Health Pr…" at bounding box center [419, 304] width 597 height 589
click at [419, 296] on p "Hanna enjoys playing with her cats, cooking, binge-watching shows, playing the …" at bounding box center [419, 314] width 597 height 36
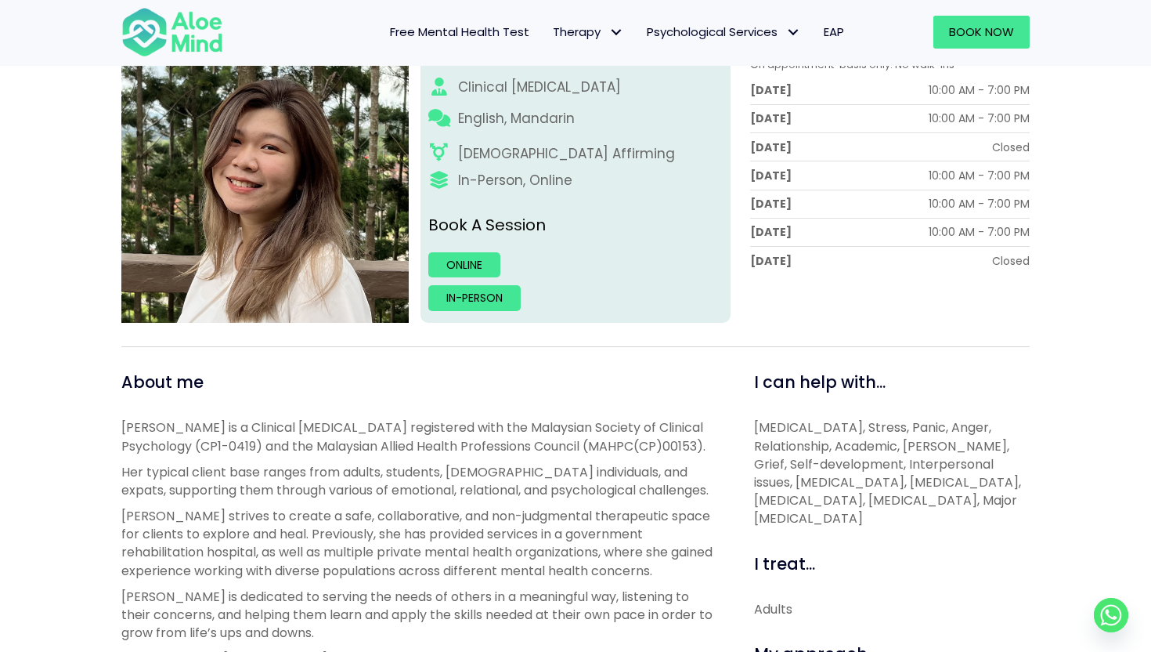
scroll to position [649, 0]
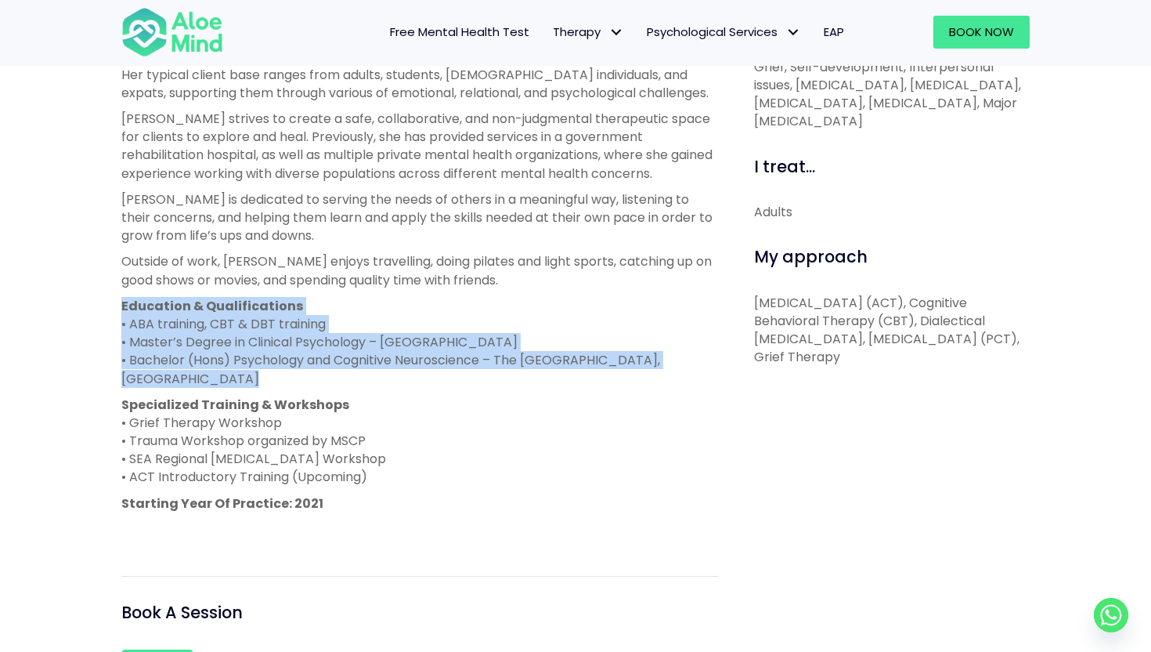
drag, startPoint x: 370, startPoint y: 312, endPoint x: 421, endPoint y: 393, distance: 96.5
click at [421, 393] on div "[PERSON_NAME] is a Clinical [MEDICAL_DATA] registered with the Malaysian Societ…" at bounding box center [419, 279] width 597 height 517
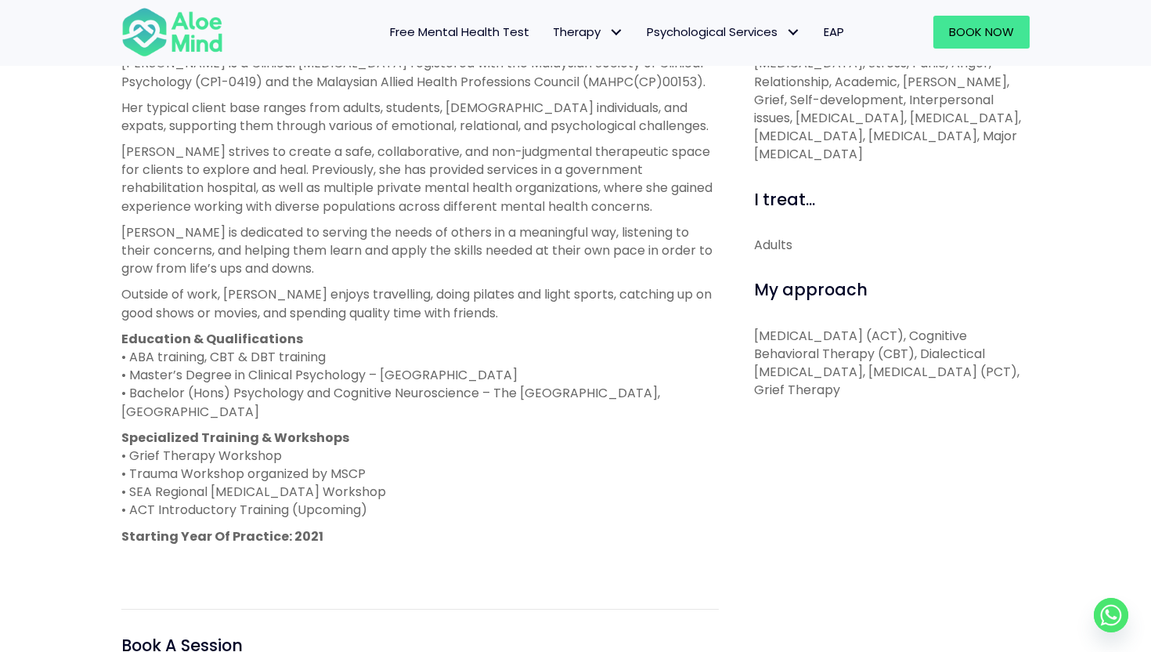
scroll to position [816, 0]
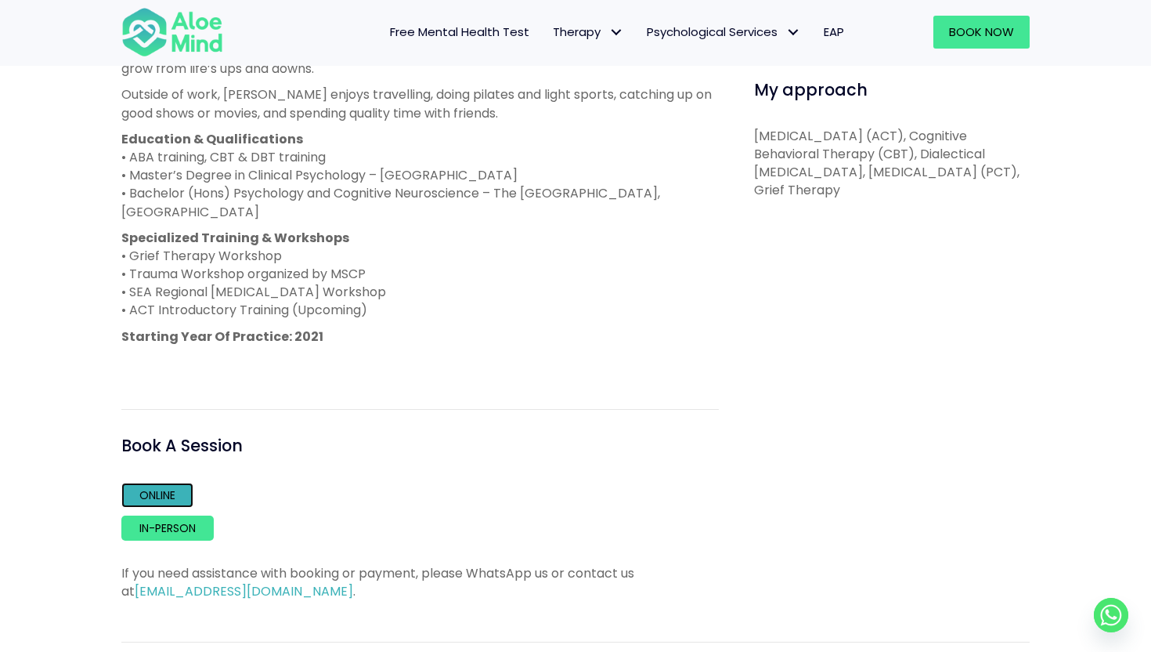
click at [164, 489] on link "Online" at bounding box center [157, 494] width 72 height 25
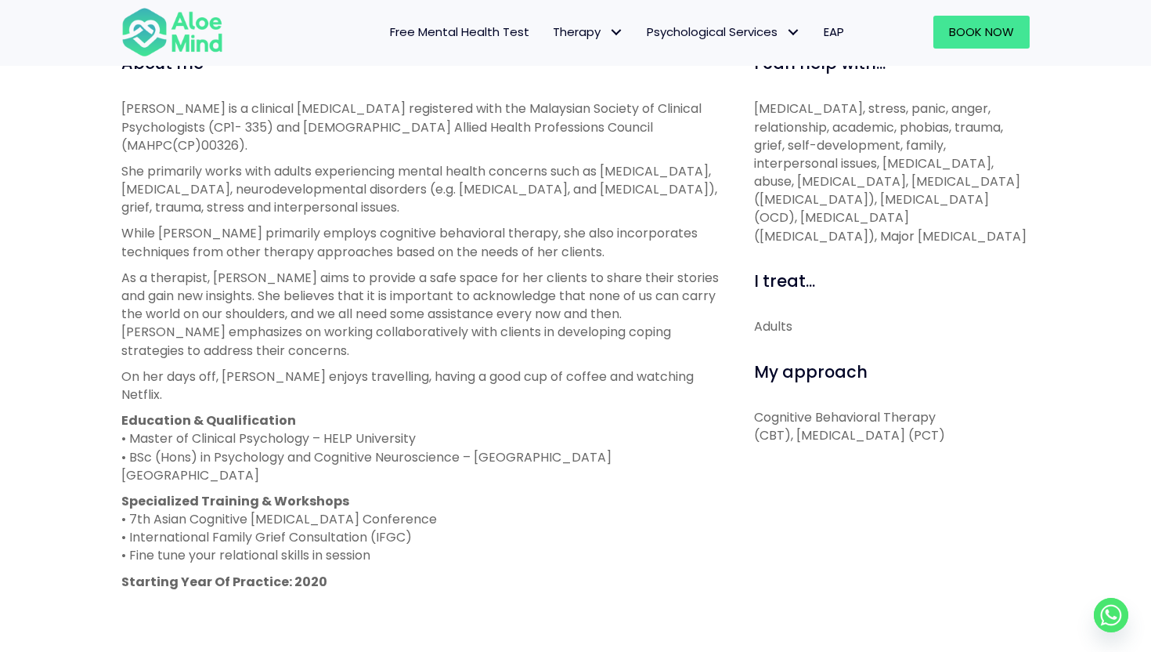
scroll to position [585, 0]
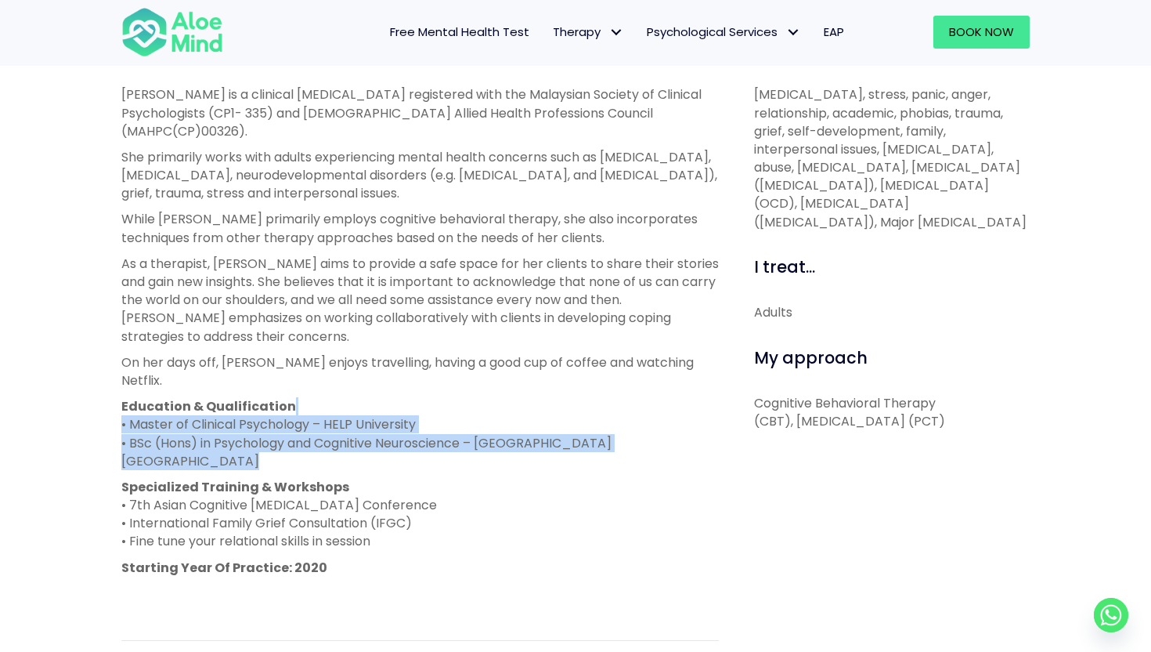
drag, startPoint x: 388, startPoint y: 361, endPoint x: 408, endPoint y: 419, distance: 61.2
click at [409, 421] on div "[PERSON_NAME] is a clinical [MEDICAL_DATA] registered with the Malaysian Societ…" at bounding box center [419, 343] width 597 height 517
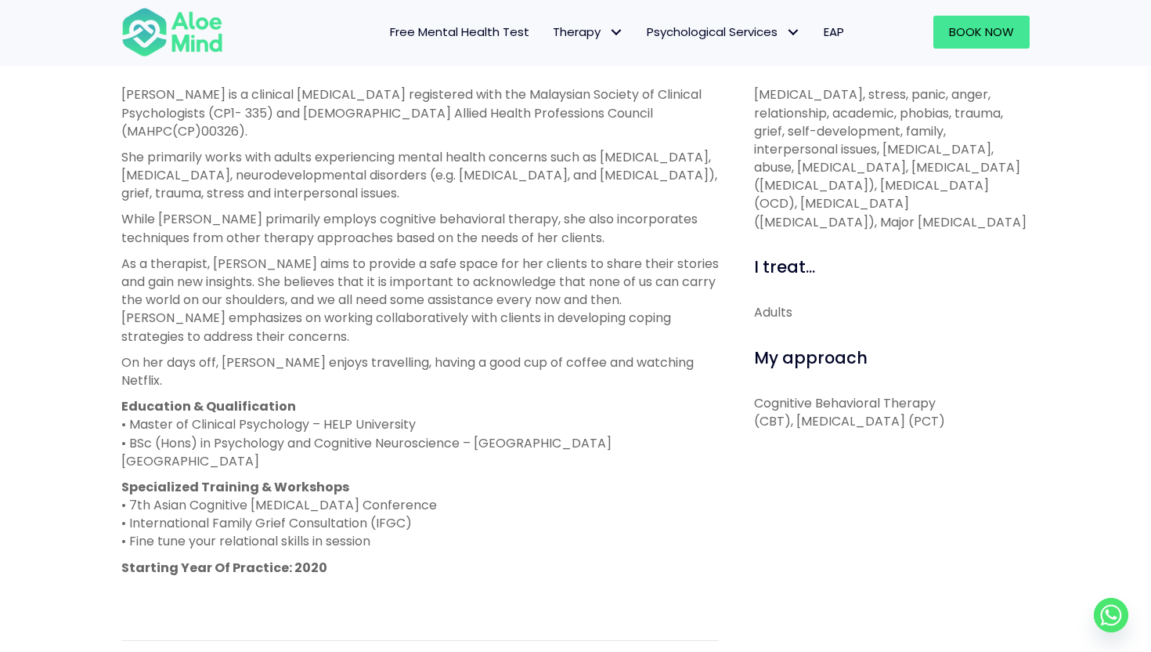
click at [494, 478] on p "Specialized Training & Workshops • 7th Asian Cognitive [MEDICAL_DATA] Conferenc…" at bounding box center [419, 514] width 597 height 73
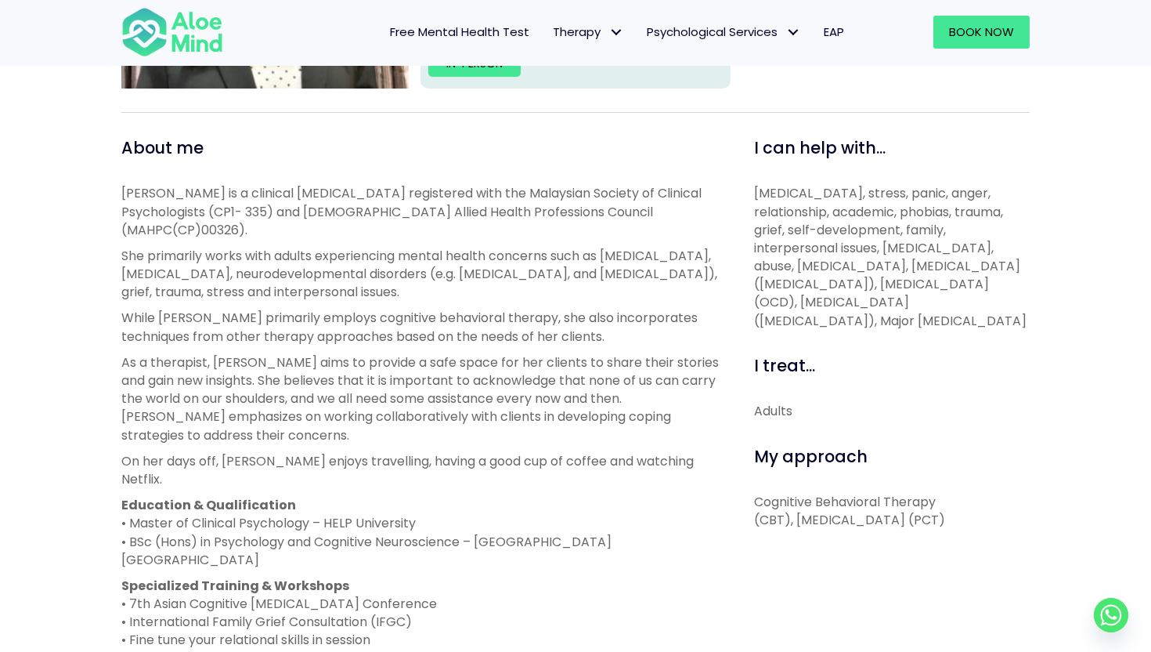
scroll to position [475, 0]
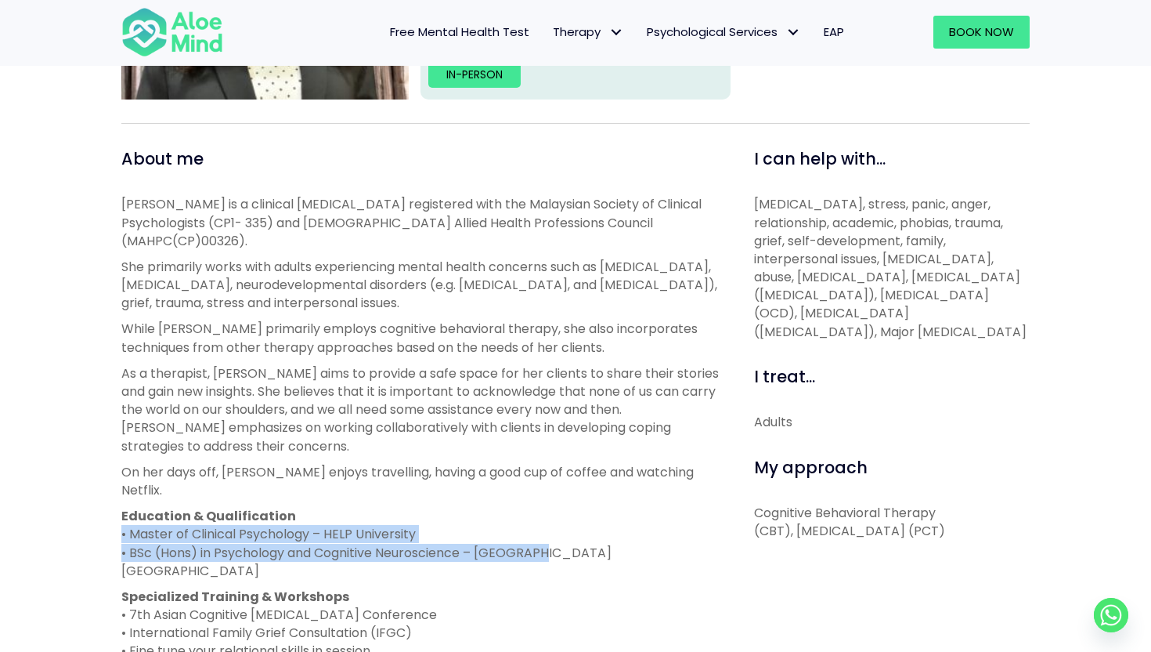
drag, startPoint x: 480, startPoint y: 489, endPoint x: 531, endPoint y: 522, distance: 61.0
click at [532, 523] on p "Education & Qualification • Master of Clinical Psychology – HELP University • B…" at bounding box center [419, 543] width 597 height 73
click at [531, 522] on p "Education & Qualification • Master of Clinical Psychology – HELP University • B…" at bounding box center [419, 543] width 597 height 73
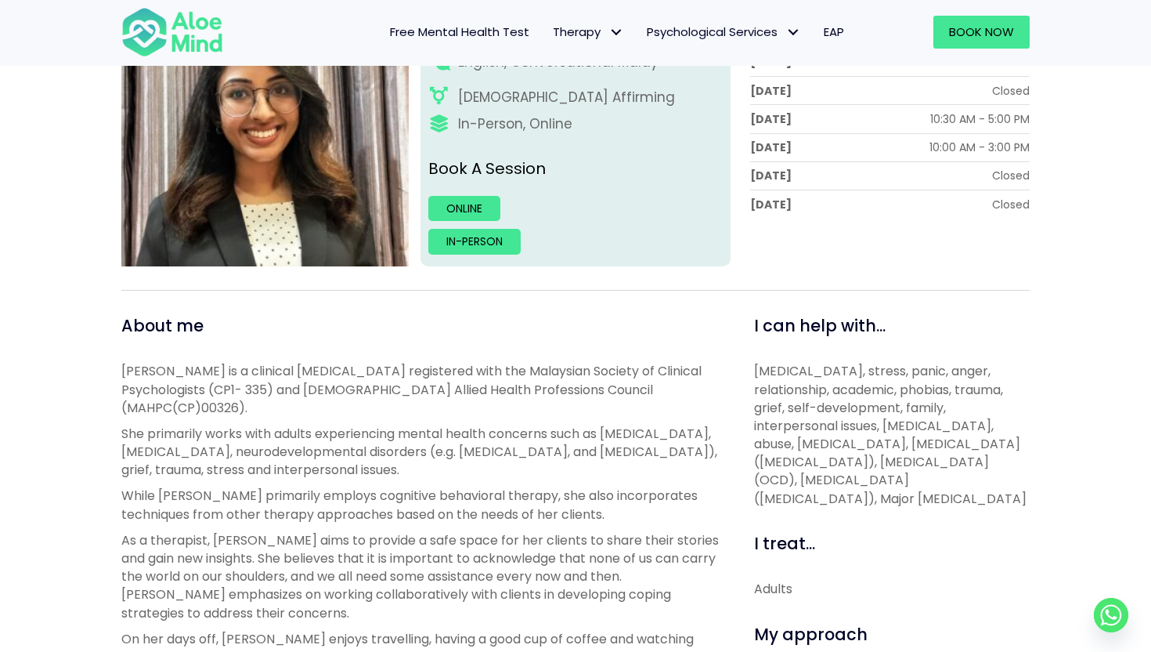
scroll to position [222, 0]
